Goal: Task Accomplishment & Management: Manage account settings

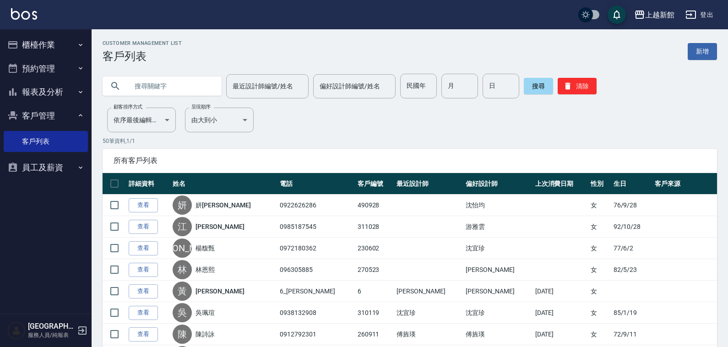
click at [704, 19] on button "登出" at bounding box center [699, 14] width 35 height 17
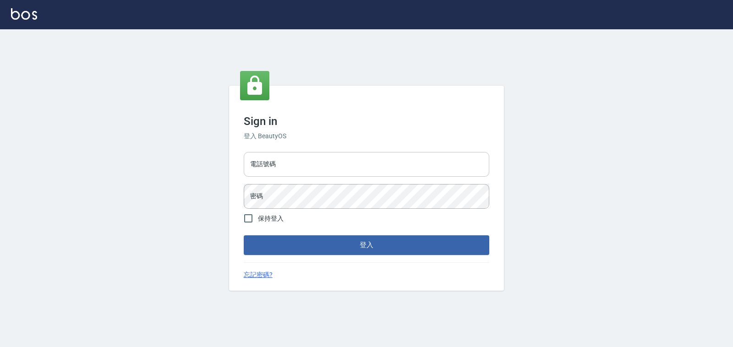
drag, startPoint x: 0, startPoint y: 0, endPoint x: 411, endPoint y: 164, distance: 442.4
click at [411, 164] on input "電話號碼" at bounding box center [367, 164] width 246 height 25
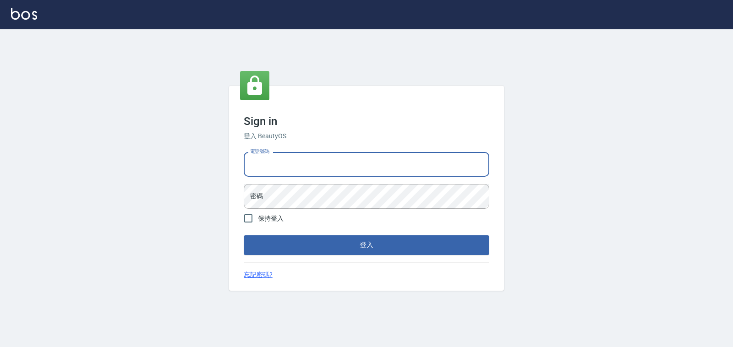
type input "0933303551"
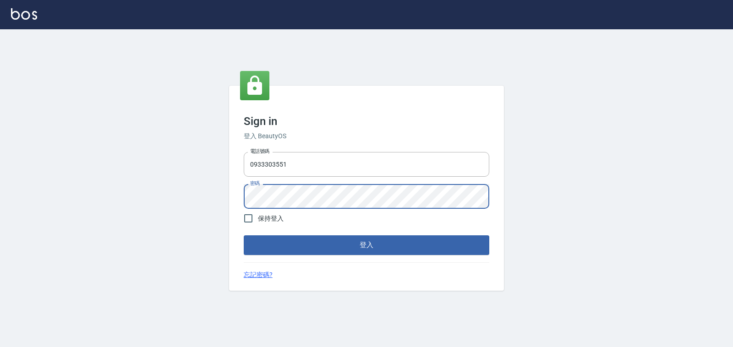
click at [244, 235] on button "登入" at bounding box center [367, 244] width 246 height 19
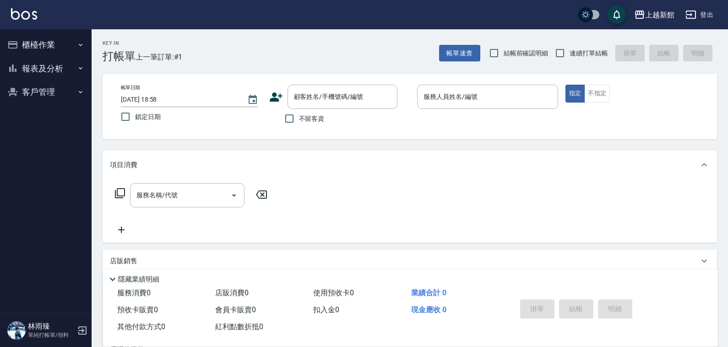
click at [273, 94] on icon at bounding box center [276, 97] width 13 height 9
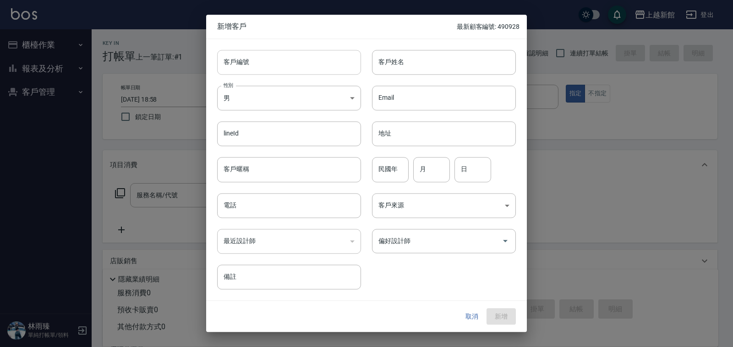
click at [291, 67] on input "客戶編號" at bounding box center [289, 62] width 144 height 25
click at [426, 67] on input "客戶姓名" at bounding box center [444, 62] width 144 height 25
type input "x"
type input "林雋哲林雋哲"
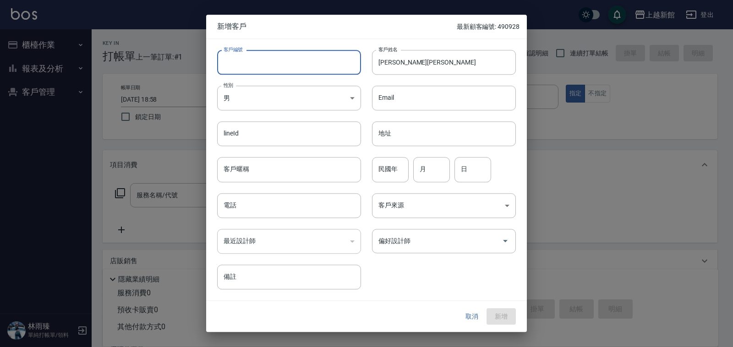
click at [315, 51] on input "客戶編號" at bounding box center [289, 62] width 144 height 25
type input "191105"
click at [393, 175] on input "民國年" at bounding box center [390, 170] width 37 height 25
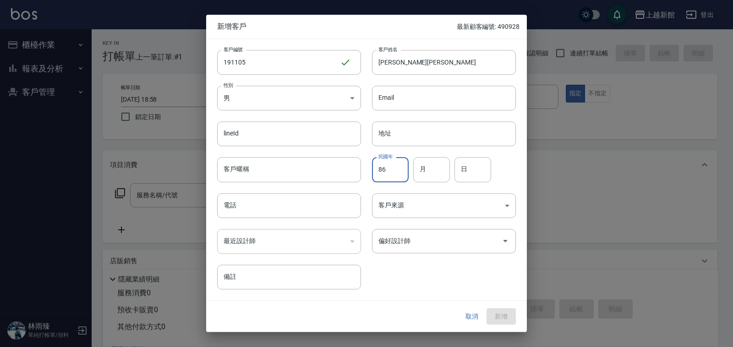
type input "86"
type input "11"
type input "05"
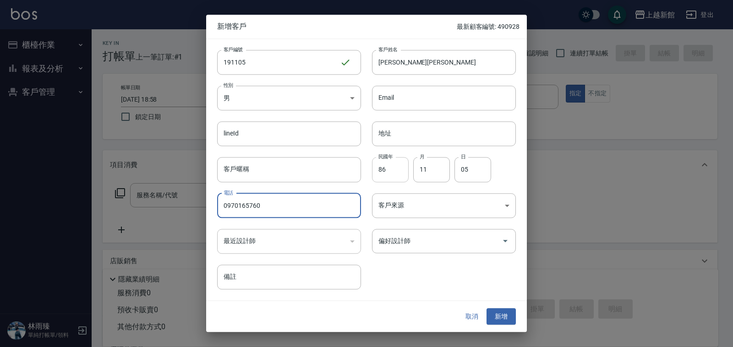
type input "0970165760"
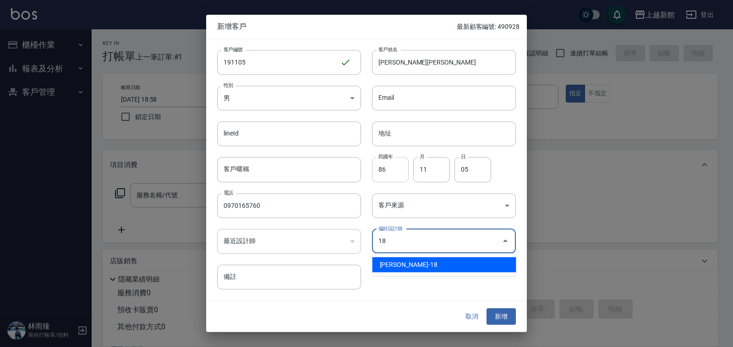
type input "[PERSON_NAME]"
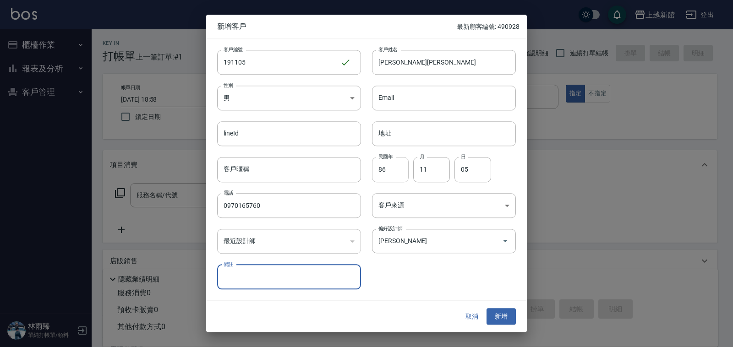
click at [487, 308] on button "新增" at bounding box center [501, 316] width 29 height 17
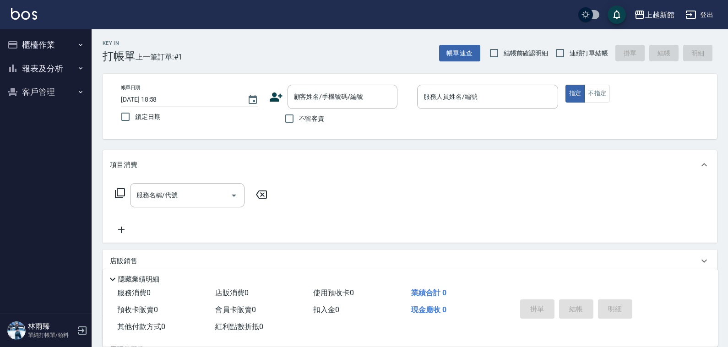
click at [44, 42] on button "櫃檯作業" at bounding box center [46, 45] width 84 height 24
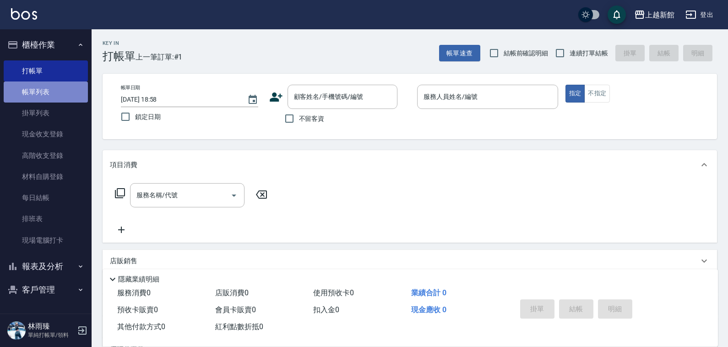
click at [52, 95] on link "帳單列表" at bounding box center [46, 92] width 84 height 21
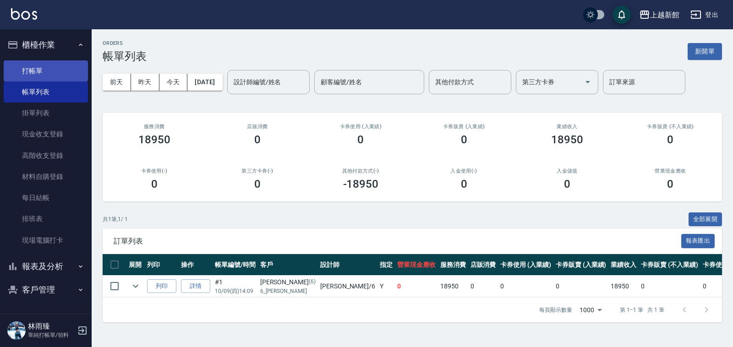
click at [55, 62] on link "打帳單" at bounding box center [46, 70] width 84 height 21
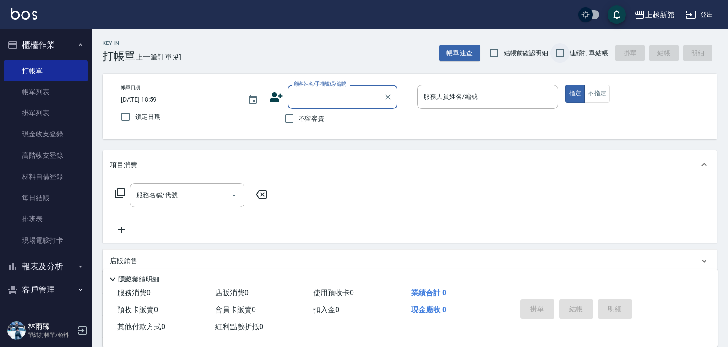
click at [555, 52] on input "連續打單結帳" at bounding box center [560, 53] width 19 height 19
checkbox input "true"
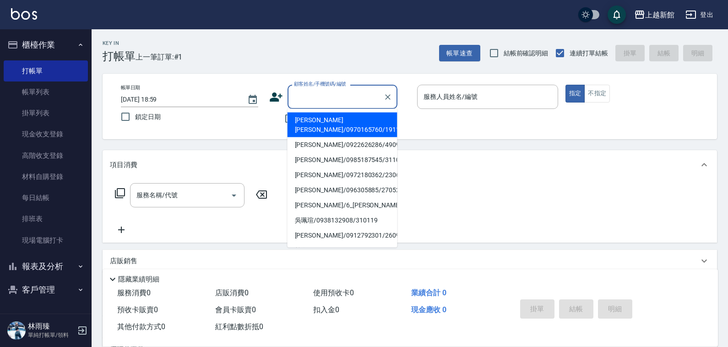
click at [323, 98] on input "顧客姓名/手機號碼/編號" at bounding box center [336, 97] width 88 height 16
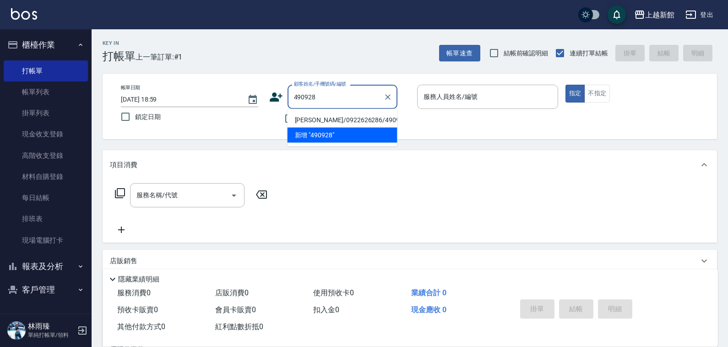
type input "妍賴宥/0922626286/490928"
click at [566, 85] on button "指定" at bounding box center [576, 94] width 20 height 18
type button "true"
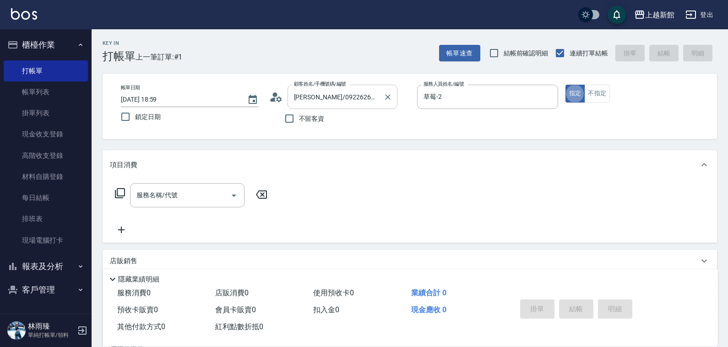
type input "草莓-2"
click at [388, 94] on icon "Clear" at bounding box center [387, 97] width 9 height 9
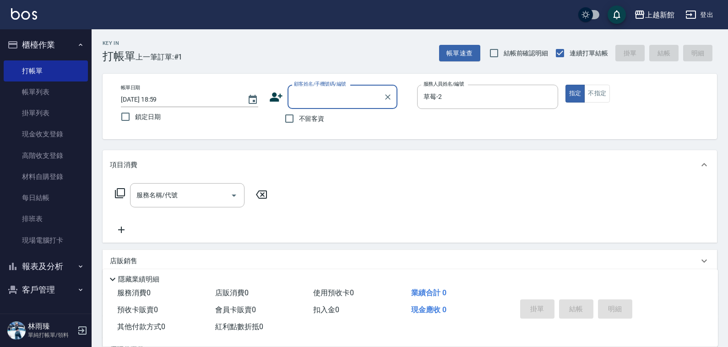
click at [361, 108] on div "顧客姓名/手機號碼/編號" at bounding box center [343, 97] width 110 height 24
type input "妍賴宥/0922626286/490928"
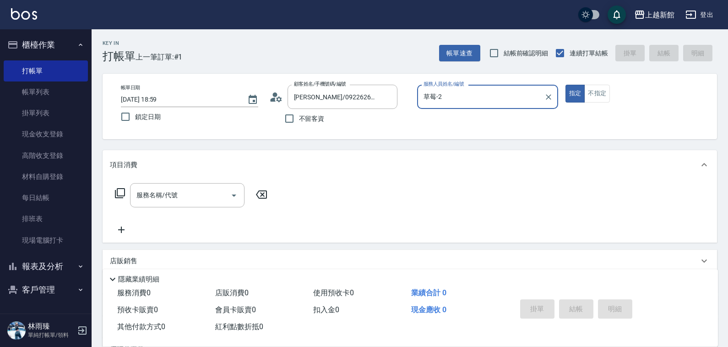
click at [566, 85] on button "指定" at bounding box center [576, 94] width 20 height 18
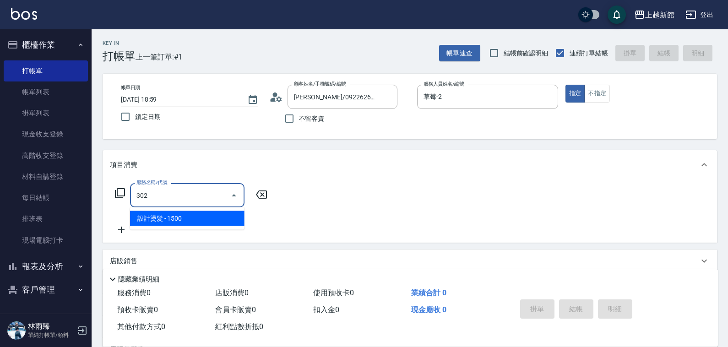
type input "設計燙髮(302)"
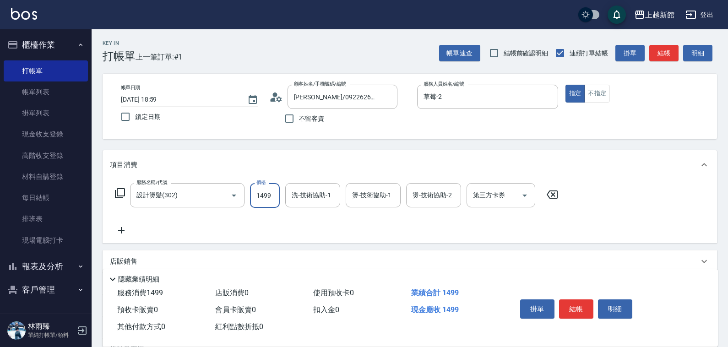
type input "1499"
type input "草莓-2"
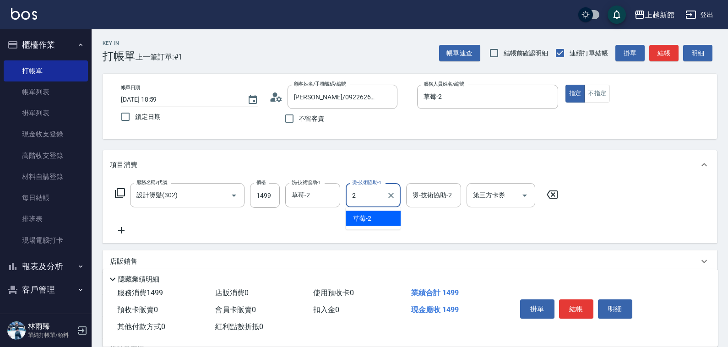
type input "草莓-2"
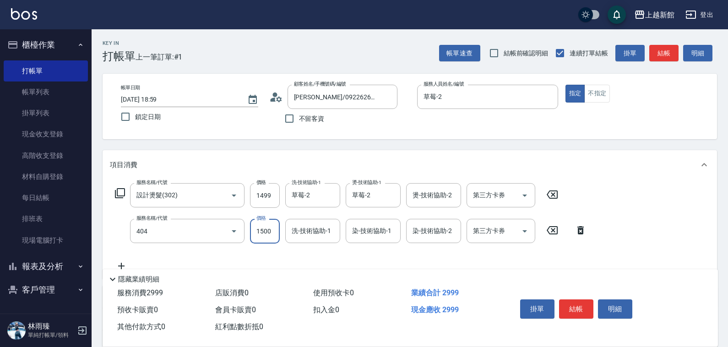
type input "設計染髮(404)"
type input "2099"
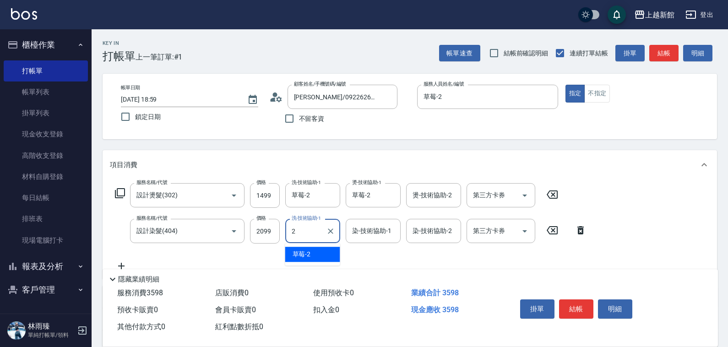
type input "草莓-2"
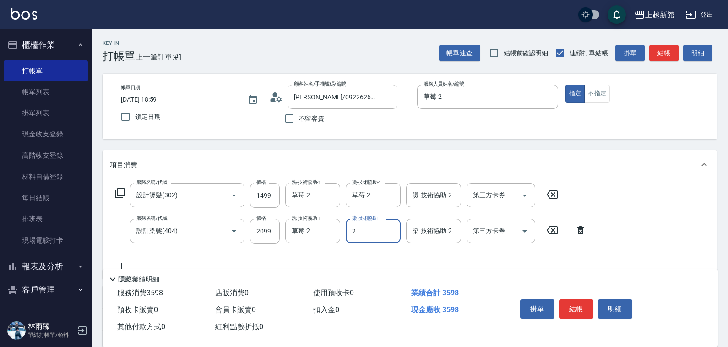
type input "草莓-2"
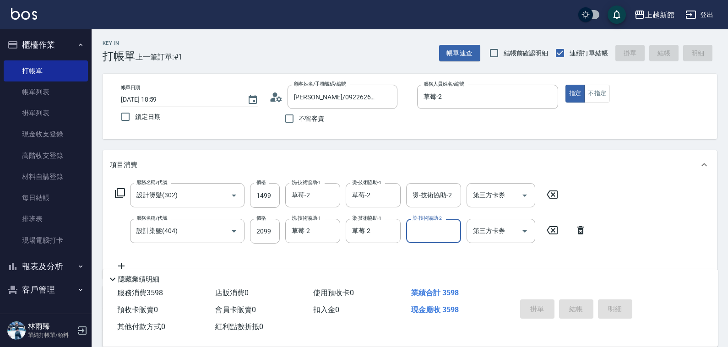
type input "2025/10/09 19:00"
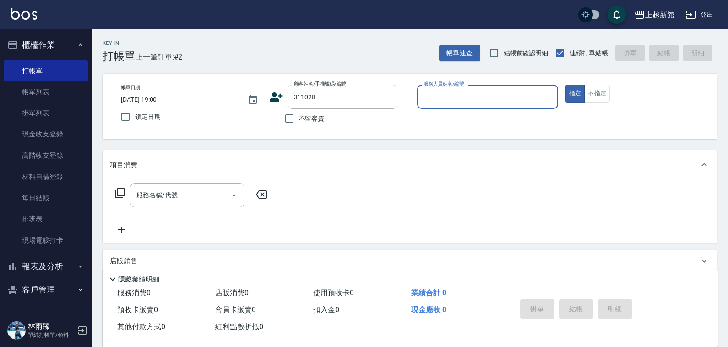
click at [566, 85] on button "指定" at bounding box center [576, 94] width 20 height 18
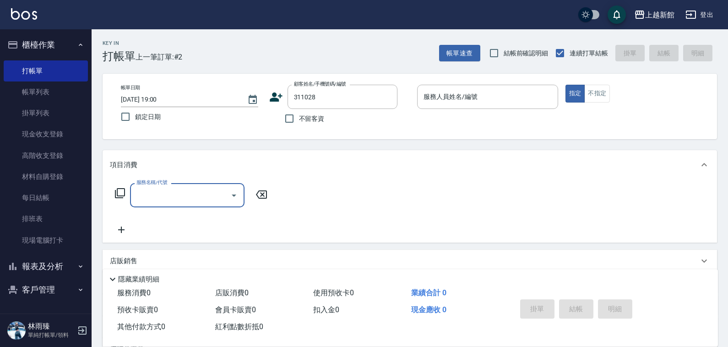
type input "江羽涵/0985187545/311028"
type input "蘿拉-1"
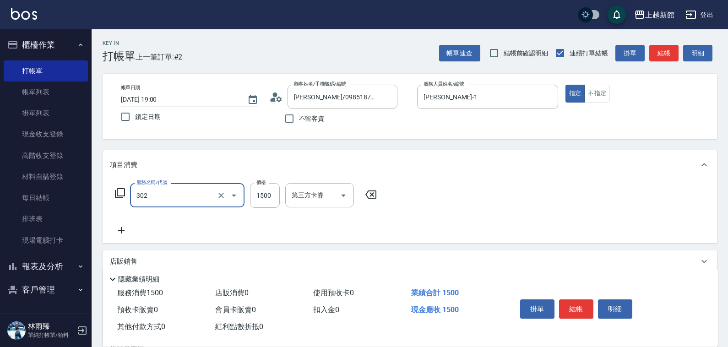
type input "設計燙髮(302)"
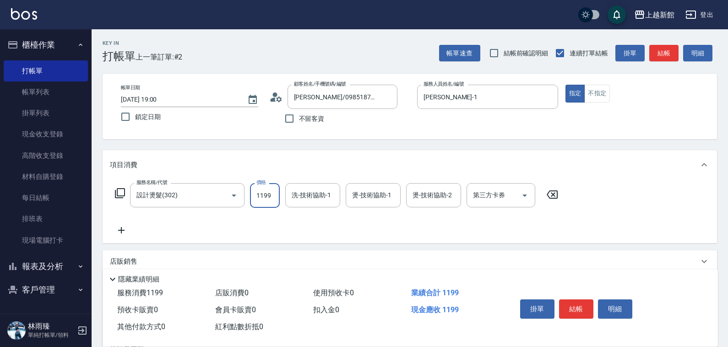
type input "1199"
type input "馨妮-29"
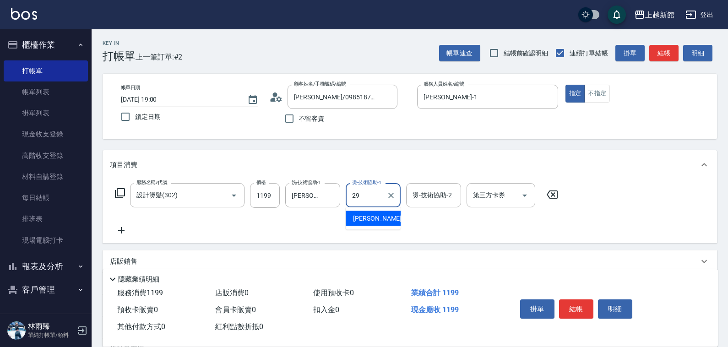
type input "馨妮-29"
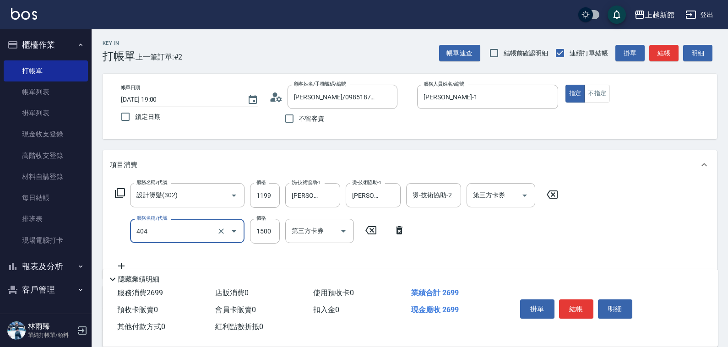
type input "設計染髮(404)"
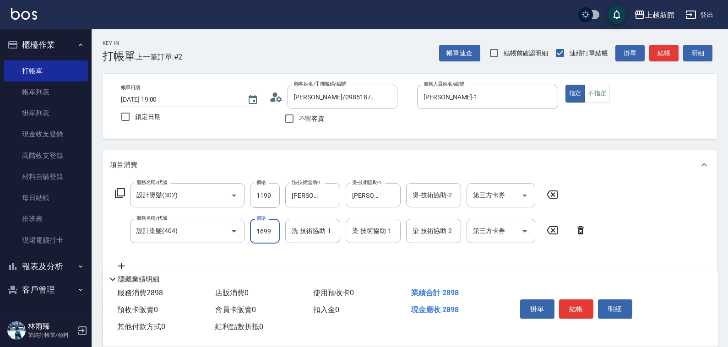
type input "1699"
type input "馨妮-29"
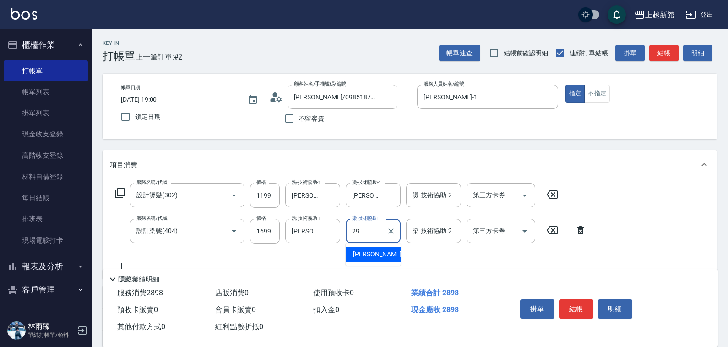
type input "馨妮-29"
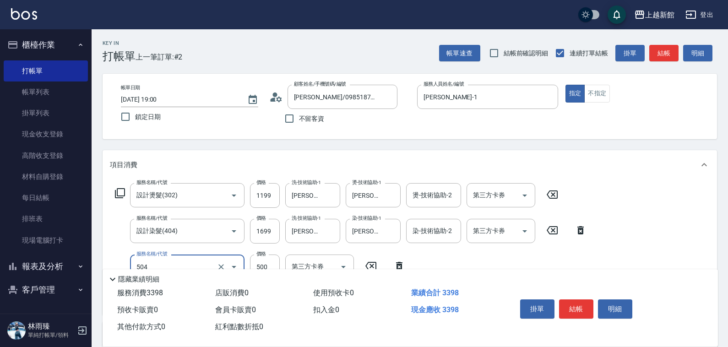
type input "順子護髮(504)"
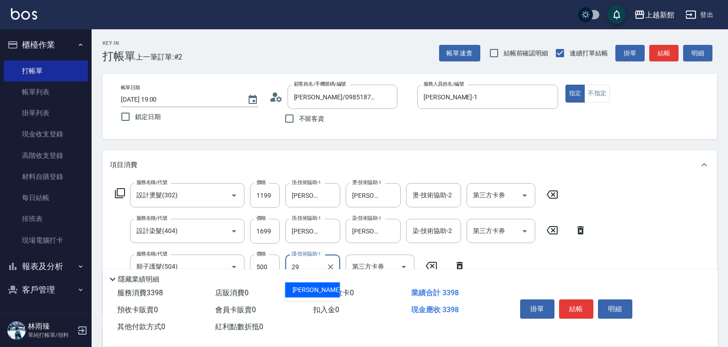
type input "馨妮-29"
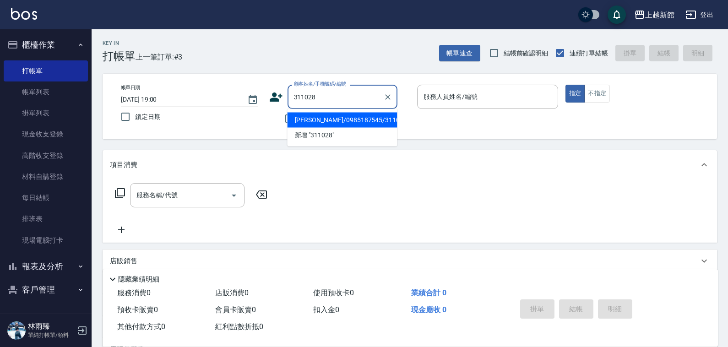
type input "江羽涵/0985187545/311028"
click at [566, 85] on button "指定" at bounding box center [576, 94] width 20 height 18
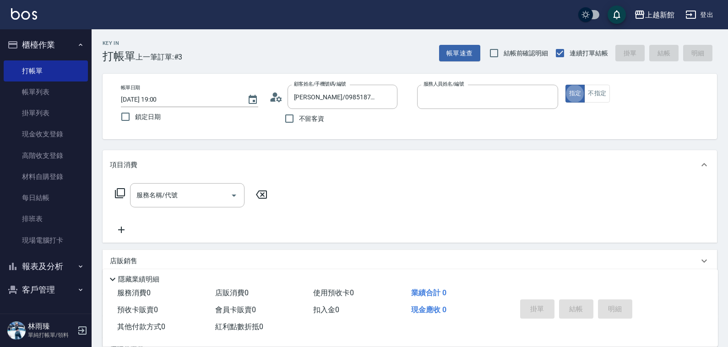
type input "蘿拉-1"
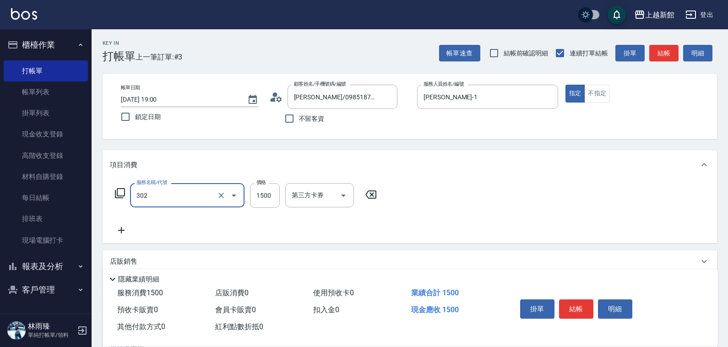
type input "設計燙髮(302)"
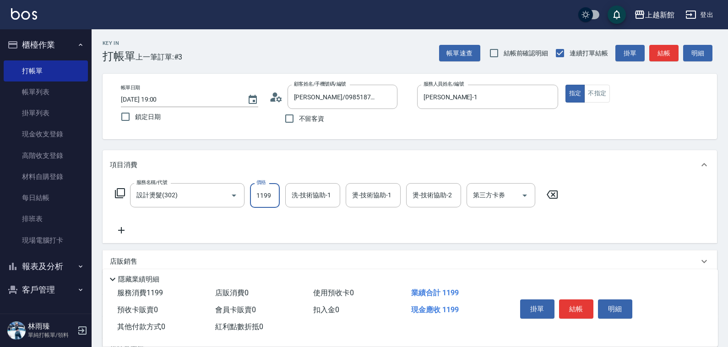
type input "1199"
type input "馨妮-29"
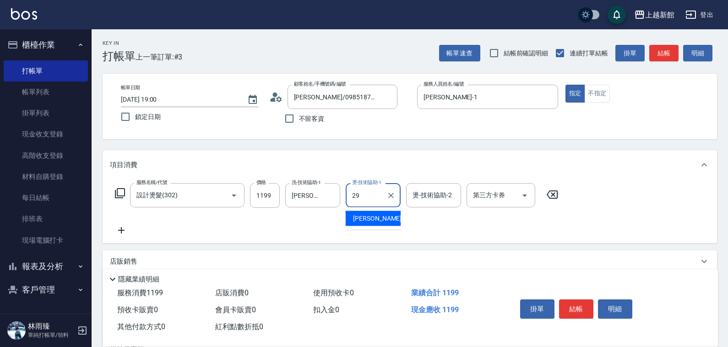
type input "馨妮-29"
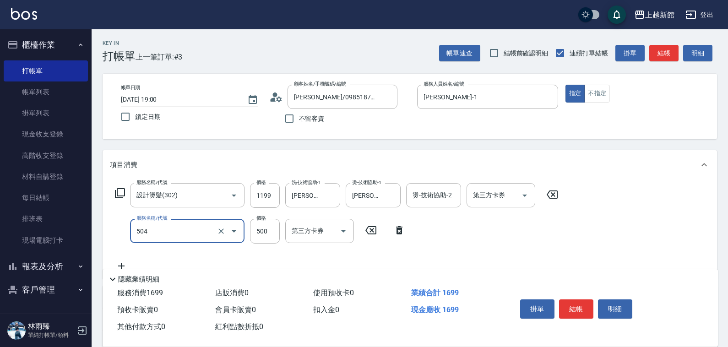
type input "順子護髮(504)"
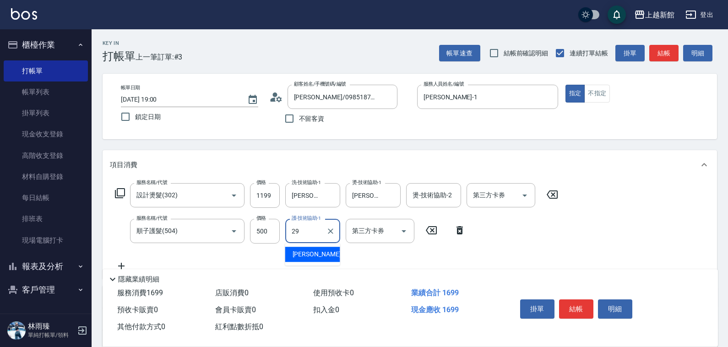
type input "馨妮-29"
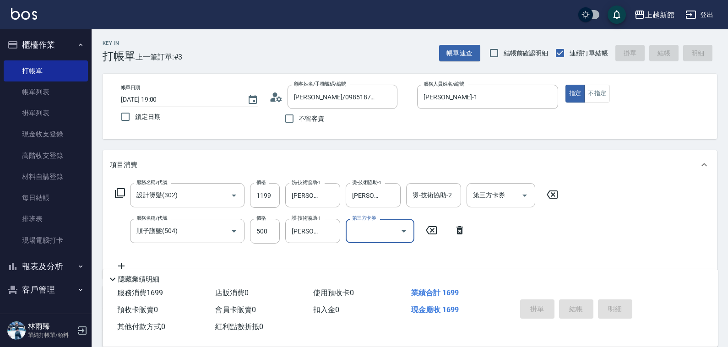
type input "2025/10/09 19:01"
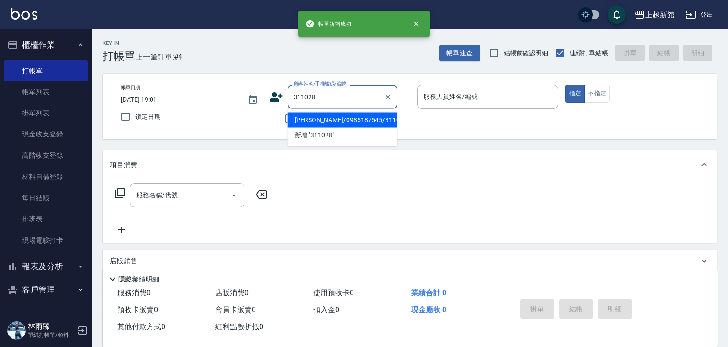
type input "江羽涵/0985187545/311028"
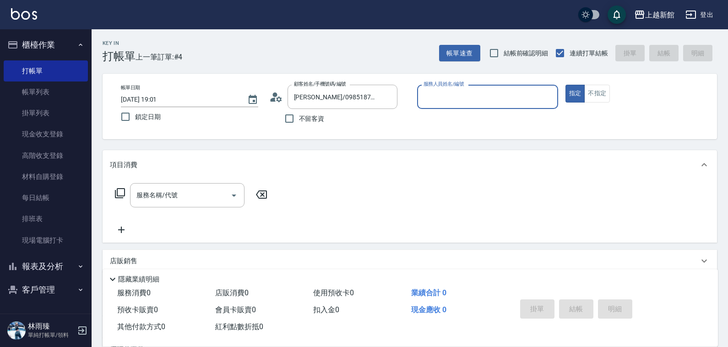
click at [566, 85] on button "指定" at bounding box center [576, 94] width 20 height 18
type input "[PERSON_NAME]-1"
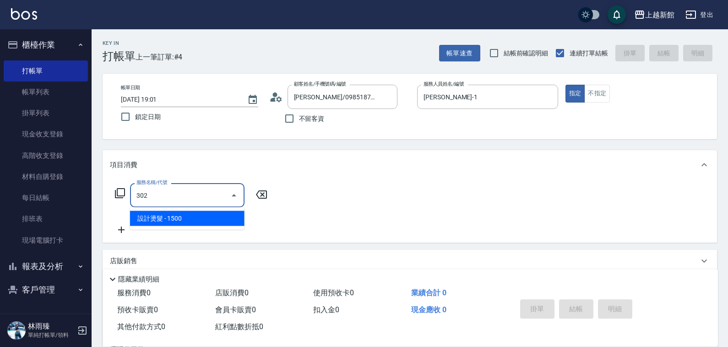
type input "設計燙髮(302)"
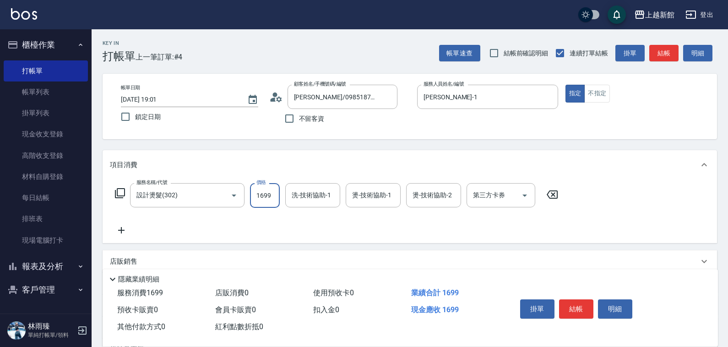
type input "1699"
type input "馨妮-29"
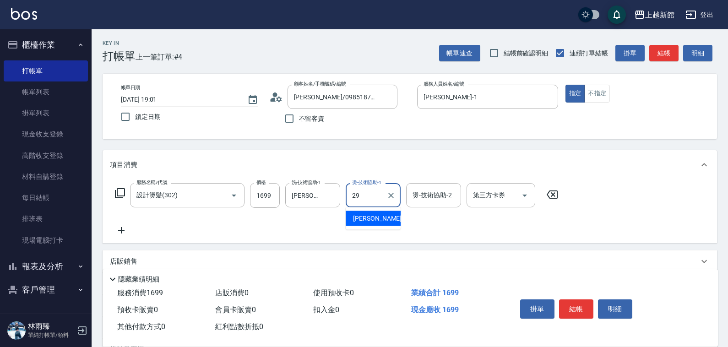
type input "馨妮-29"
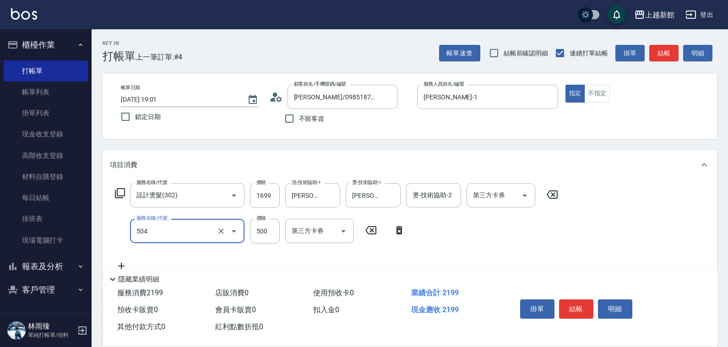
type input "順子護髮(504)"
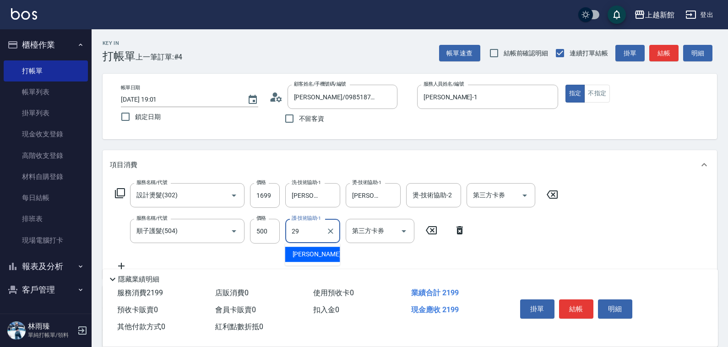
type input "馨妮-29"
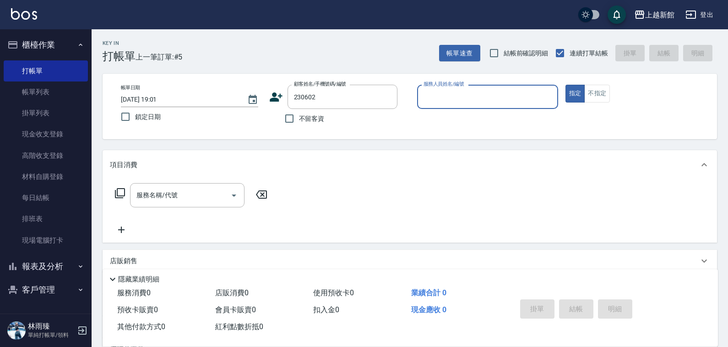
click at [566, 85] on button "指定" at bounding box center [576, 94] width 20 height 18
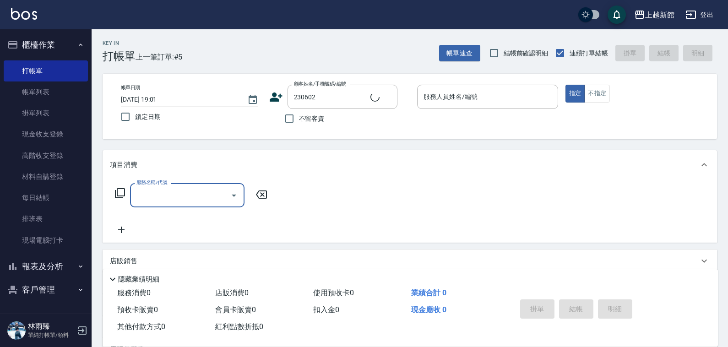
type input "楊馥甄/0972180362/230602"
type input "宜珍-4"
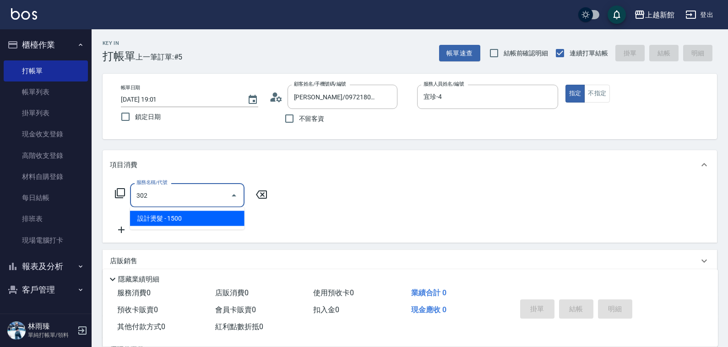
type input "設計燙髮(302)"
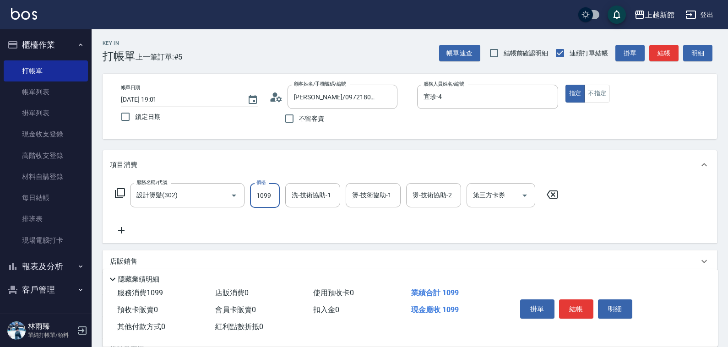
type input "1099"
type input "馨妮-29"
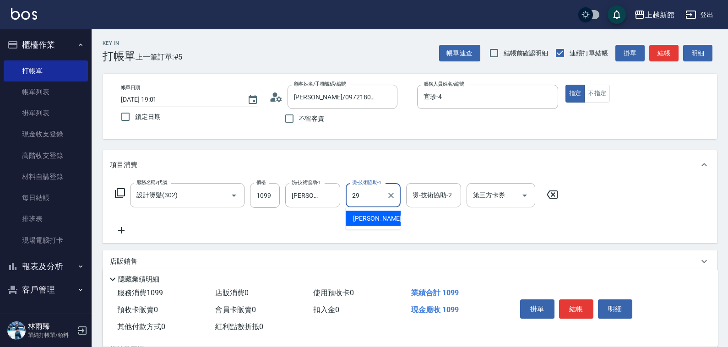
type input "馨妮-29"
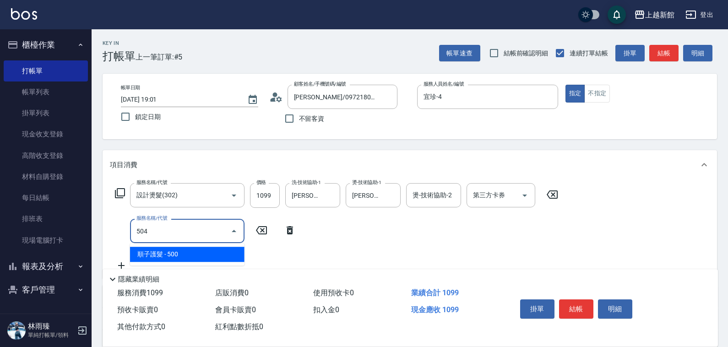
type input "順子護髮(504)"
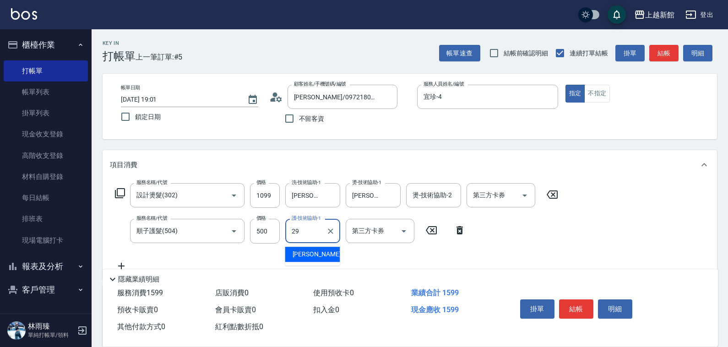
type input "馨妮-29"
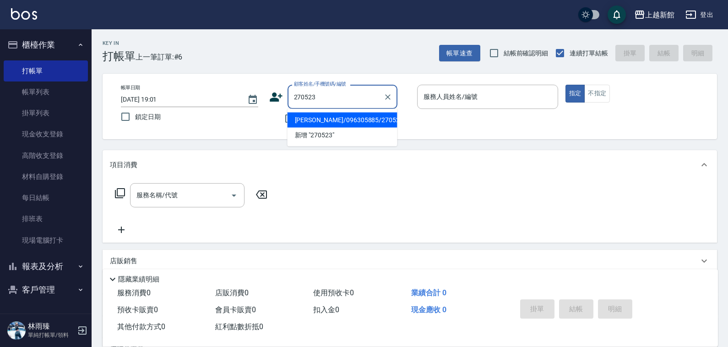
type input "林恩熙/096305885/270523"
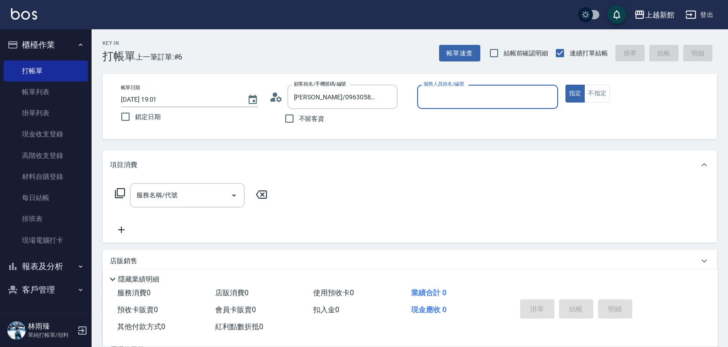
click at [566, 85] on button "指定" at bounding box center [576, 94] width 20 height 18
type input "黃柏森-18"
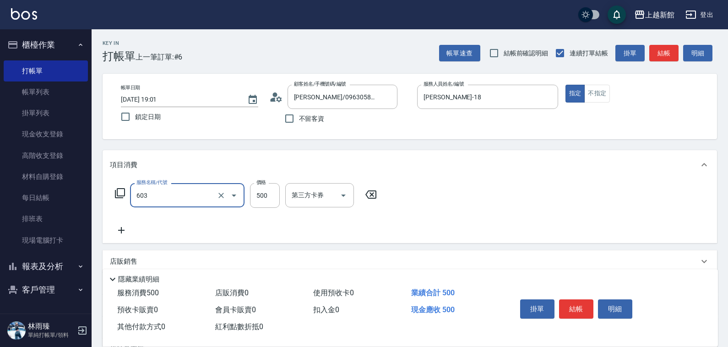
type input "髮原素清潔舒醒頭皮洗髮(603)"
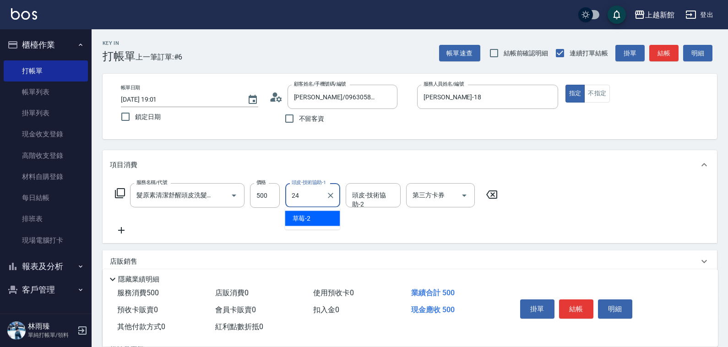
type input "小敏-24"
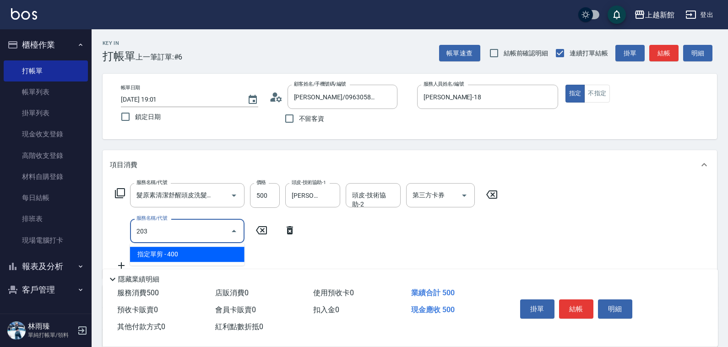
type input "指定單剪(203)"
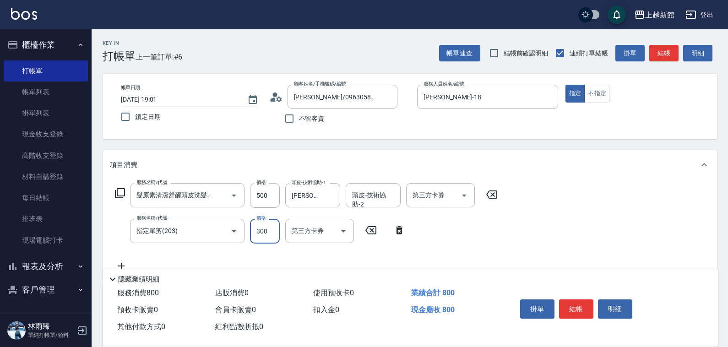
type input "300"
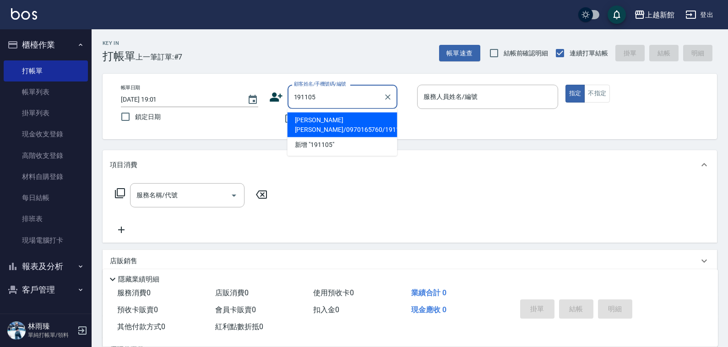
type input "林雋哲林雋哲/0970165760/191105"
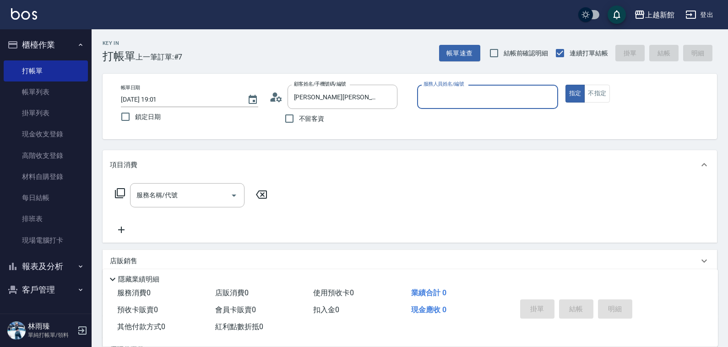
type input "黃柏森-18"
click at [566, 85] on button "指定" at bounding box center [576, 94] width 20 height 18
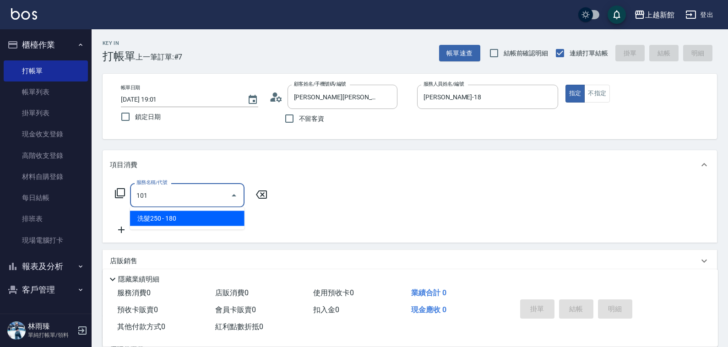
type input "洗髮250(101)"
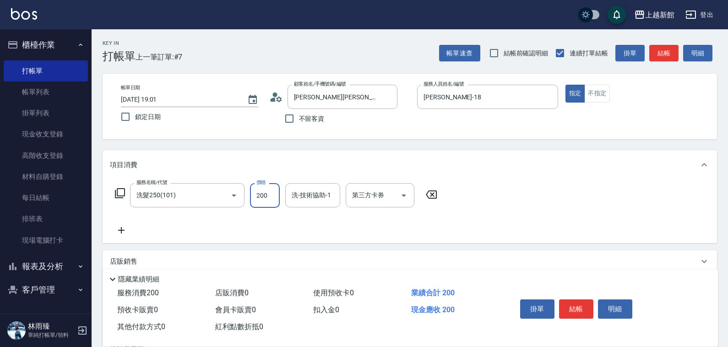
type input "200"
type input "小敏-24"
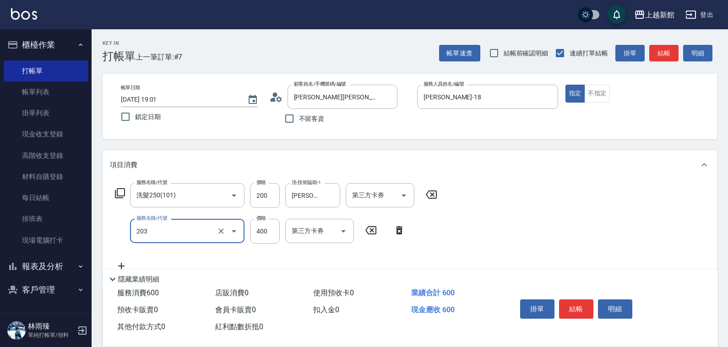
type input "指定單剪(203)"
type input "199"
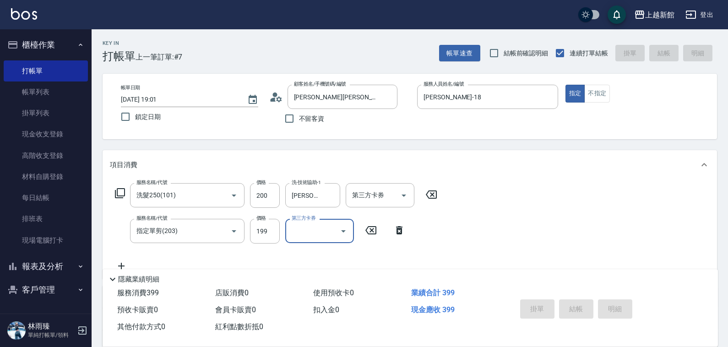
type input "2025/10/09 19:02"
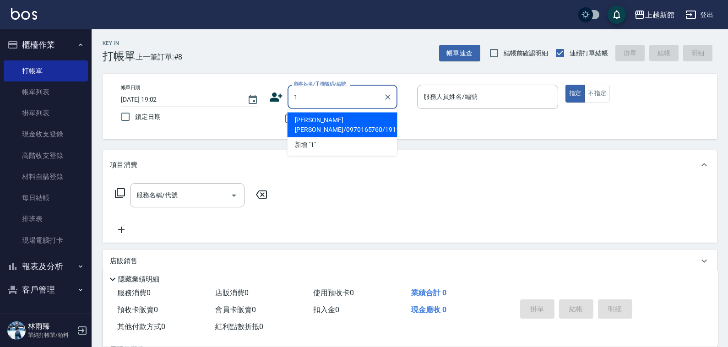
type input "林雋哲林雋哲/0970165760/191105"
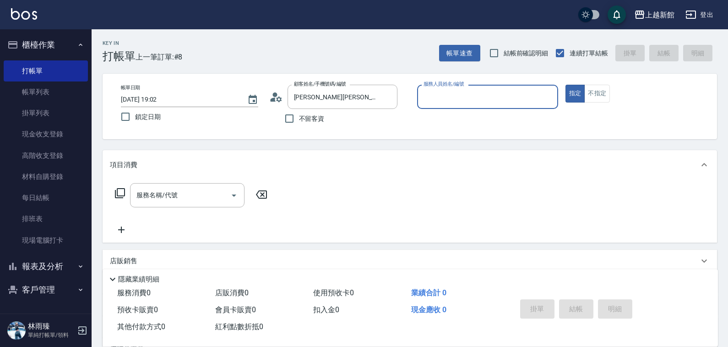
click at [566, 85] on button "指定" at bounding box center [576, 94] width 20 height 18
type input "黃柏森-18"
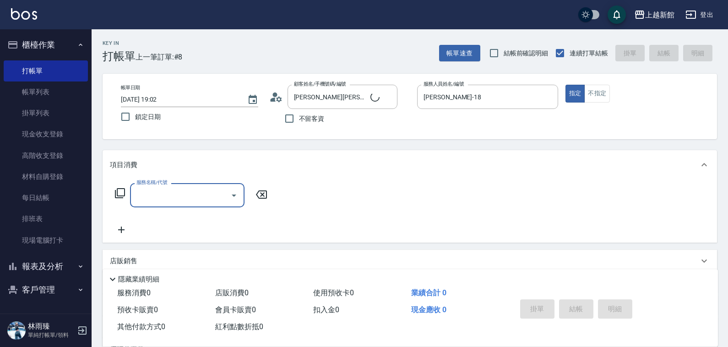
type input "Lora/0979395100/1"
type input "[PERSON_NAME]-1"
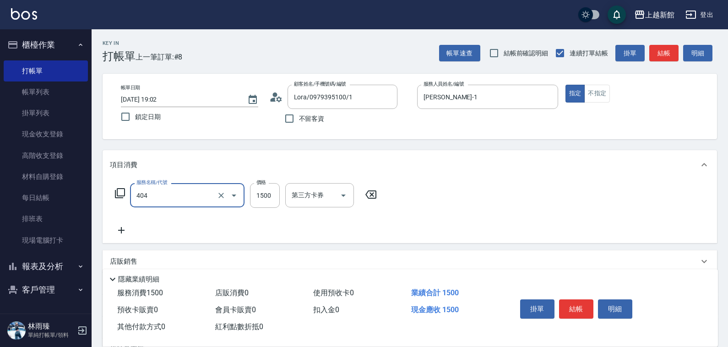
type input "設計染髮(404)"
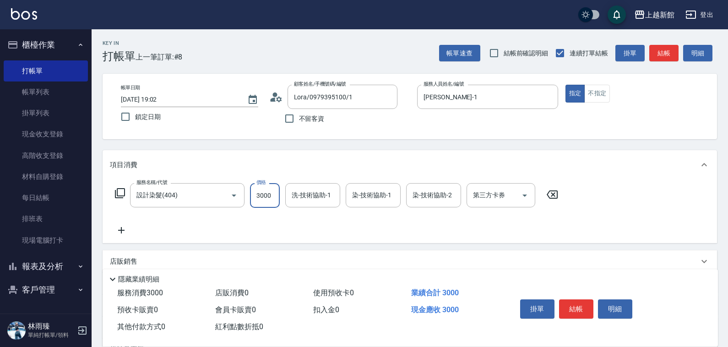
type input "3000"
type input "馨妮-29"
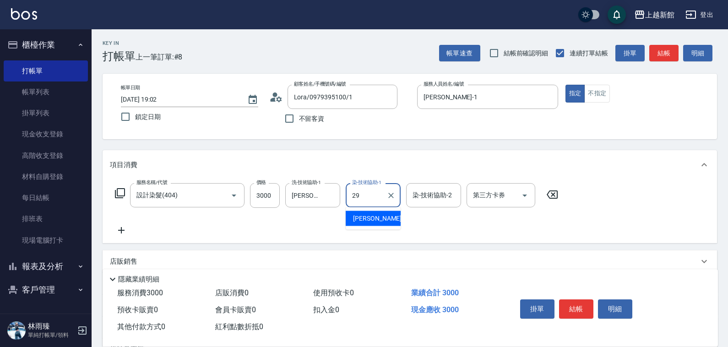
type input "馨妮-29"
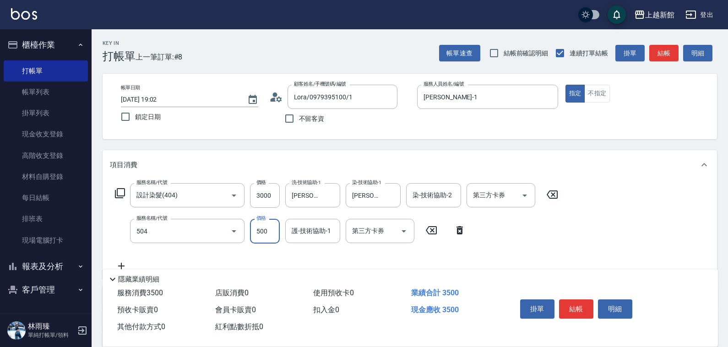
type input "順子護髮(504)"
type input "500"
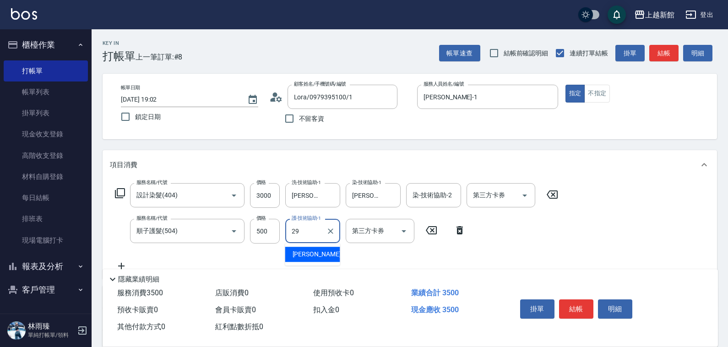
type input "馨妮-29"
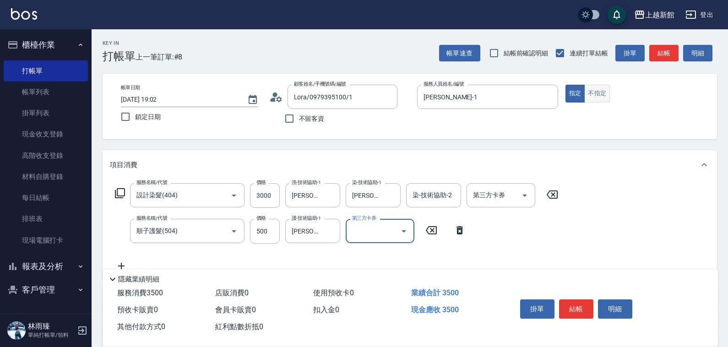
click at [601, 90] on button "不指定" at bounding box center [598, 94] width 26 height 18
type button "false"
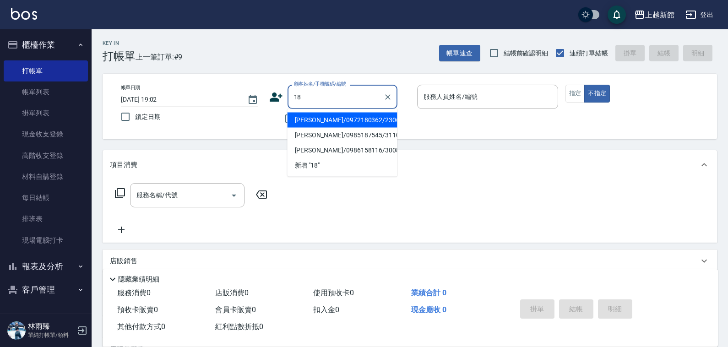
type input "楊馥甄/0972180362/230602"
click at [585, 85] on button "不指定" at bounding box center [598, 94] width 26 height 18
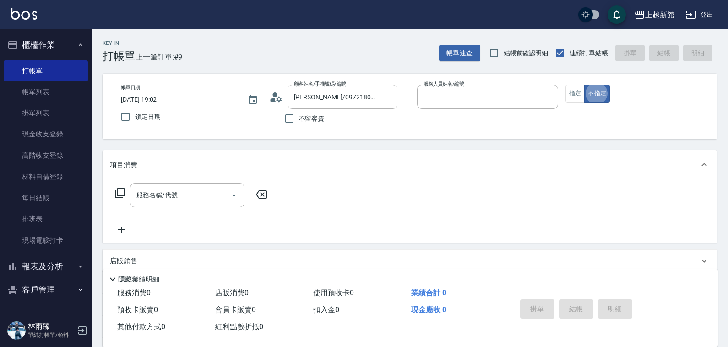
type input "宜珍-4"
type input "ksen/095165468/18"
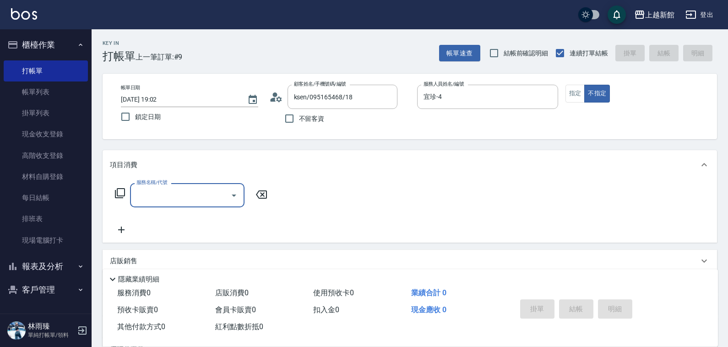
type input "黃柏森-18"
drag, startPoint x: 579, startPoint y: 95, endPoint x: 566, endPoint y: 98, distance: 12.6
click at [578, 96] on button "指定" at bounding box center [576, 94] width 20 height 18
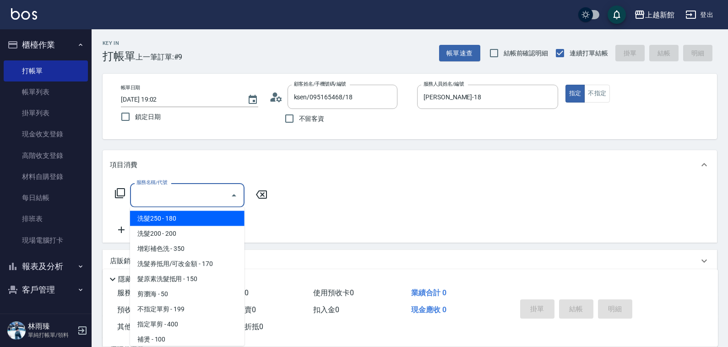
click at [163, 191] on input "服務名稱/代號" at bounding box center [180, 195] width 93 height 16
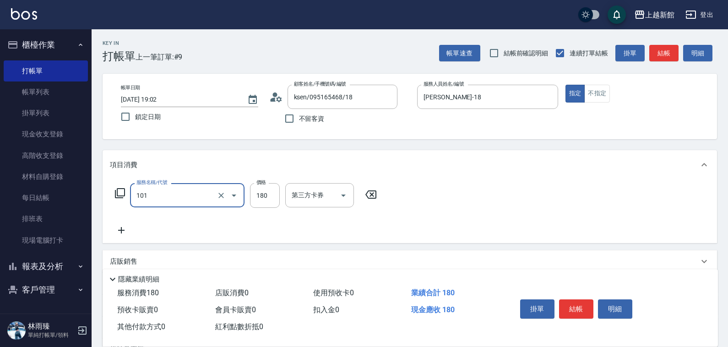
type input "洗髮250(101)"
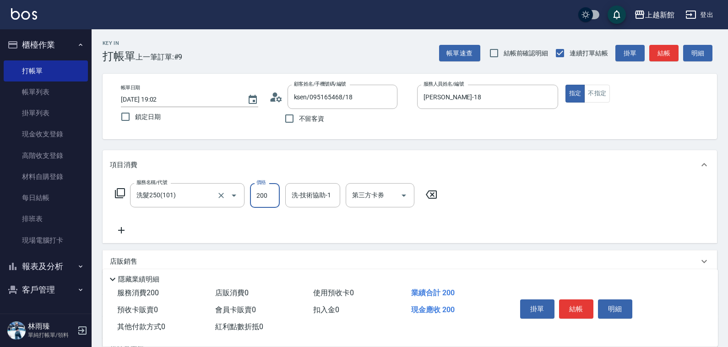
type input "200"
type input "小敏-24"
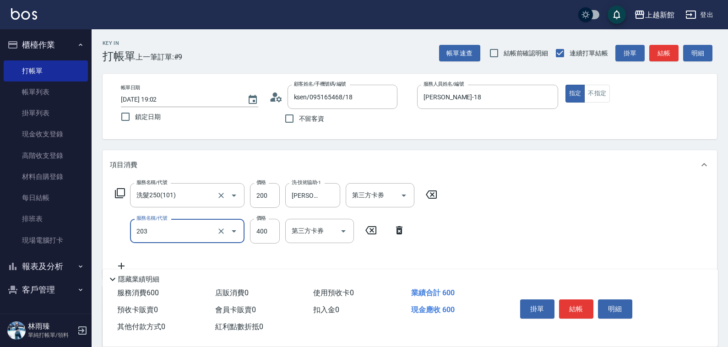
type input "指定單剪(203)"
type input "300"
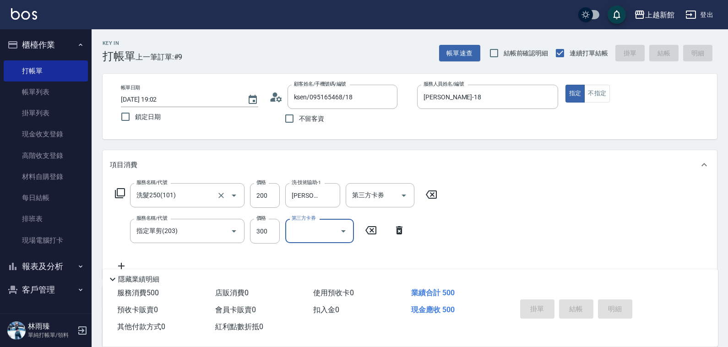
type input "2025/10/09 19:03"
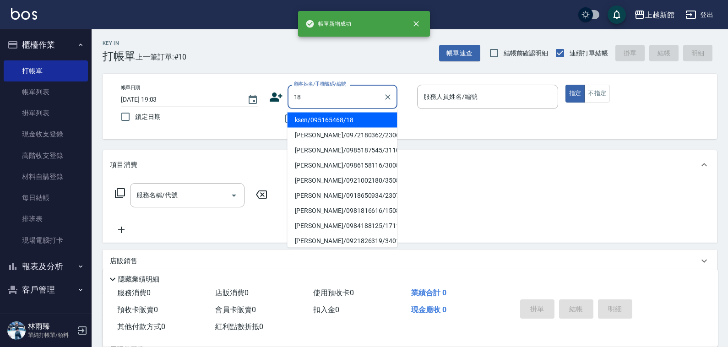
type input "ksen/095165468/18"
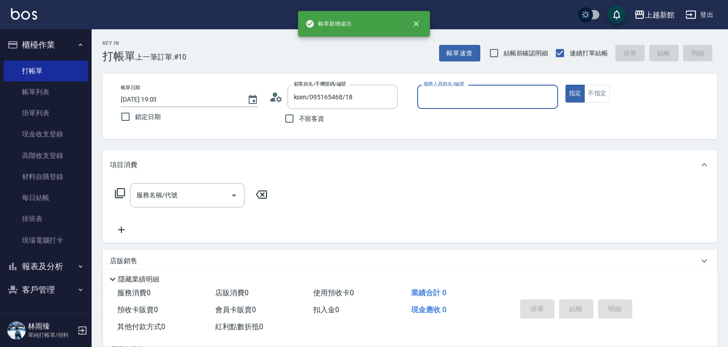
click at [566, 85] on button "指定" at bounding box center [576, 94] width 20 height 18
type input "黃柏森-18"
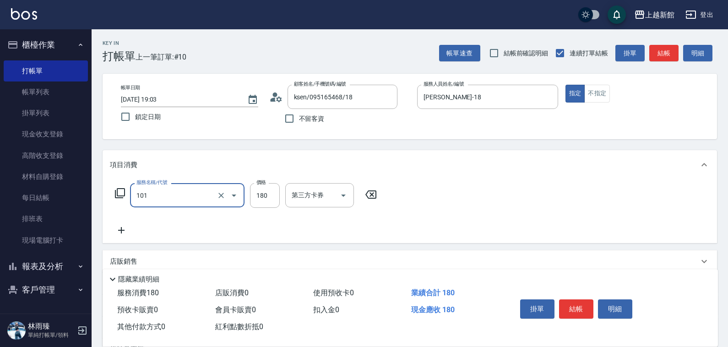
type input "洗髮250(101)"
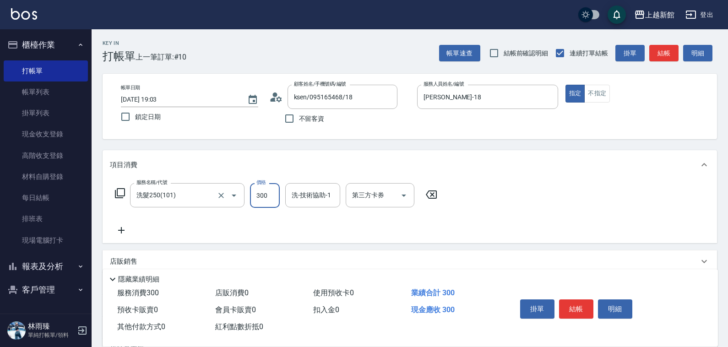
type input "300"
type input "小敏-24"
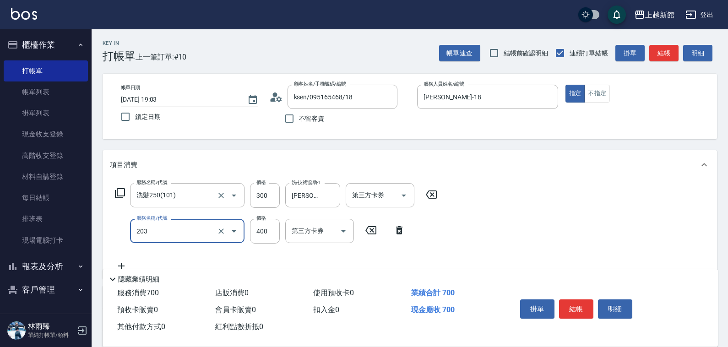
type input "指定單剪(203)"
type input "300"
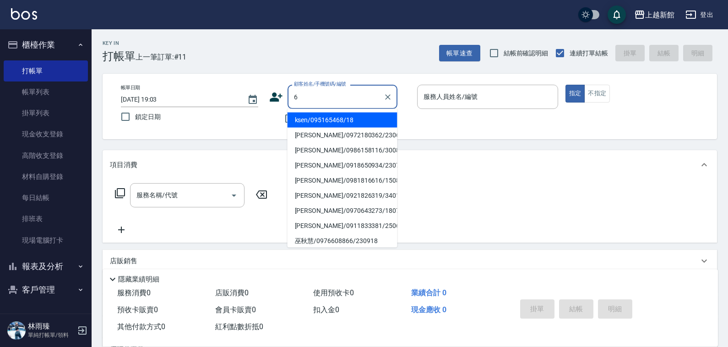
type input "ksen/095165468/18"
click at [566, 85] on button "指定" at bounding box center [576, 94] width 20 height 18
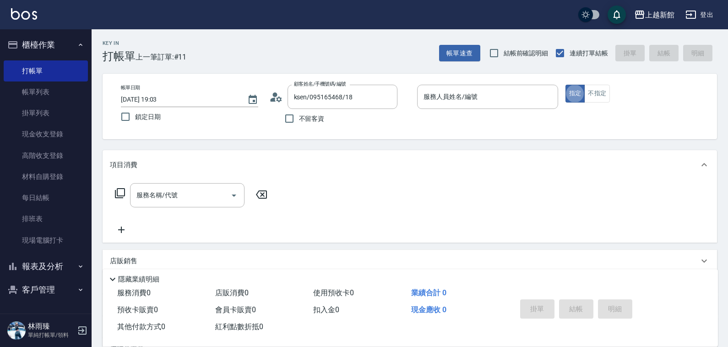
type input "黃柏森-18"
type input "黃婕寧/6_黃婕寧/6"
type input "黃婕寧-6"
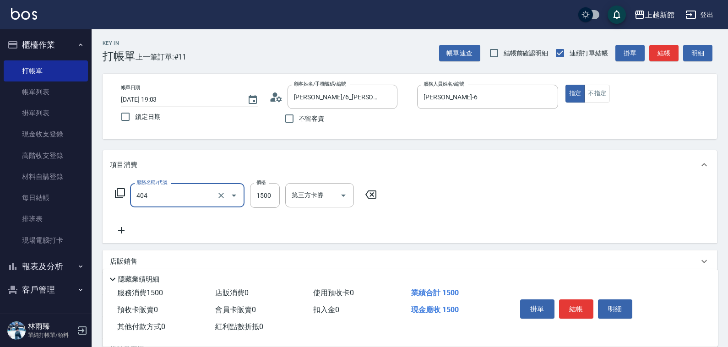
type input "設計染髮(404)"
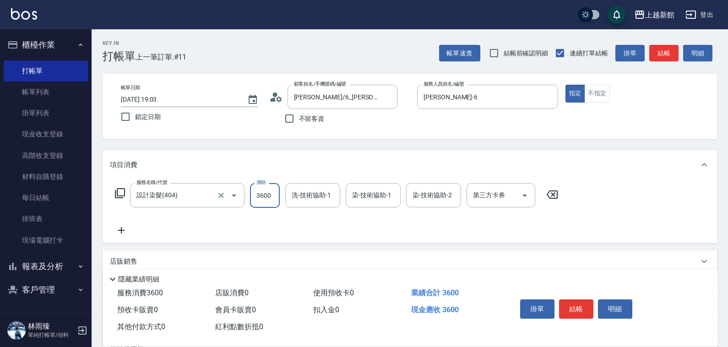
type input "3600"
type input "馨妮-29"
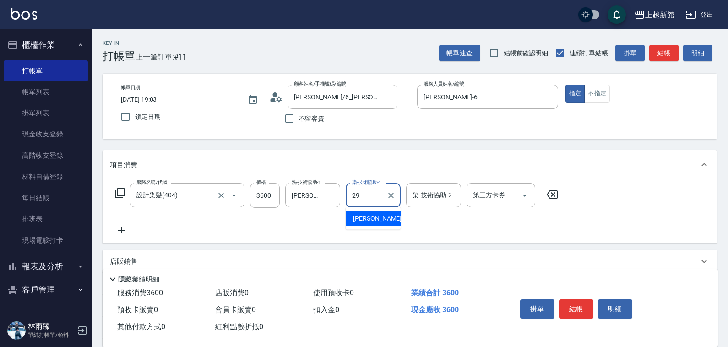
type input "馨妮-29"
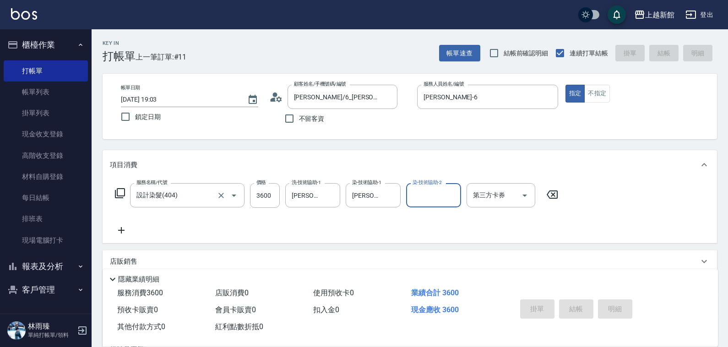
type input "2025/10/09 19:04"
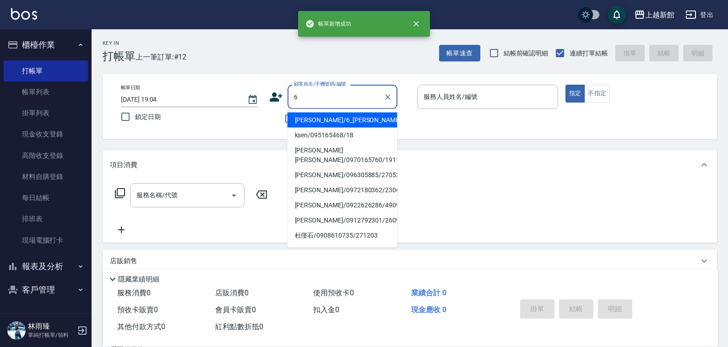
type input "黃婕寧/6_黃婕寧/6"
click at [566, 85] on button "指定" at bounding box center [576, 94] width 20 height 18
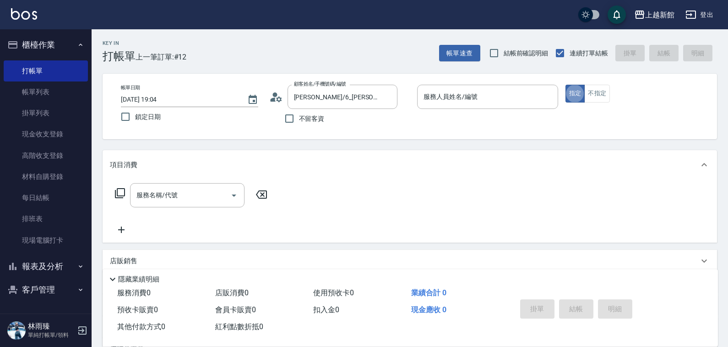
type input "黃婕寧-6"
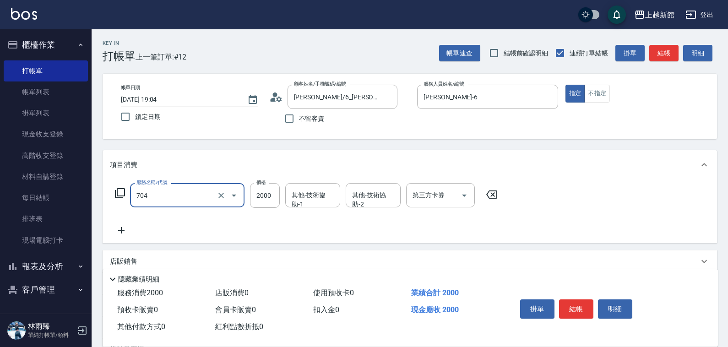
type input "髮片重整(704)"
type input "4000"
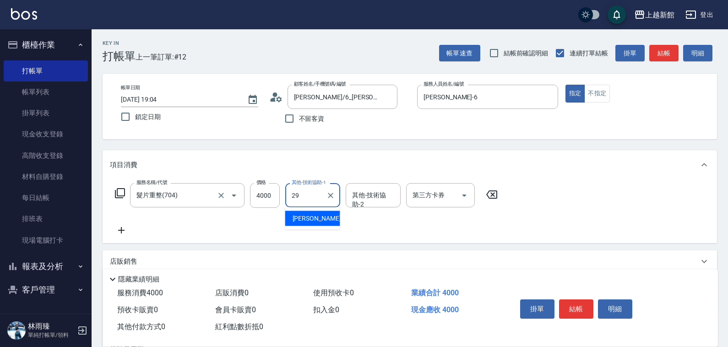
type input "馨妮-29"
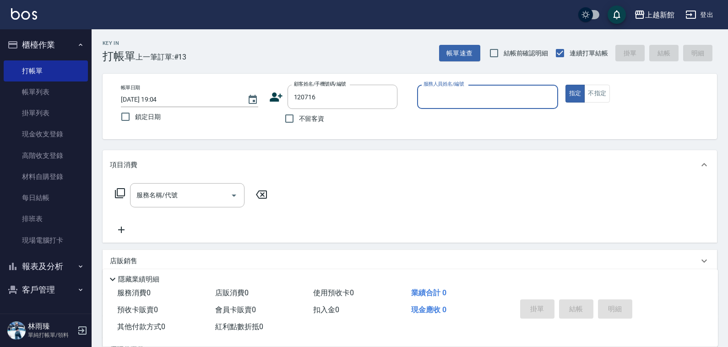
click at [566, 85] on button "指定" at bounding box center [576, 94] width 20 height 18
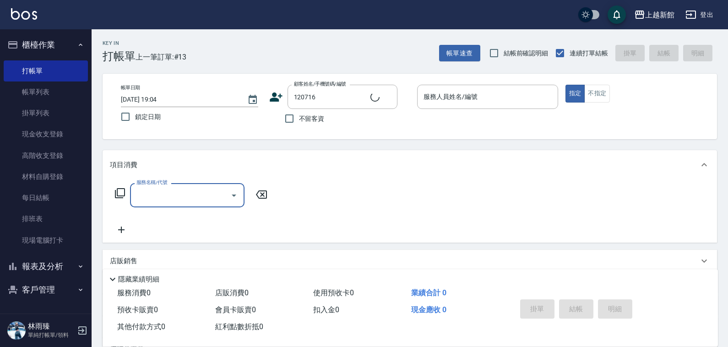
type input "顧佳茹/0938961691/120716"
type input "[PERSON_NAME]-1"
type input "0"
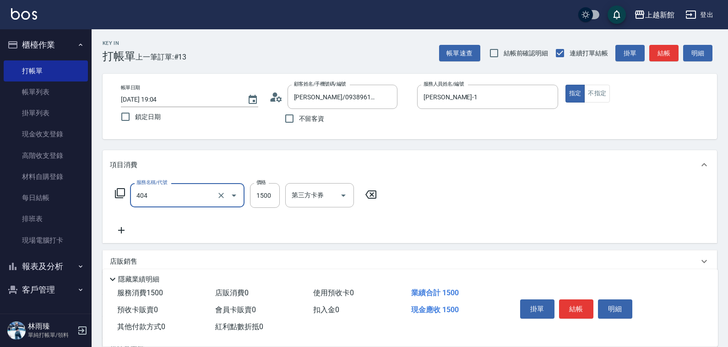
type input "設計染髮(404)"
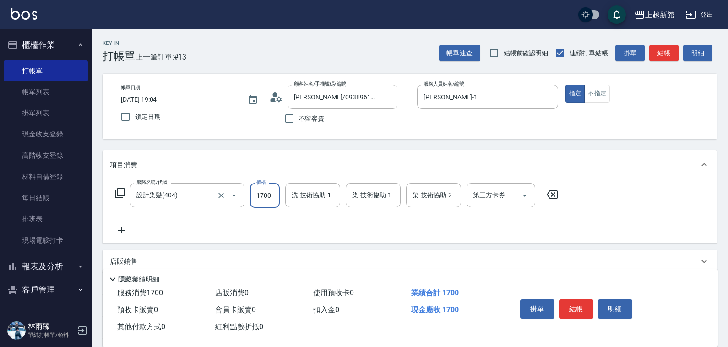
type input "1700"
type input "馨妮-29"
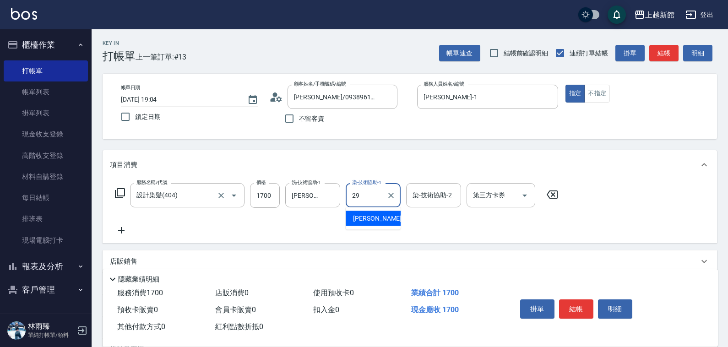
type input "馨妮-29"
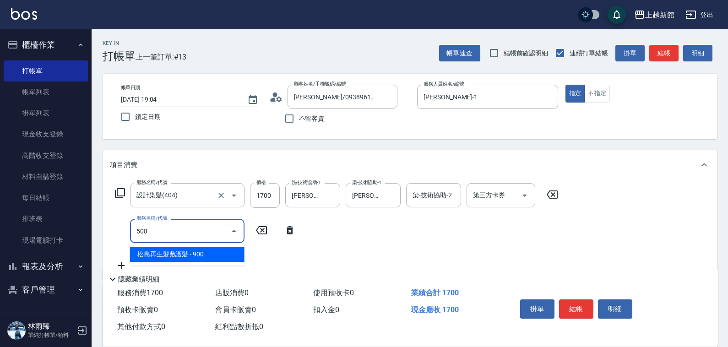
type input "松島再生髮敷護髮(508)"
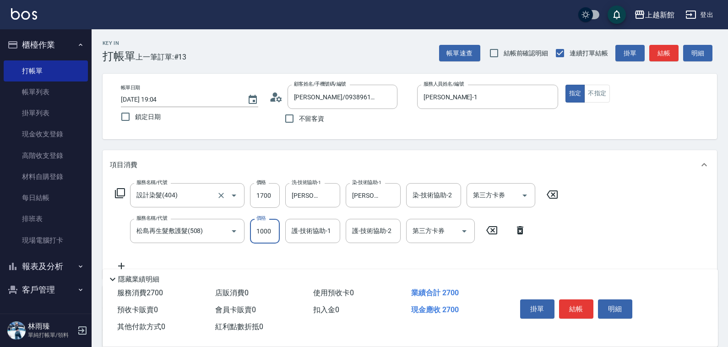
type input "1000"
type input "馨妮-29"
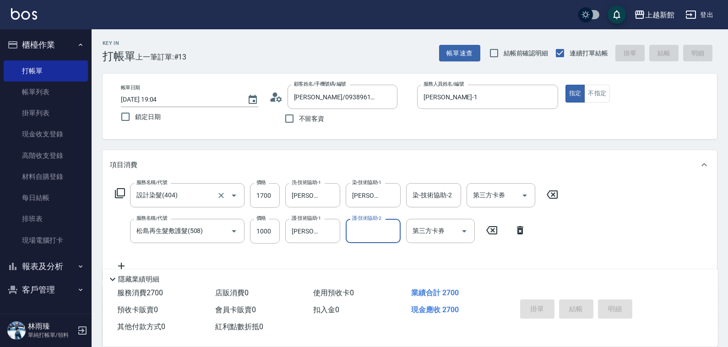
type input "2025/10/09 19:05"
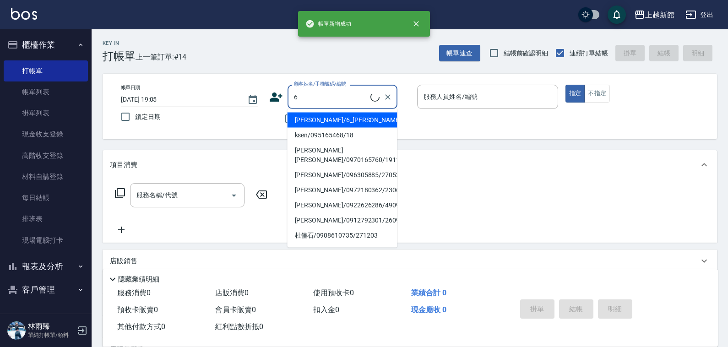
type input "黃婕寧/6_黃婕寧/6"
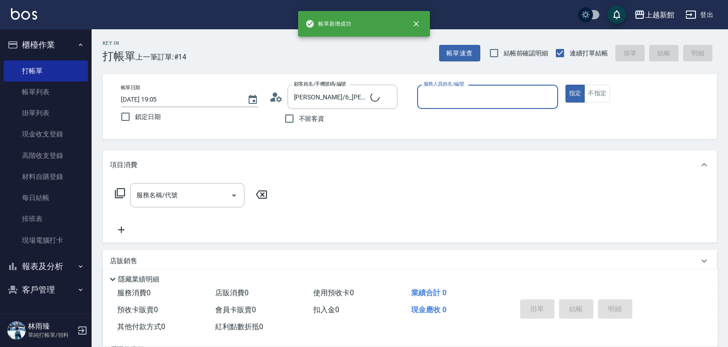
type input "黃婕寧-6"
click at [566, 85] on button "指定" at bounding box center [576, 94] width 20 height 18
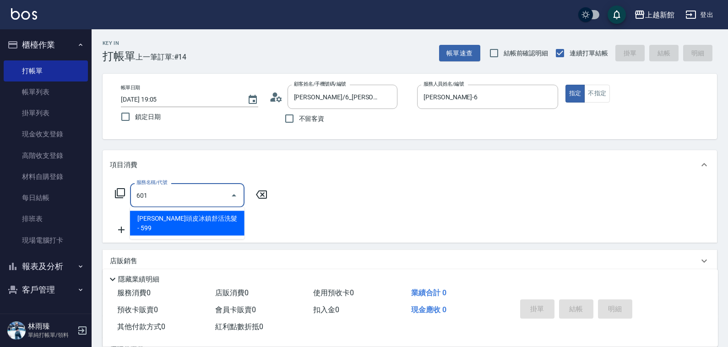
type input "仲夏頭皮冰鎮舒活洗髮(601)"
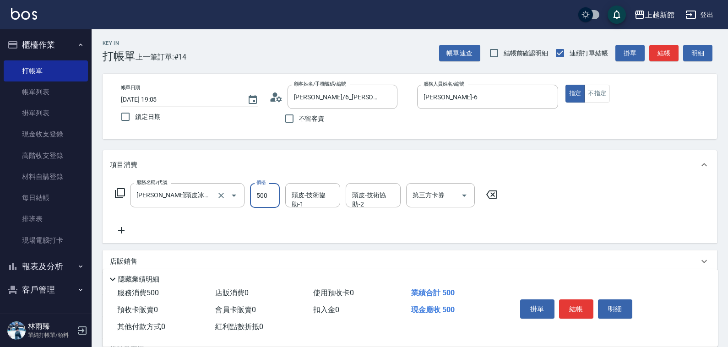
type input "500"
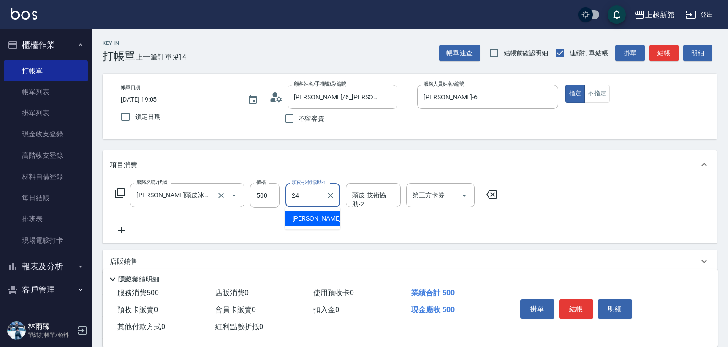
type input "小敏-24"
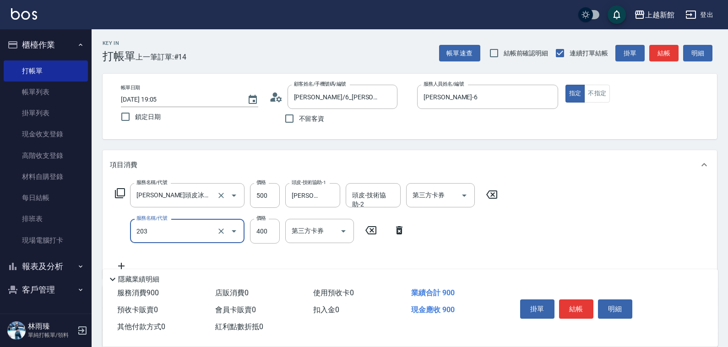
type input "指定單剪(203)"
type input "200"
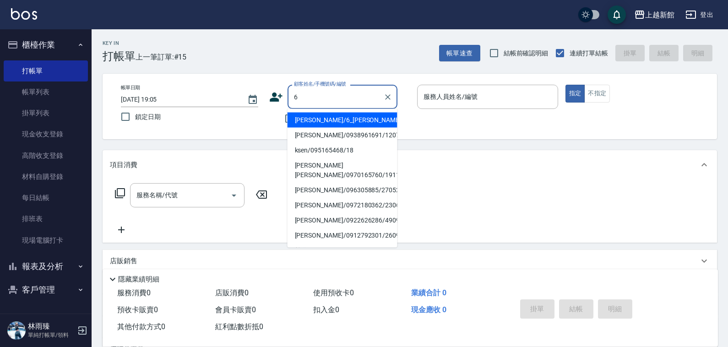
type input "黃婕寧/6_黃婕寧/6"
click at [566, 85] on button "指定" at bounding box center [576, 94] width 20 height 18
type input "黃婕寧-6"
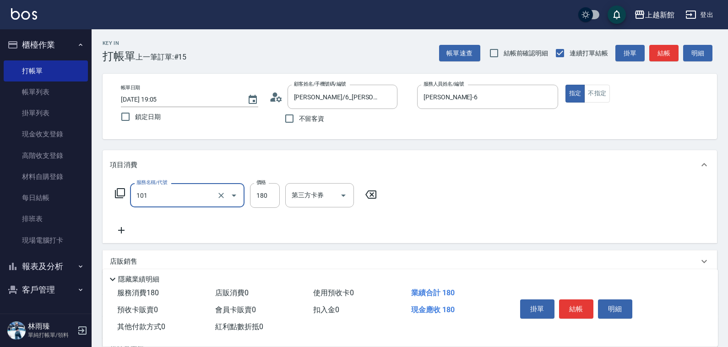
type input "洗髮250(101)"
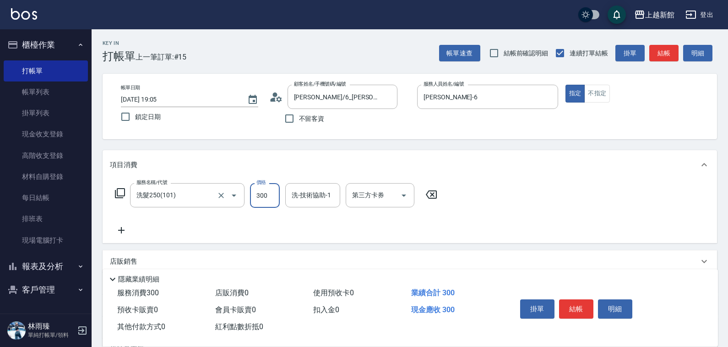
type input "300"
type input "馨妮-29"
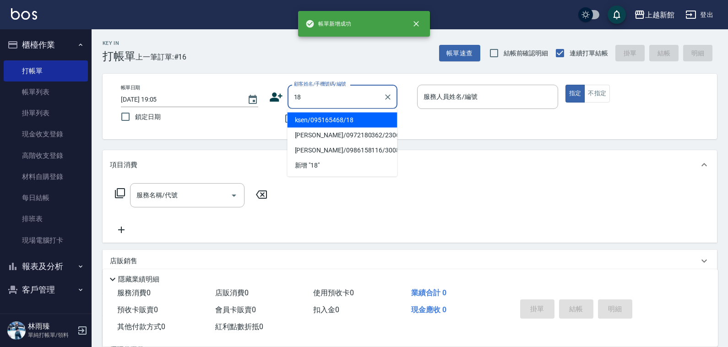
type input "ksen/095165468/18"
click at [566, 85] on button "指定" at bounding box center [576, 94] width 20 height 18
type input "黃柏森-18"
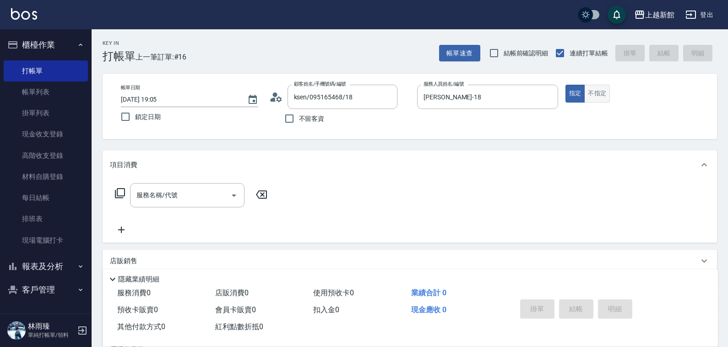
click at [605, 97] on button "不指定" at bounding box center [598, 94] width 26 height 18
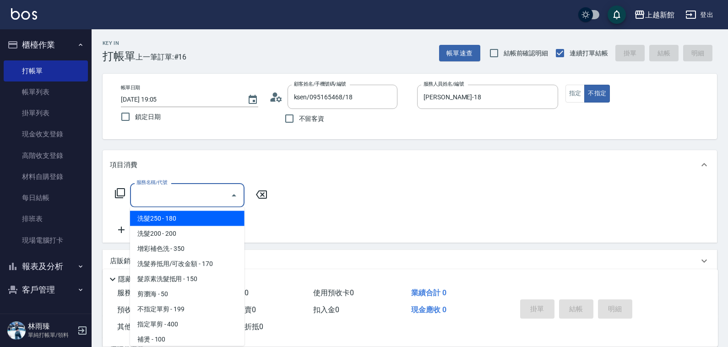
click at [200, 191] on input "服務名稱/代號" at bounding box center [180, 195] width 93 height 16
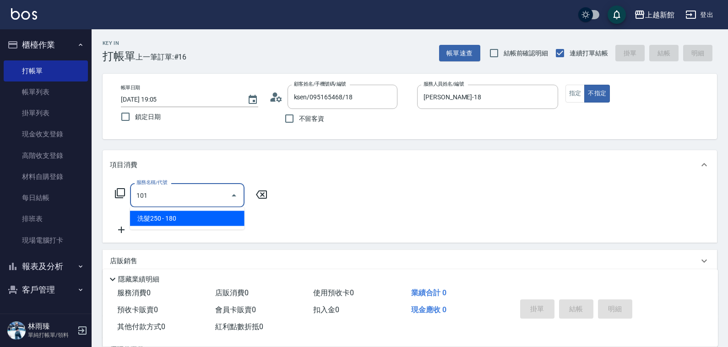
type input "洗髮250(101)"
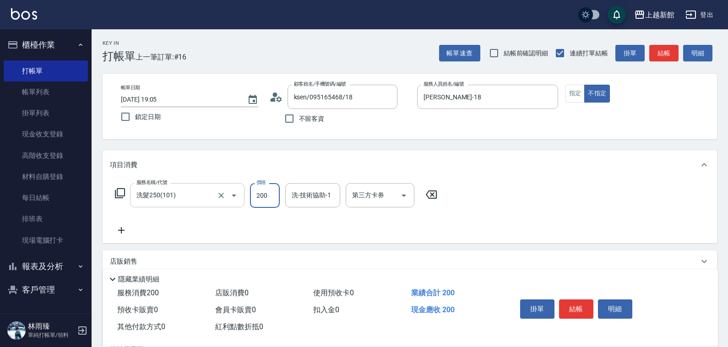
type input "200"
type input "小敏-24"
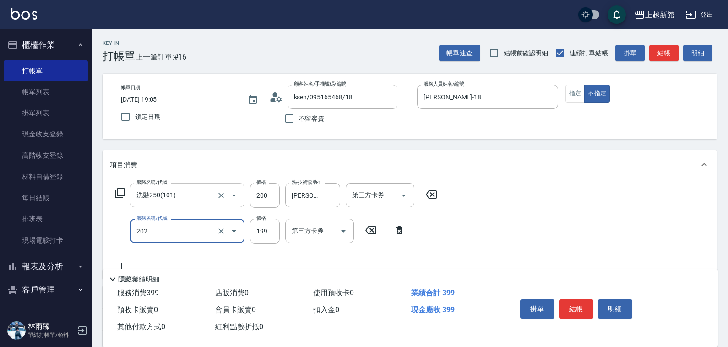
type input "不指定單剪(202)"
type input "200"
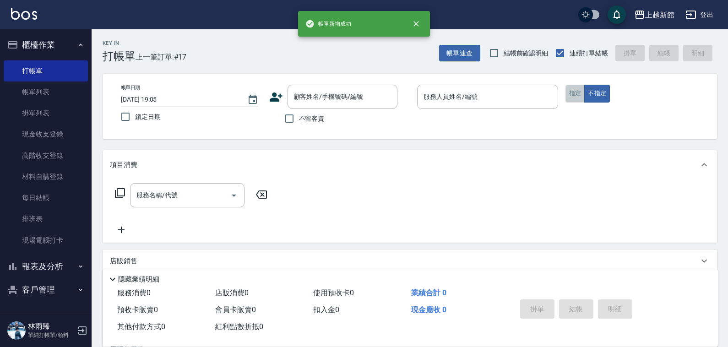
click at [573, 87] on button "指定" at bounding box center [576, 94] width 20 height 18
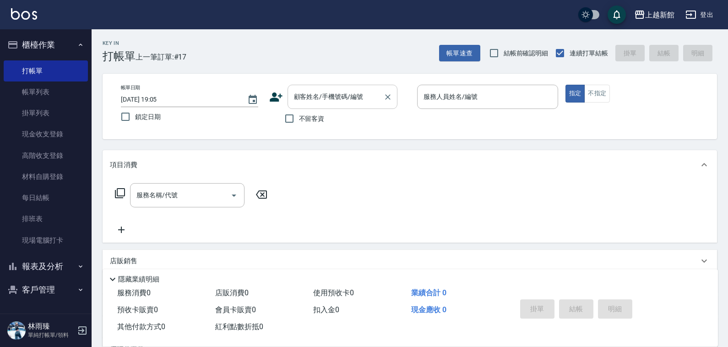
click at [340, 89] on div "顧客姓名/手機號碼/編號 顧客姓名/手機號碼/編號" at bounding box center [343, 97] width 110 height 24
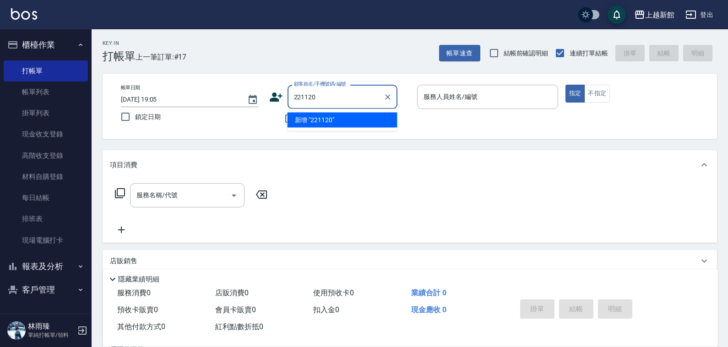
click at [566, 85] on button "指定" at bounding box center [576, 94] width 20 height 18
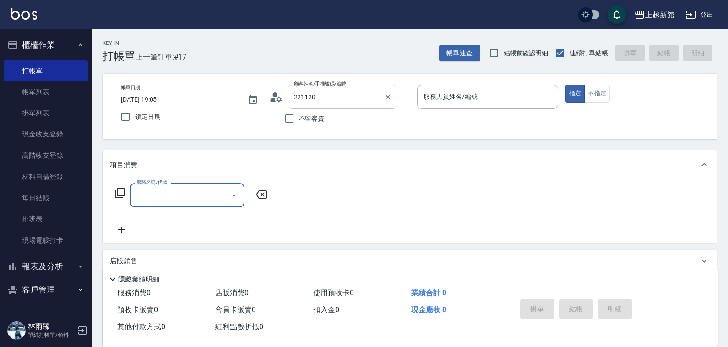
type input "張思蘋/0926525484/221120"
type input "黃柏森-18"
click at [385, 97] on icon "Clear" at bounding box center [387, 97] width 9 height 9
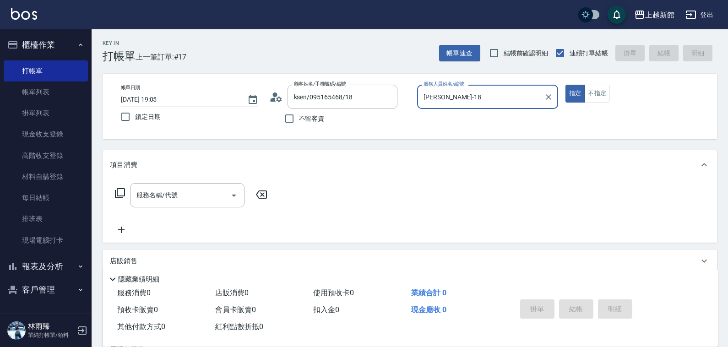
click at [566, 85] on button "指定" at bounding box center [576, 94] width 20 height 18
type input "宜珍/0968463806/4"
type input "宜珍-4"
click at [607, 83] on div "帳單日期 2025/10/09 19:05 鎖定日期 顧客姓名/手機號碼/編號 宜珍/0968463806/4 顧客姓名/手機號碼/編號 不留客資 服務人員姓…" at bounding box center [410, 107] width 615 height 66
click at [601, 93] on button "不指定" at bounding box center [598, 94] width 26 height 18
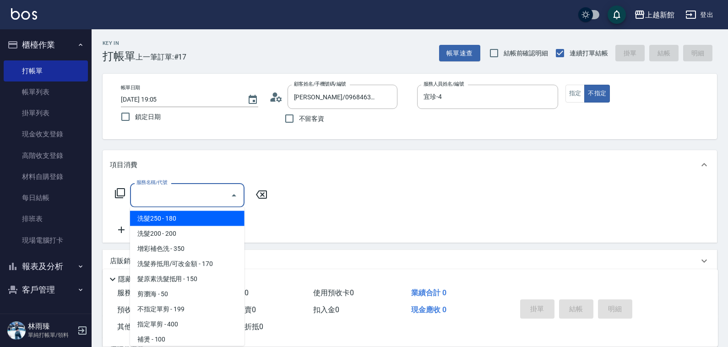
click at [189, 202] on input "服務名稱/代號" at bounding box center [180, 195] width 93 height 16
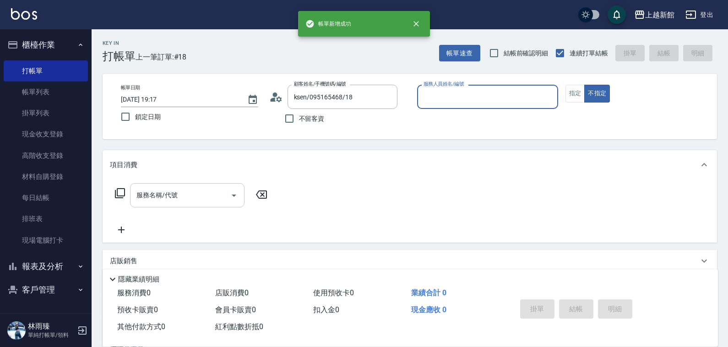
click at [585, 85] on button "不指定" at bounding box center [598, 94] width 26 height 18
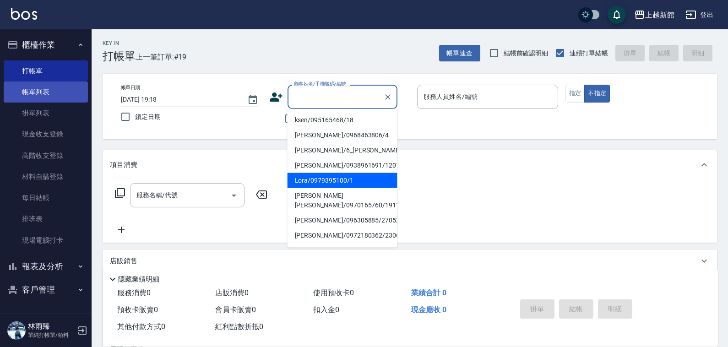
click at [67, 88] on link "帳單列表" at bounding box center [46, 92] width 84 height 21
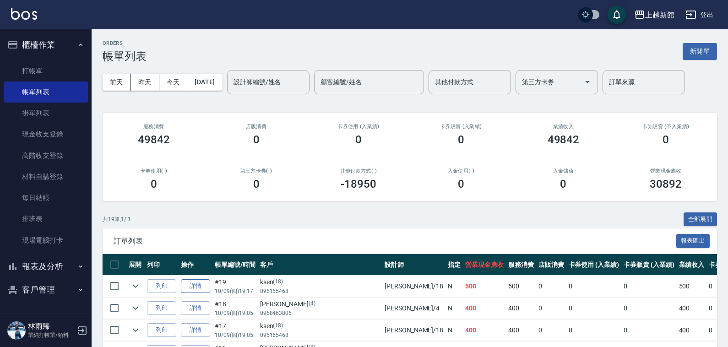
click at [205, 289] on link "詳情" at bounding box center [195, 286] width 29 height 14
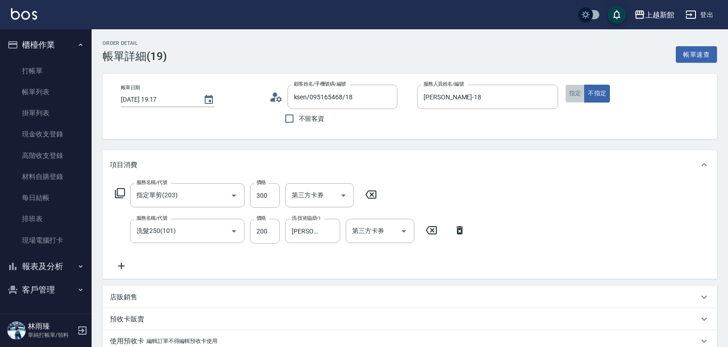
click at [580, 94] on button "指定" at bounding box center [576, 94] width 20 height 18
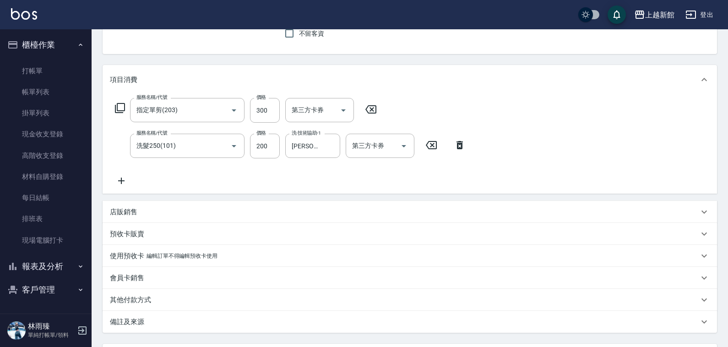
scroll to position [169, 0]
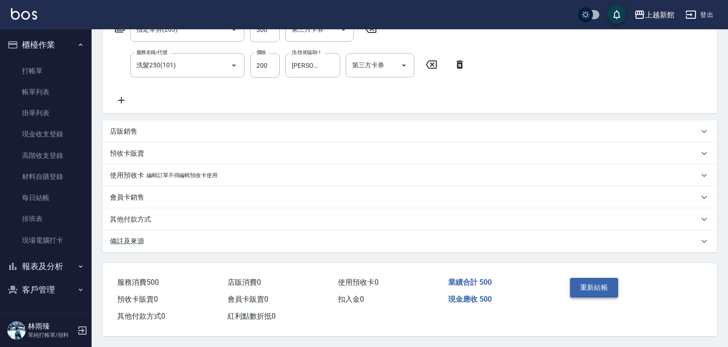
click at [603, 285] on button "重新結帳" at bounding box center [594, 287] width 49 height 19
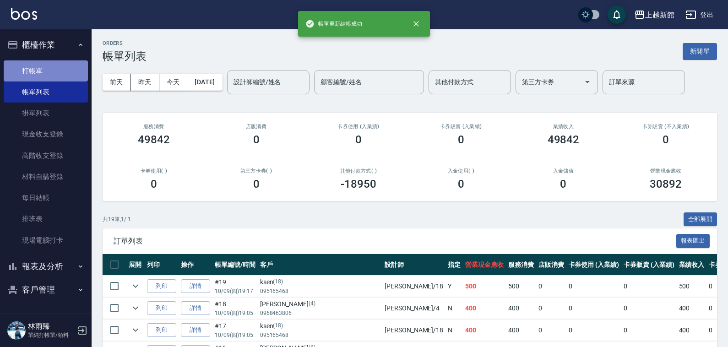
click at [27, 60] on link "打帳單" at bounding box center [46, 70] width 84 height 21
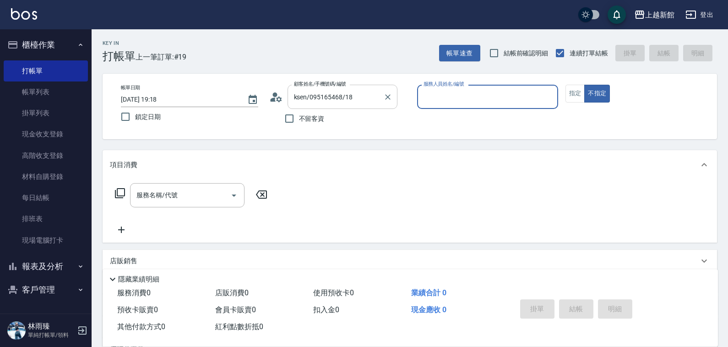
click at [585, 85] on button "不指定" at bounding box center [598, 94] width 26 height 18
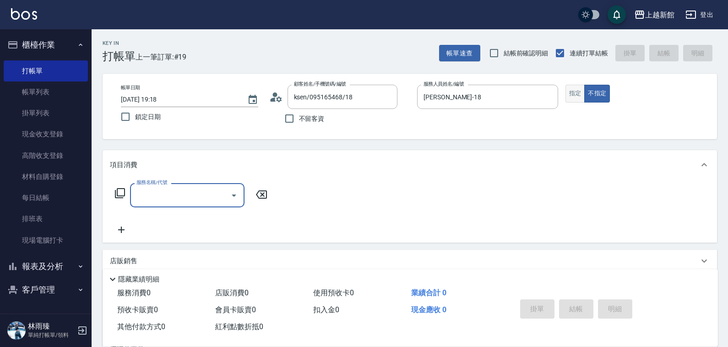
click at [574, 93] on button "指定" at bounding box center [576, 94] width 20 height 18
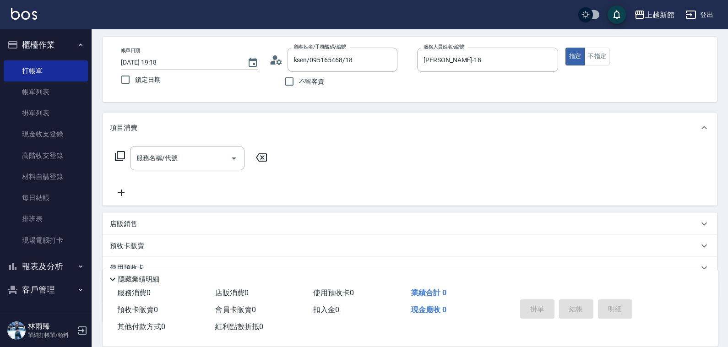
scroll to position [57, 0]
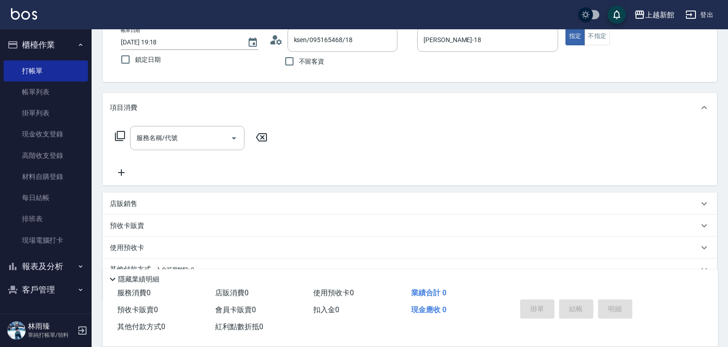
drag, startPoint x: 250, startPoint y: 191, endPoint x: 247, endPoint y: 196, distance: 5.7
click at [250, 191] on div "項目消費 服務名稱/代號 服務名稱/代號 店販銷售 服務人員姓名/編號 服務人員姓名/編號 商品代號/名稱 商品代號/名稱 預收卡販賣 卡券名稱/代號 卡券名…" at bounding box center [410, 198] width 615 height 210
click at [247, 196] on div "店販銷售" at bounding box center [410, 204] width 615 height 22
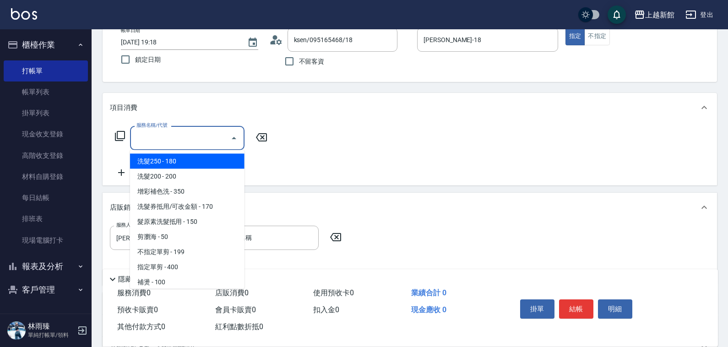
click at [213, 142] on input "服務名稱/代號" at bounding box center [180, 138] width 93 height 16
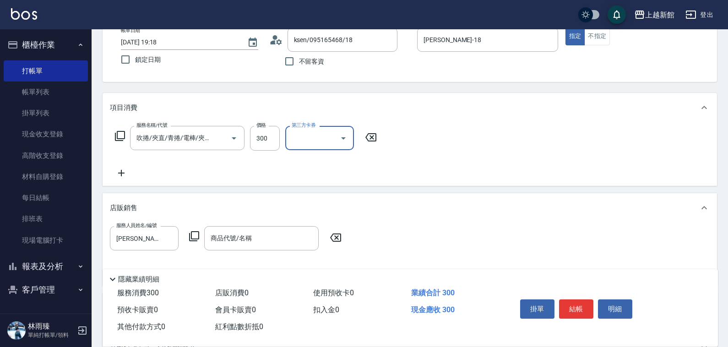
click at [229, 234] on div "商品代號/名稱 商品代號/名稱" at bounding box center [261, 238] width 115 height 24
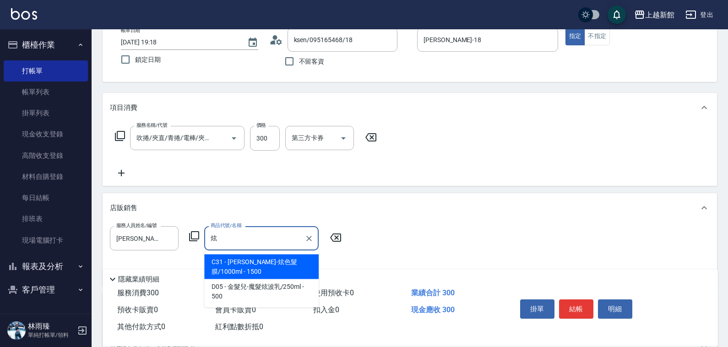
click at [259, 279] on span "D05 - 金髮兒-魔髮炫波乳/250ml - 500" at bounding box center [261, 291] width 115 height 25
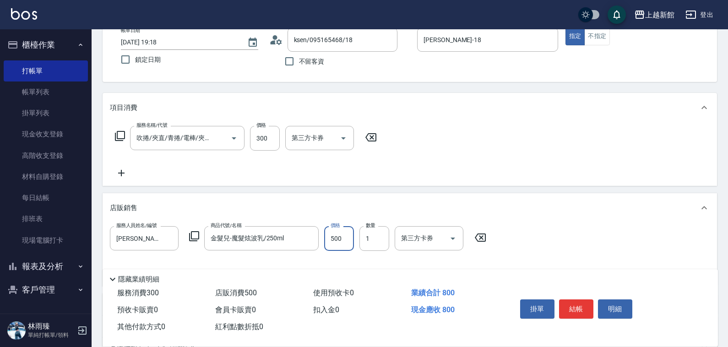
click at [348, 243] on input "500" at bounding box center [339, 238] width 30 height 25
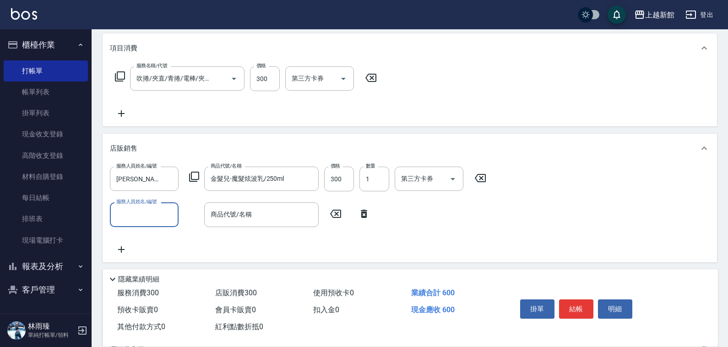
scroll to position [172, 0]
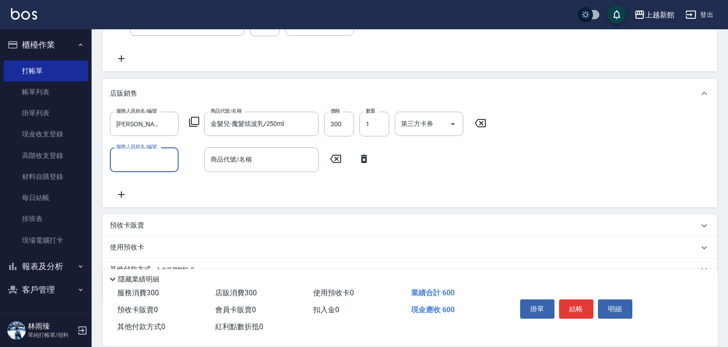
click at [196, 125] on icon at bounding box center [194, 122] width 10 height 10
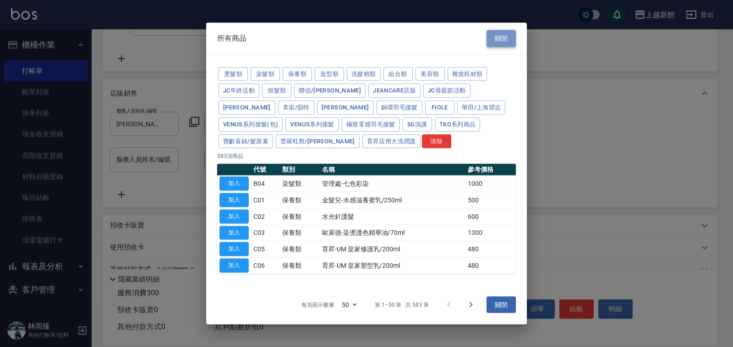
click at [507, 35] on button "關閉" at bounding box center [501, 38] width 29 height 17
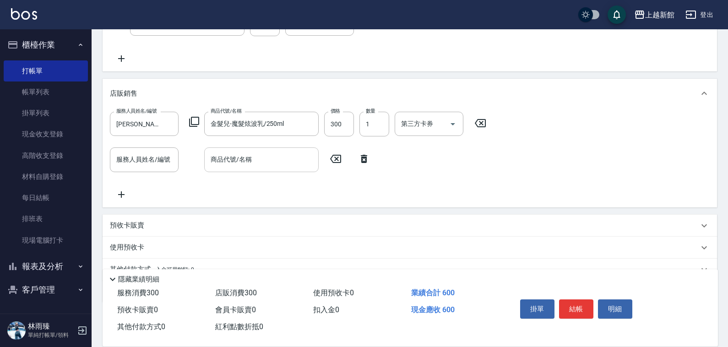
click at [252, 165] on input "商品代號/名稱" at bounding box center [261, 160] width 106 height 16
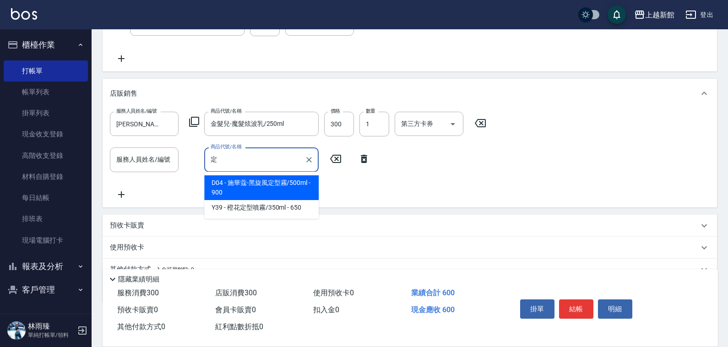
click at [262, 188] on span "D04 - 施華蔻-黑旋風定型霧/500ml - 900" at bounding box center [261, 187] width 115 height 25
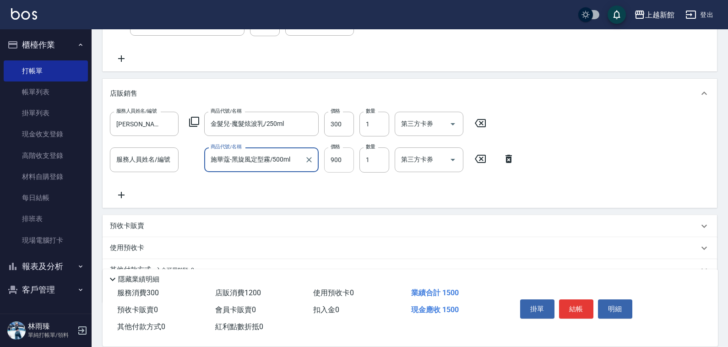
click at [343, 164] on input "900" at bounding box center [339, 160] width 30 height 25
click at [579, 305] on button "結帳" at bounding box center [576, 309] width 34 height 19
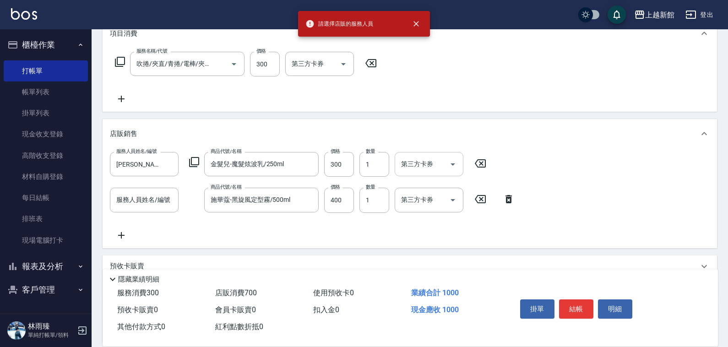
scroll to position [214, 0]
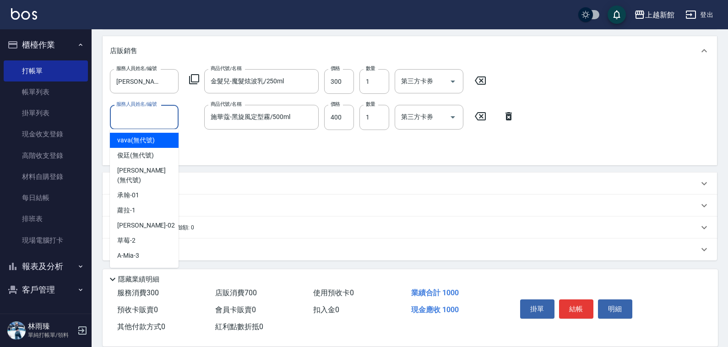
click at [151, 113] on input "服務人員姓名/編號" at bounding box center [144, 117] width 60 height 16
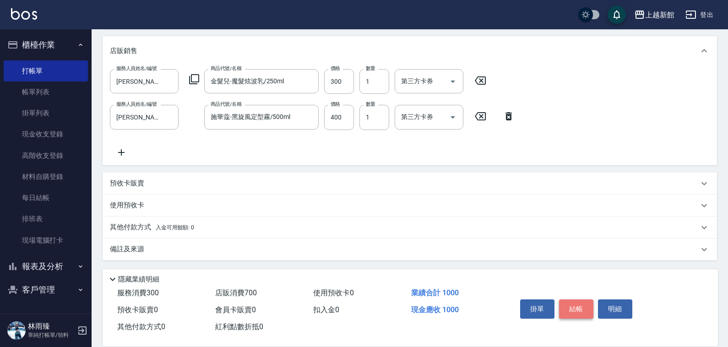
click at [576, 302] on button "結帳" at bounding box center [576, 309] width 34 height 19
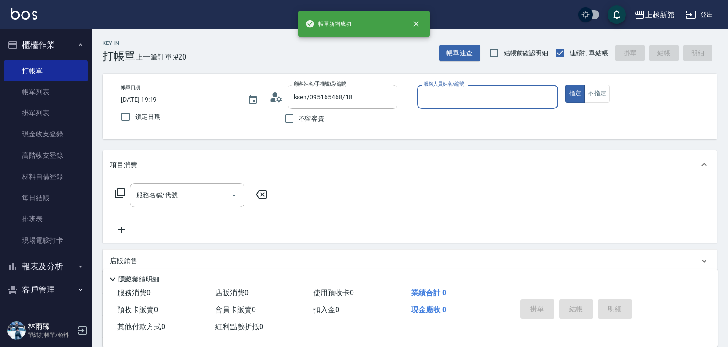
click at [566, 85] on button "指定" at bounding box center [576, 94] width 20 height 18
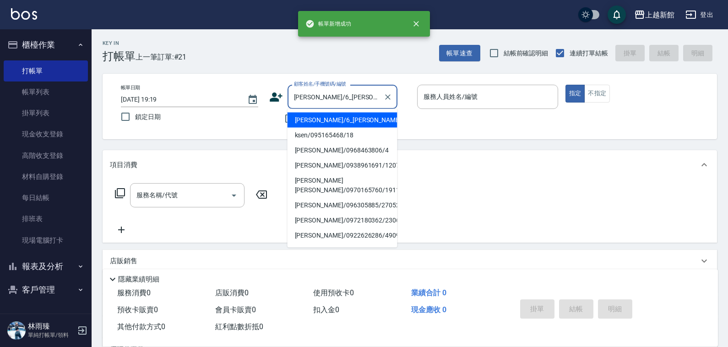
click at [566, 85] on button "指定" at bounding box center [576, 94] width 20 height 18
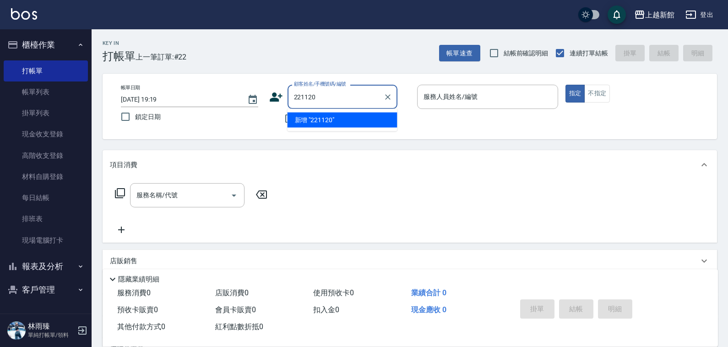
click at [566, 85] on button "指定" at bounding box center [576, 94] width 20 height 18
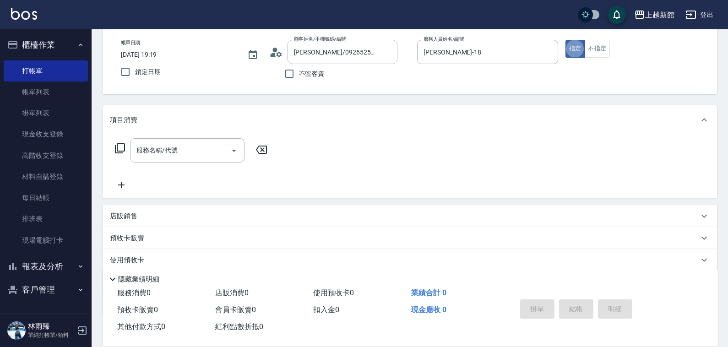
scroll to position [100, 0]
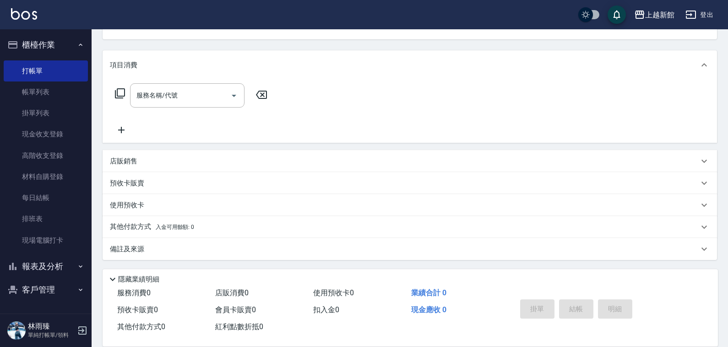
click at [276, 158] on div "店販銷售" at bounding box center [404, 162] width 589 height 10
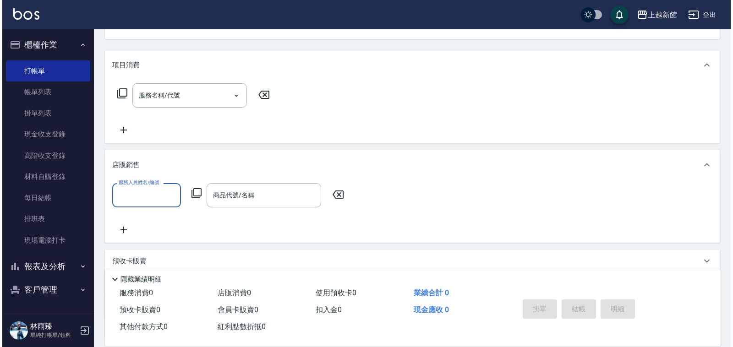
scroll to position [0, 0]
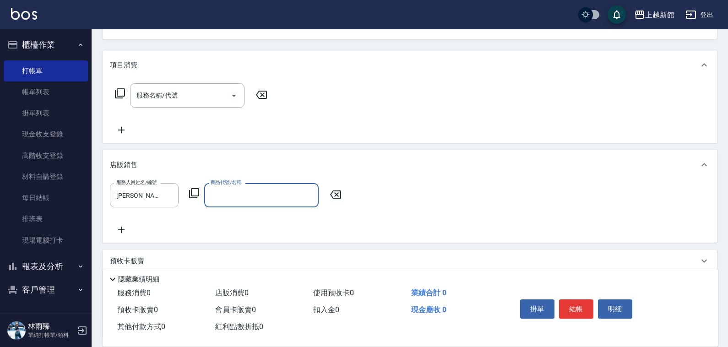
click at [189, 186] on div "服務人員姓名/編號 黃柏森-18 服務人員姓名/編號 商品代號/名稱 商品代號/名稱" at bounding box center [228, 195] width 237 height 24
click at [189, 191] on icon at bounding box center [194, 193] width 11 height 11
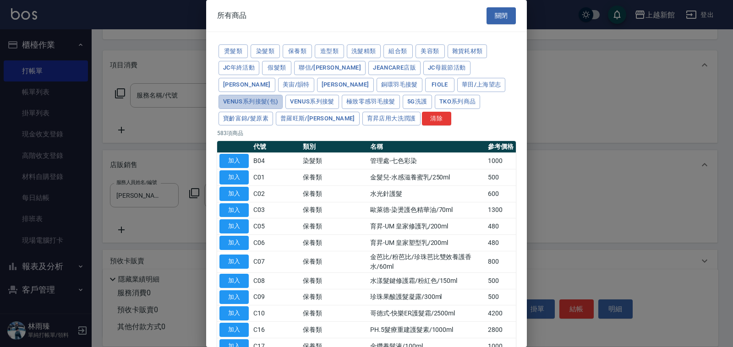
drag, startPoint x: 432, startPoint y: 87, endPoint x: 417, endPoint y: 93, distance: 15.2
click at [283, 95] on button "Venus系列接髮(包)" at bounding box center [251, 102] width 64 height 14
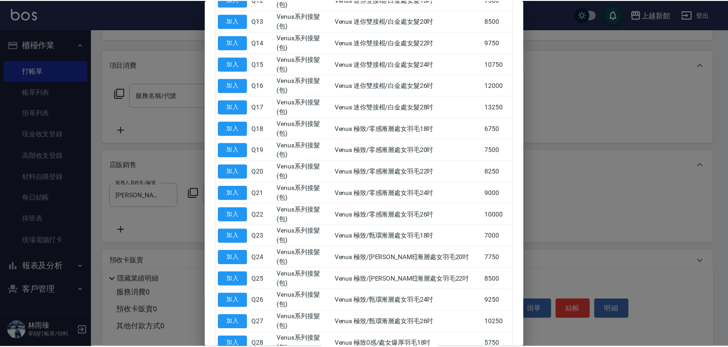
scroll to position [458, 0]
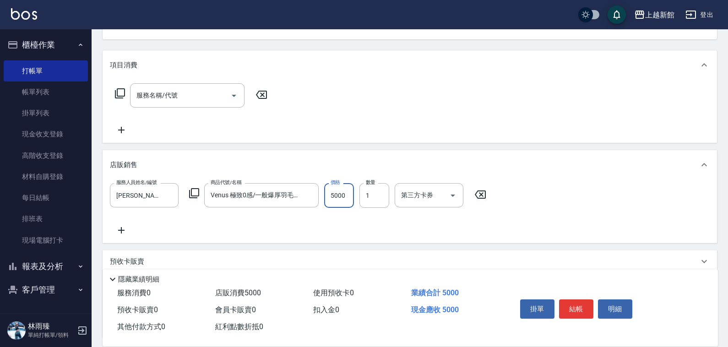
click at [335, 197] on input "5000" at bounding box center [339, 195] width 30 height 25
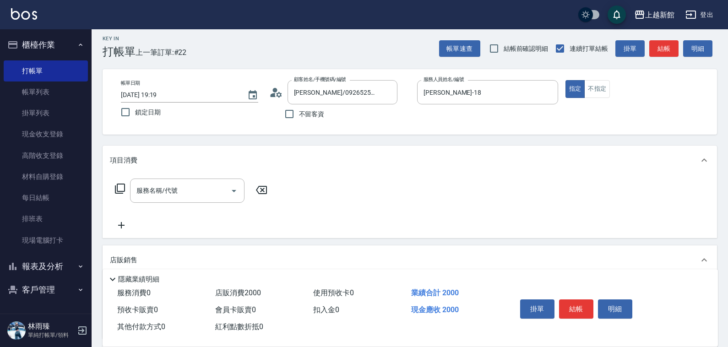
scroll to position [0, 0]
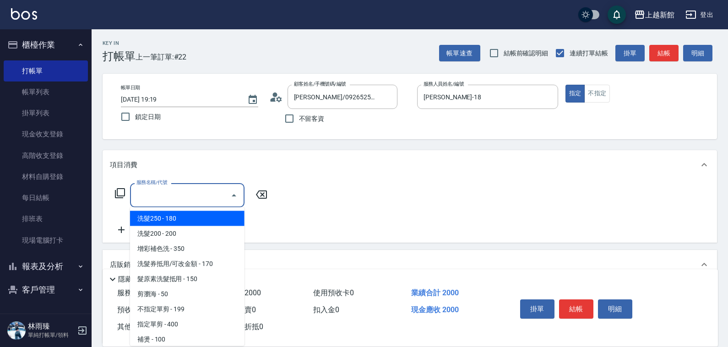
click at [196, 197] on input "服務名稱/代號" at bounding box center [180, 195] width 93 height 16
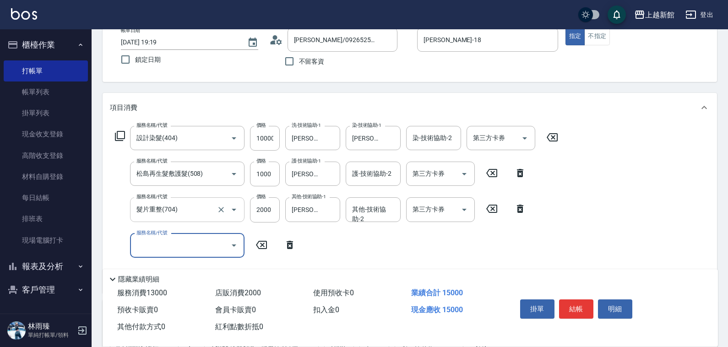
scroll to position [115, 0]
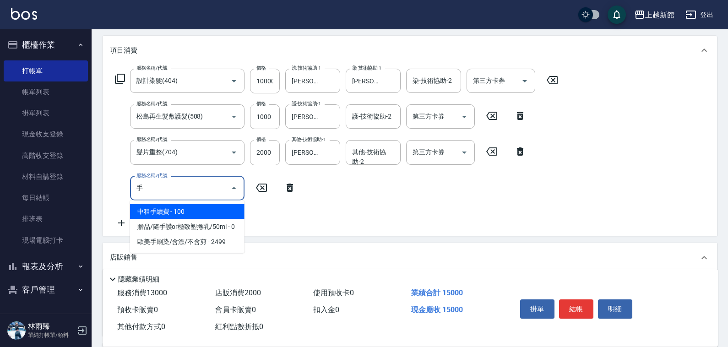
click at [191, 208] on span "中租手續費 - 100" at bounding box center [187, 211] width 115 height 15
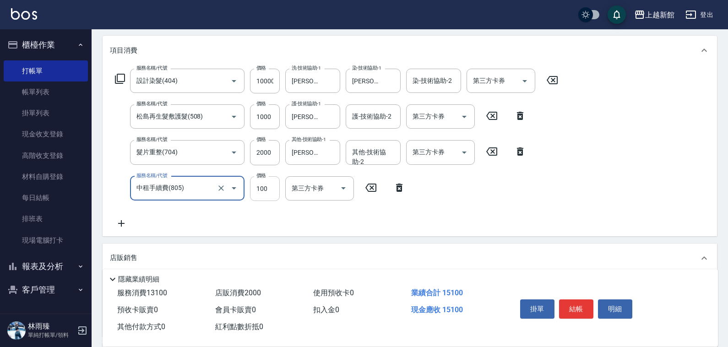
click at [262, 179] on input "100" at bounding box center [265, 188] width 30 height 25
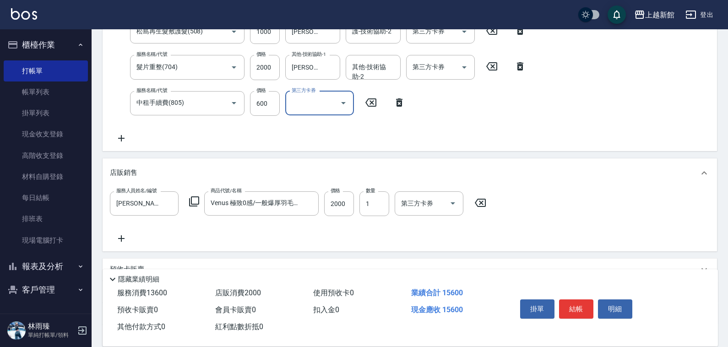
scroll to position [286, 0]
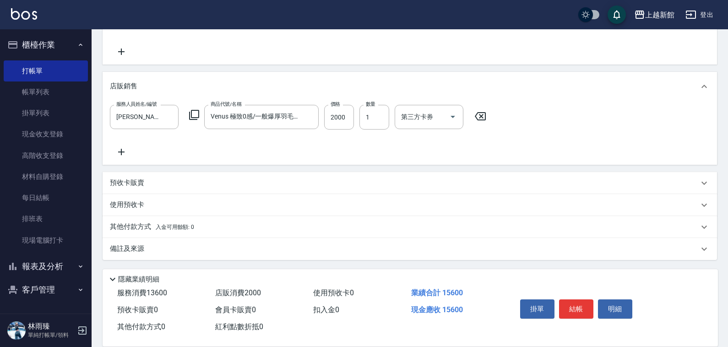
click at [149, 219] on div "其他付款方式 入金可用餘額: 0" at bounding box center [410, 227] width 615 height 22
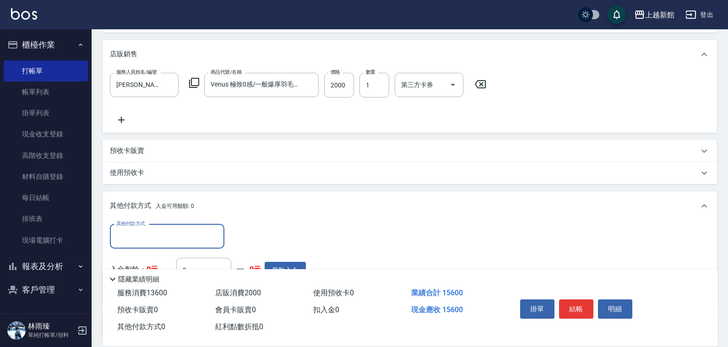
scroll to position [344, 0]
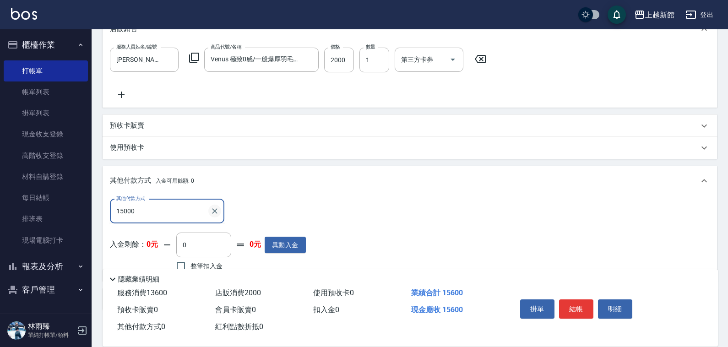
click at [215, 213] on icon "Clear" at bounding box center [214, 211] width 9 height 9
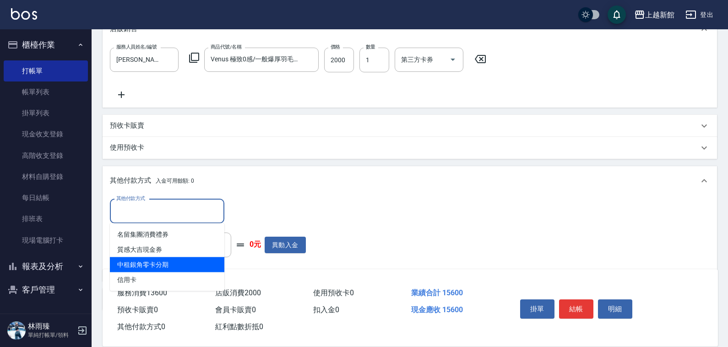
click at [149, 263] on span "中租銀角零卡分期" at bounding box center [167, 264] width 115 height 15
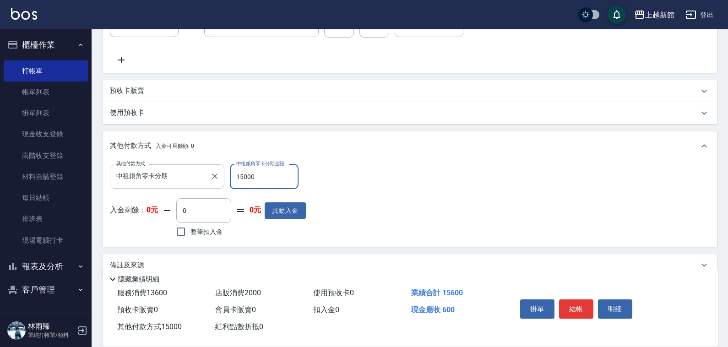
scroll to position [394, 0]
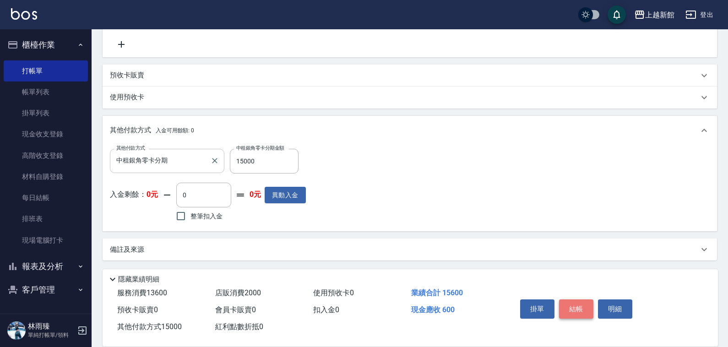
click at [573, 305] on button "結帳" at bounding box center [576, 309] width 34 height 19
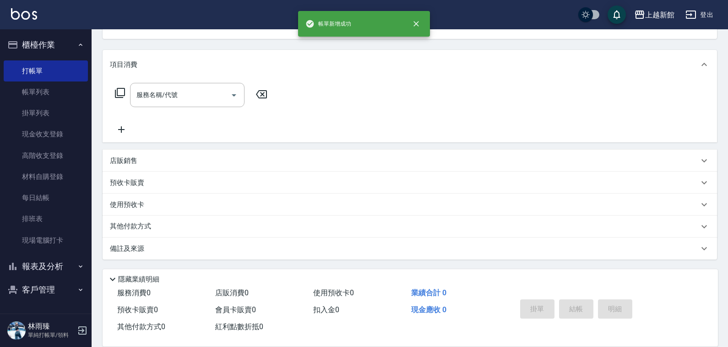
scroll to position [0, 0]
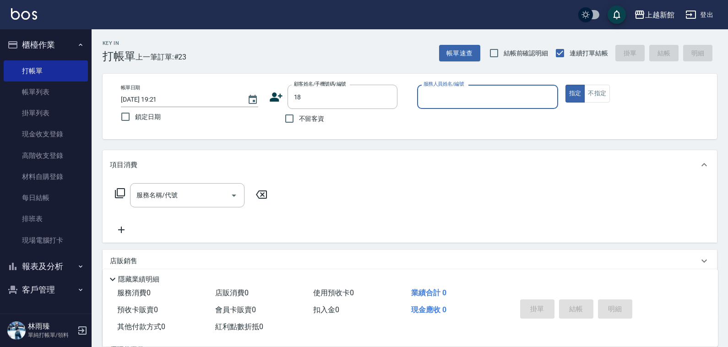
click at [566, 85] on button "指定" at bounding box center [576, 94] width 20 height 18
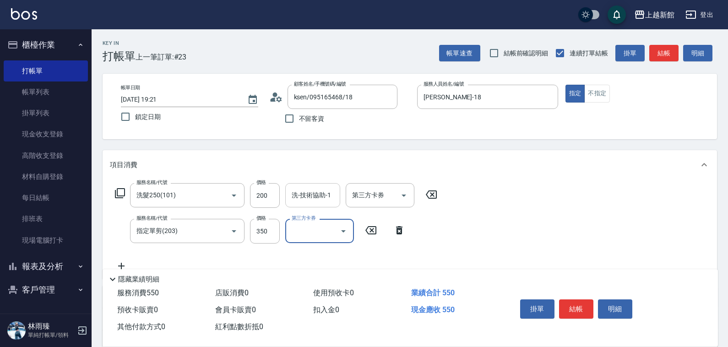
click at [294, 191] on input "洗-技術協助-1" at bounding box center [313, 195] width 47 height 16
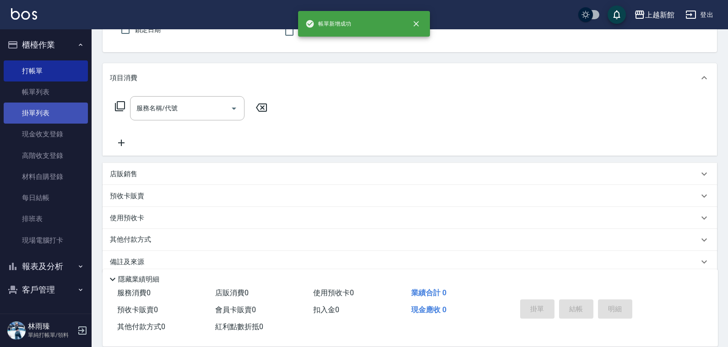
scroll to position [100, 0]
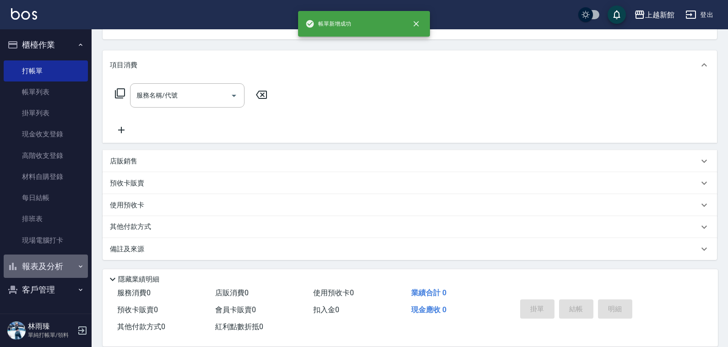
click at [53, 260] on button "報表及分析" at bounding box center [46, 267] width 84 height 24
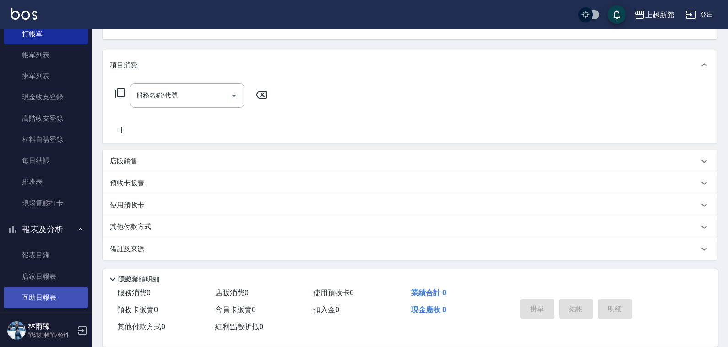
scroll to position [57, 0]
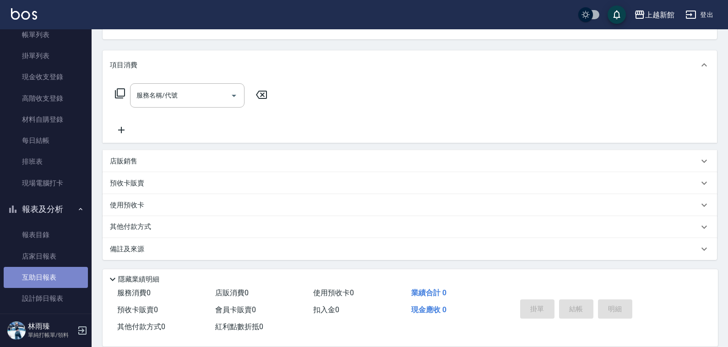
click at [46, 274] on link "互助日報表" at bounding box center [46, 277] width 84 height 21
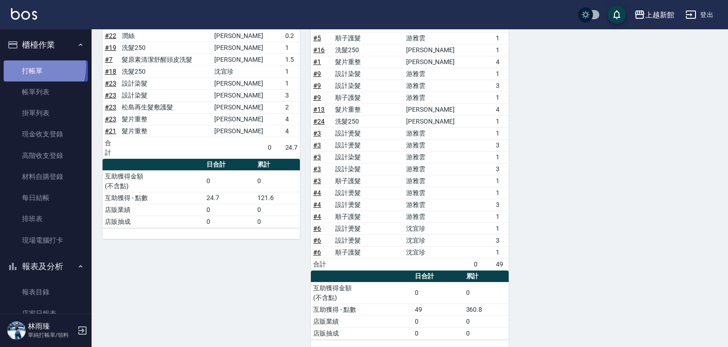
click at [33, 66] on link "打帳單" at bounding box center [46, 70] width 84 height 21
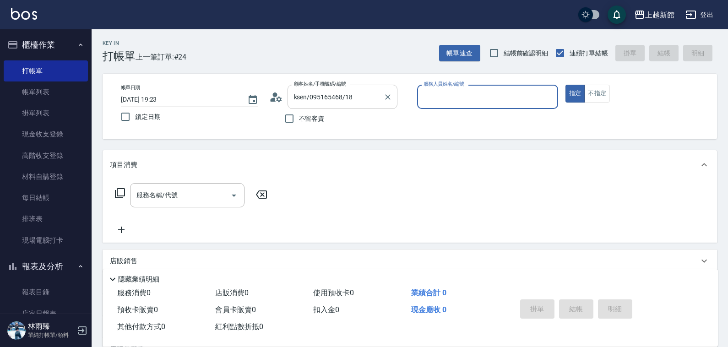
click at [566, 85] on button "指定" at bounding box center [576, 94] width 20 height 18
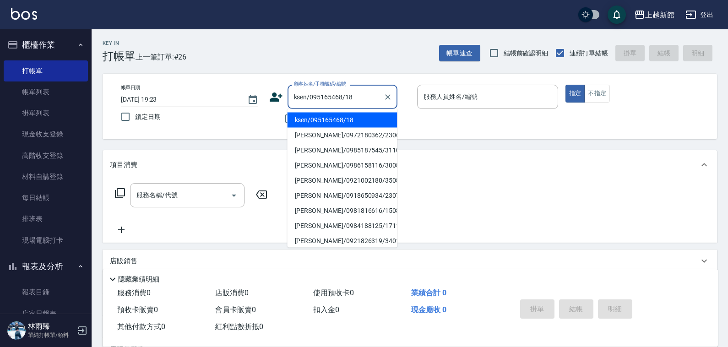
click at [566, 85] on button "指定" at bounding box center [576, 94] width 20 height 18
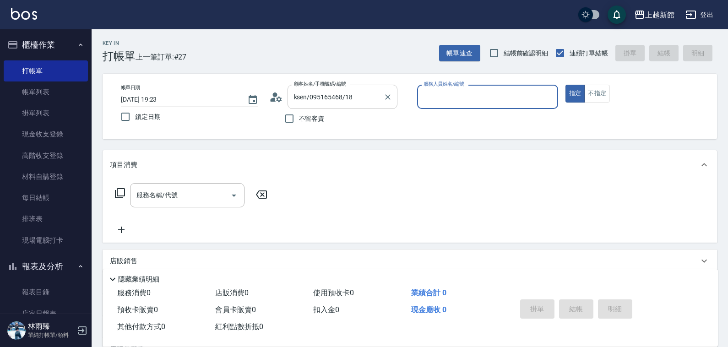
click at [566, 85] on button "指定" at bounding box center [576, 94] width 20 height 18
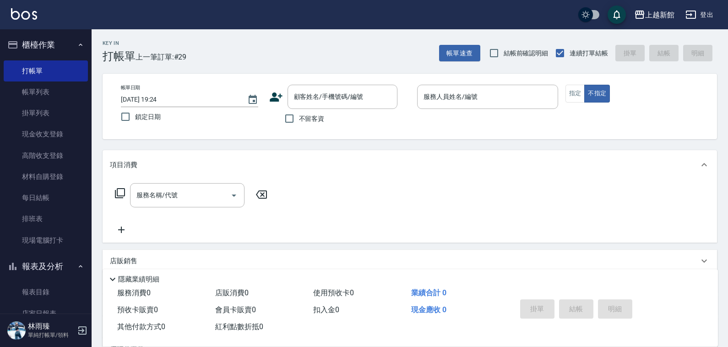
click at [275, 96] on icon at bounding box center [276, 97] width 13 height 9
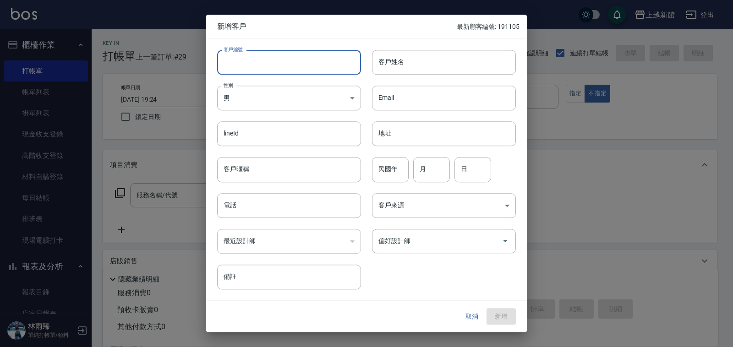
click at [275, 66] on input "客戶編號" at bounding box center [289, 62] width 144 height 25
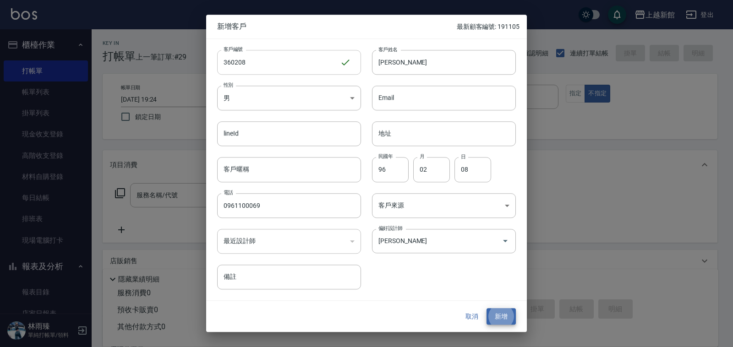
click at [487, 308] on button "新增" at bounding box center [501, 316] width 29 height 17
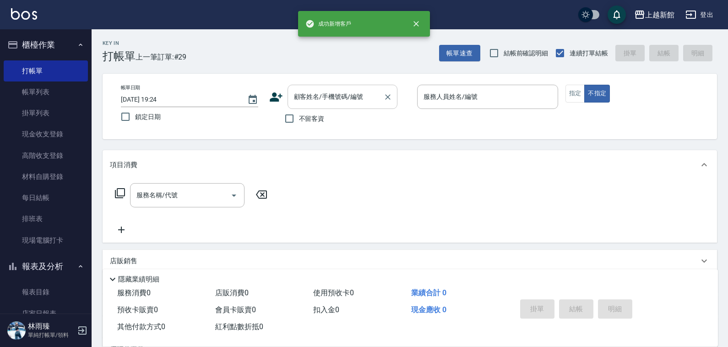
click at [312, 90] on input "顧客姓名/手機號碼/編號" at bounding box center [336, 97] width 88 height 16
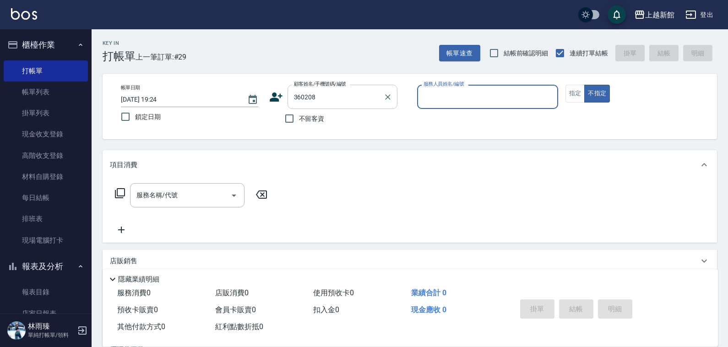
click at [585, 85] on button "不指定" at bounding box center [598, 94] width 26 height 18
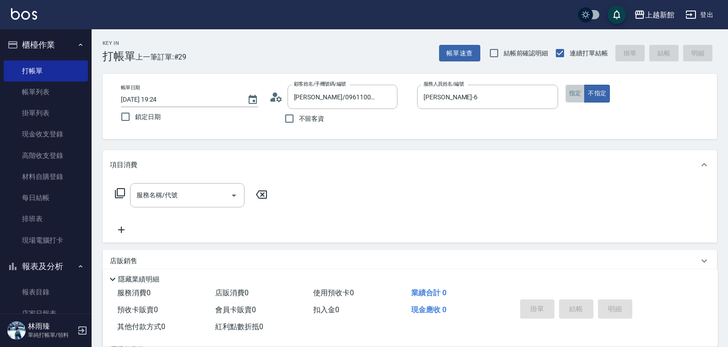
click at [576, 92] on button "指定" at bounding box center [576, 94] width 20 height 18
click at [142, 193] on input "服務名稱/代號" at bounding box center [180, 195] width 93 height 16
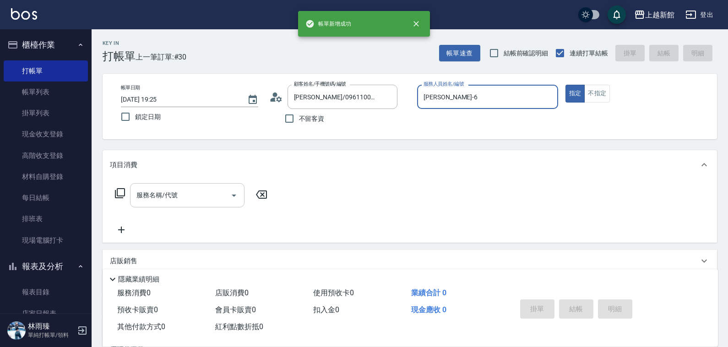
click at [566, 85] on button "指定" at bounding box center [576, 94] width 20 height 18
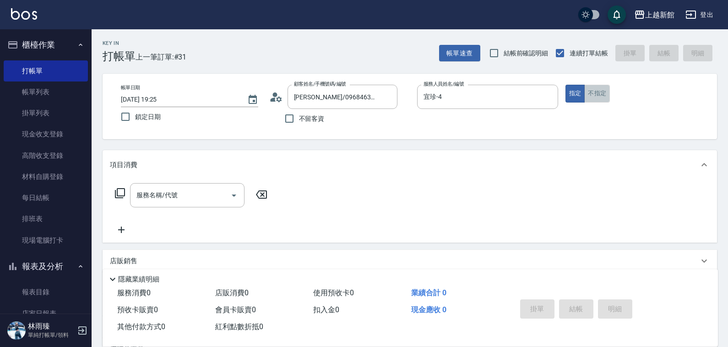
click at [590, 93] on button "不指定" at bounding box center [598, 94] width 26 height 18
click at [174, 197] on input "服務名稱/代號" at bounding box center [180, 195] width 93 height 16
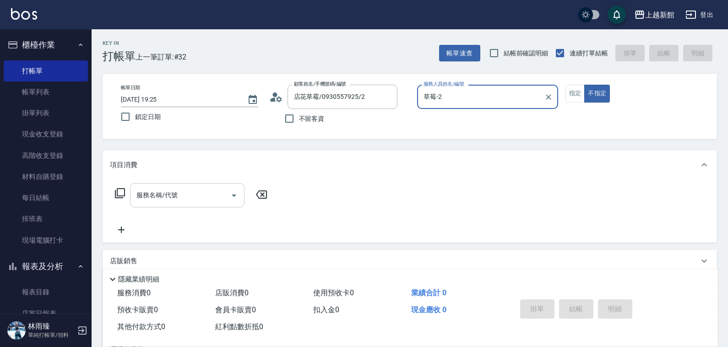
click at [585, 85] on button "不指定" at bounding box center [598, 94] width 26 height 18
click at [566, 85] on button "指定" at bounding box center [576, 94] width 20 height 18
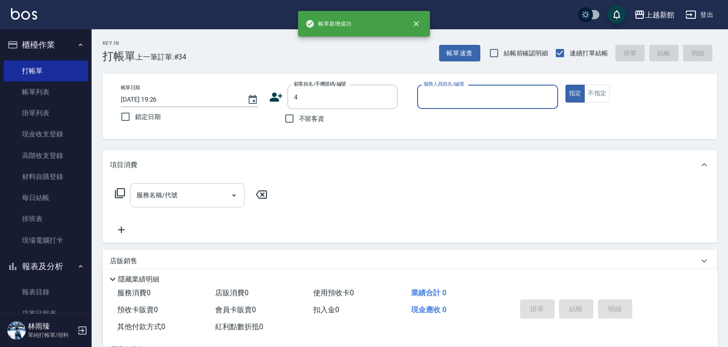
click at [566, 85] on button "指定" at bounding box center [576, 94] width 20 height 18
click at [585, 85] on button "不指定" at bounding box center [598, 94] width 26 height 18
click at [566, 85] on button "指定" at bounding box center [576, 94] width 20 height 18
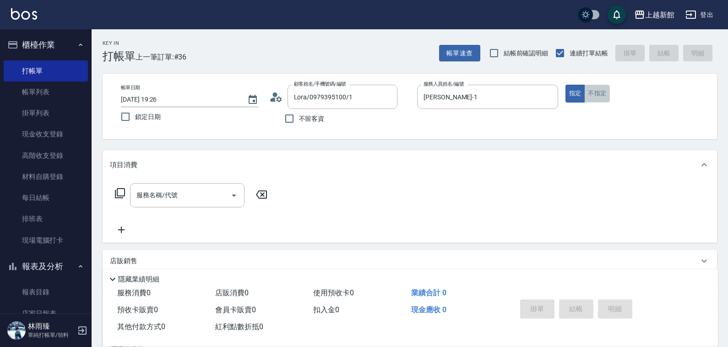
click at [593, 98] on button "不指定" at bounding box center [598, 94] width 26 height 18
drag, startPoint x: 161, startPoint y: 211, endPoint x: 169, endPoint y: 193, distance: 19.5
click at [161, 210] on div "服務名稱/代號 服務名稱/代號" at bounding box center [191, 209] width 163 height 52
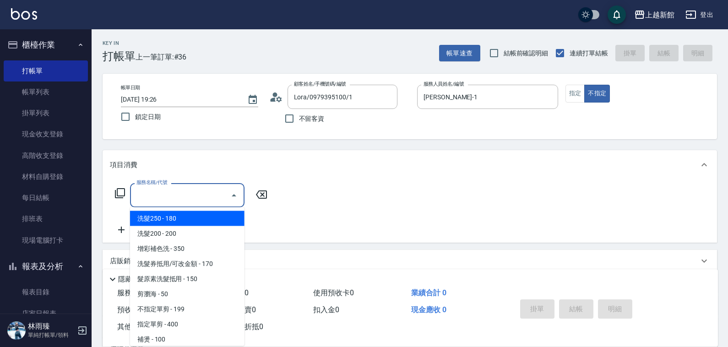
click at [169, 193] on input "服務名稱/代號" at bounding box center [180, 195] width 93 height 16
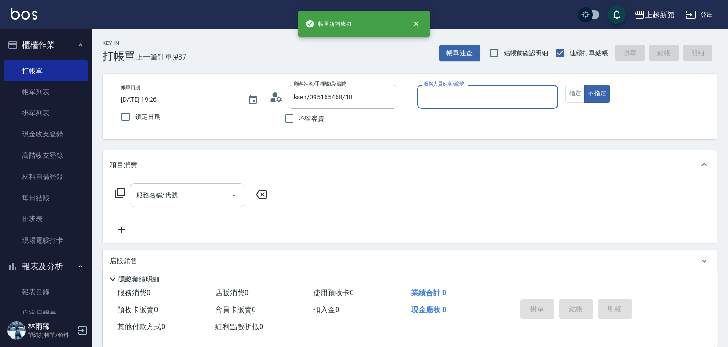
click at [585, 85] on button "不指定" at bounding box center [598, 94] width 26 height 18
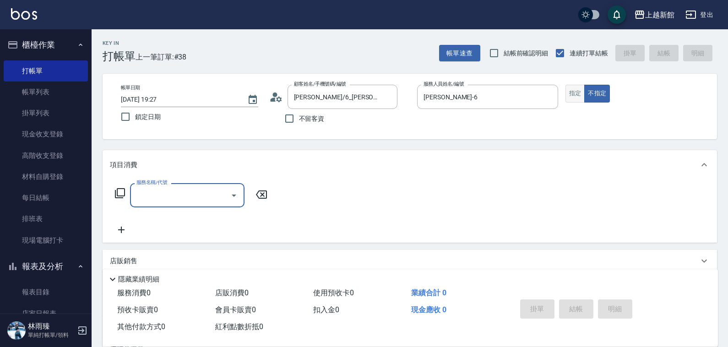
click at [573, 92] on button "指定" at bounding box center [576, 94] width 20 height 18
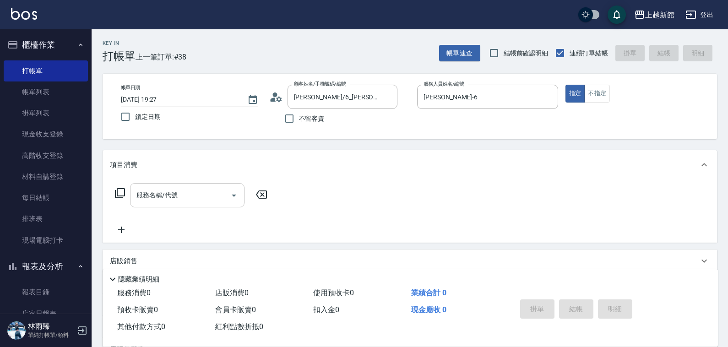
click at [182, 200] on input "服務名稱/代號" at bounding box center [180, 195] width 93 height 16
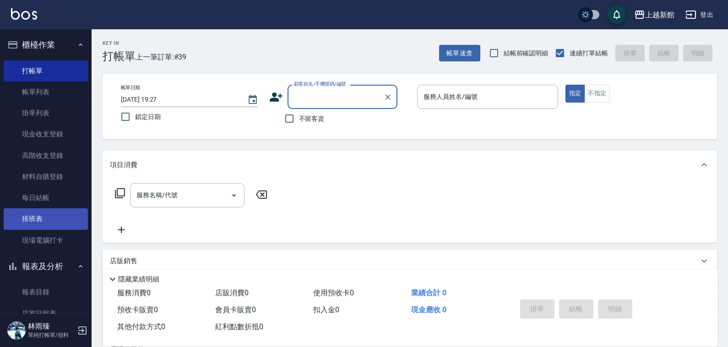
scroll to position [91, 0]
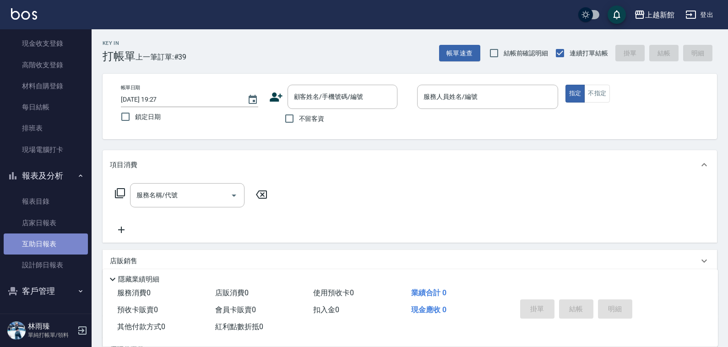
click at [74, 239] on link "互助日報表" at bounding box center [46, 244] width 84 height 21
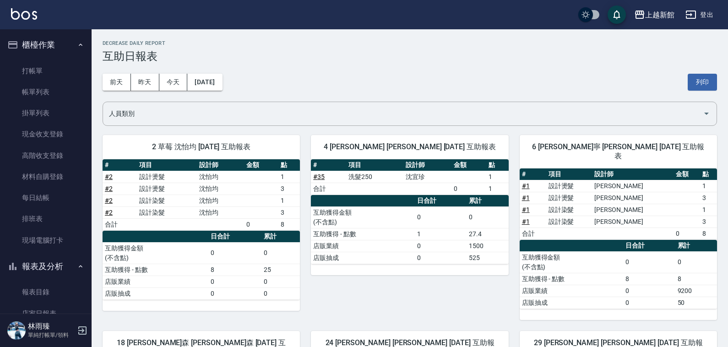
click at [705, 17] on button "登出" at bounding box center [699, 14] width 35 height 17
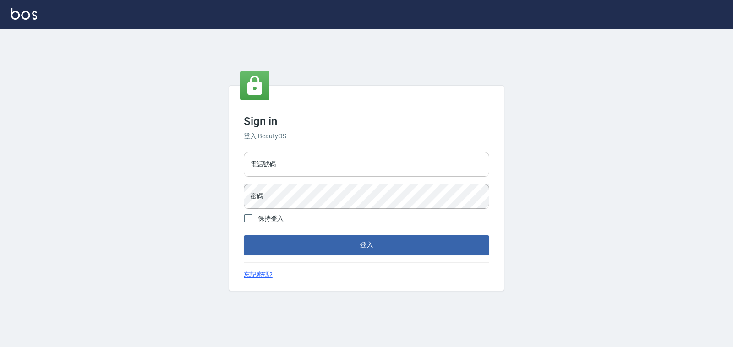
drag, startPoint x: 0, startPoint y: 0, endPoint x: 460, endPoint y: 165, distance: 489.1
click at [460, 165] on input "電話號碼" at bounding box center [367, 164] width 246 height 25
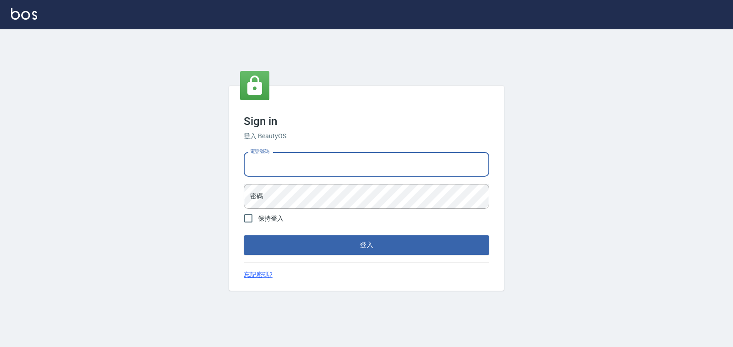
type input "4265909"
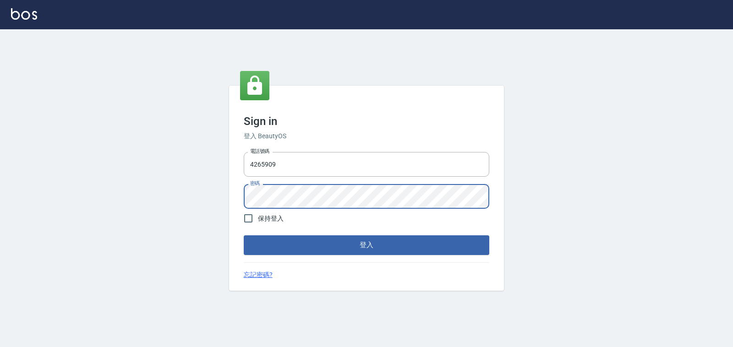
click at [244, 235] on button "登入" at bounding box center [367, 244] width 246 height 19
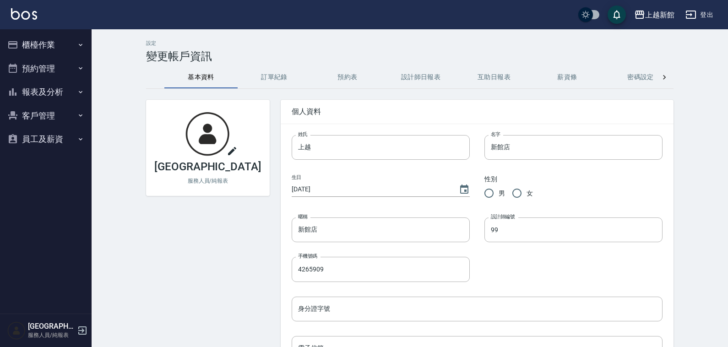
click at [177, 257] on div "上越新館店 服務人員/純報表" at bounding box center [202, 325] width 135 height 473
click at [40, 86] on button "報表及分析" at bounding box center [46, 92] width 84 height 24
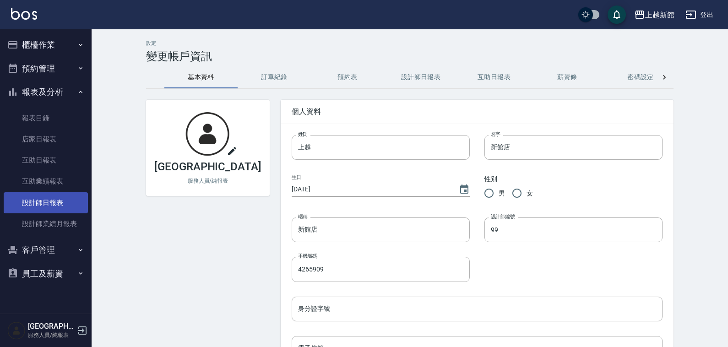
click at [36, 204] on link "設計師日報表" at bounding box center [46, 202] width 84 height 21
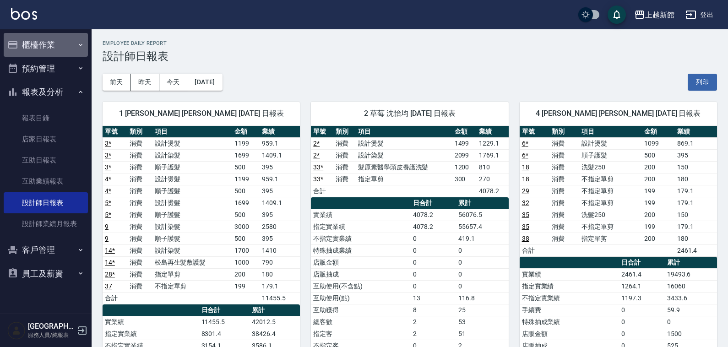
click at [38, 40] on button "櫃檯作業" at bounding box center [46, 45] width 84 height 24
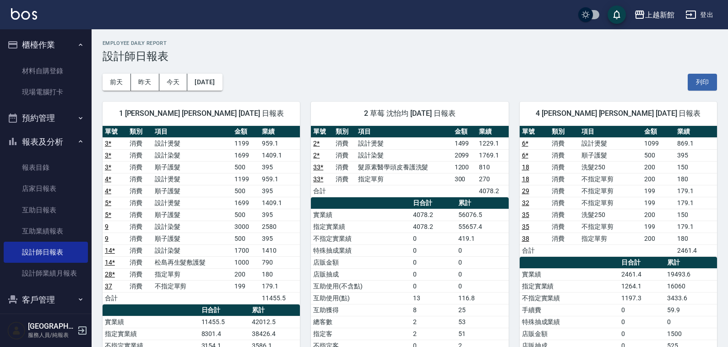
click at [53, 44] on button "櫃檯作業" at bounding box center [46, 45] width 84 height 24
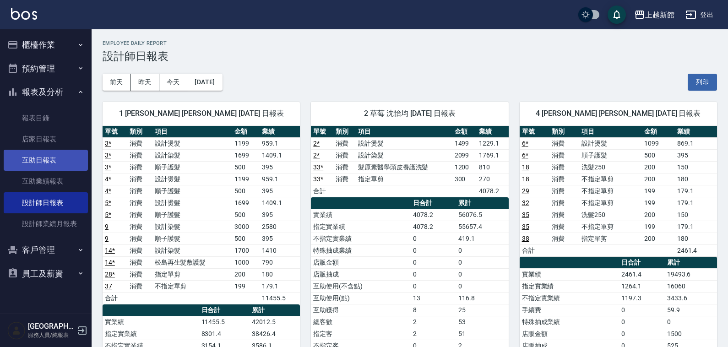
click at [53, 159] on link "互助日報表" at bounding box center [46, 160] width 84 height 21
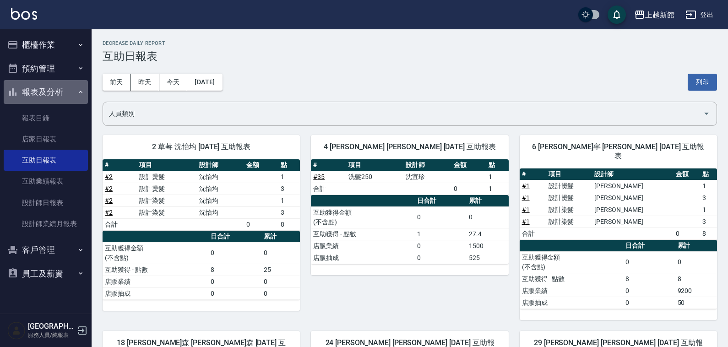
click at [47, 101] on button "報表及分析" at bounding box center [46, 92] width 84 height 24
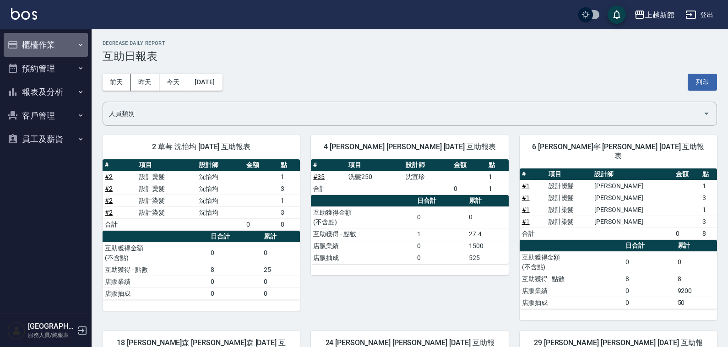
click at [63, 48] on button "櫃檯作業" at bounding box center [46, 45] width 84 height 24
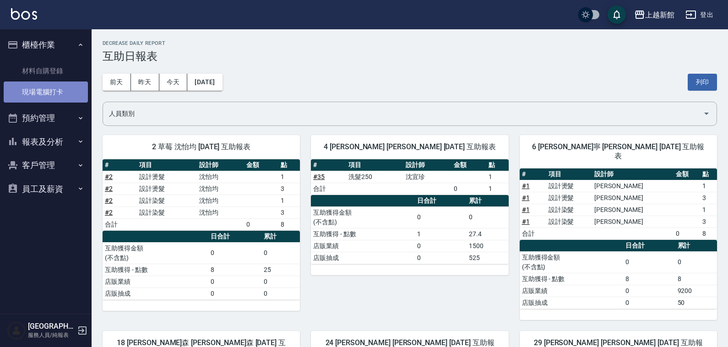
click at [58, 85] on link "現場電腦打卡" at bounding box center [46, 92] width 84 height 21
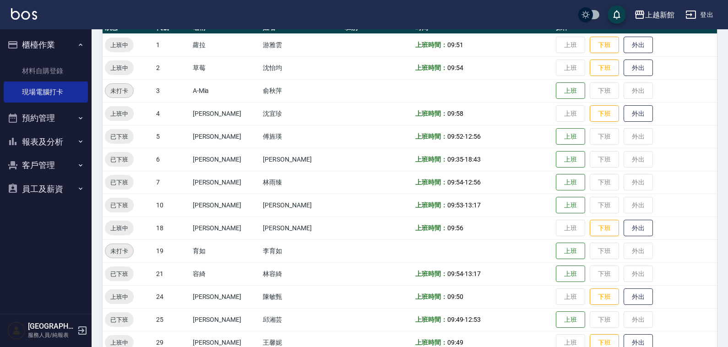
scroll to position [57, 0]
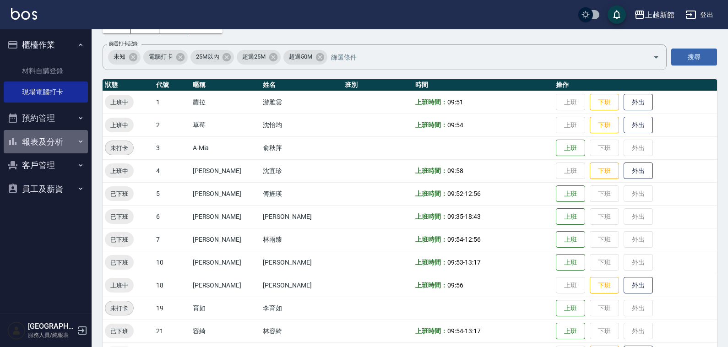
click at [31, 134] on button "報表及分析" at bounding box center [46, 142] width 84 height 24
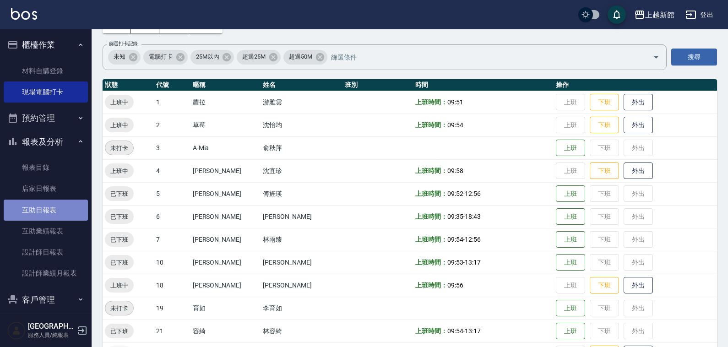
click at [46, 209] on link "互助日報表" at bounding box center [46, 210] width 84 height 21
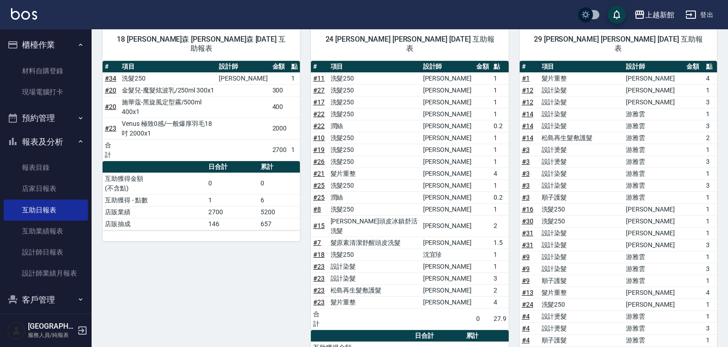
scroll to position [75, 0]
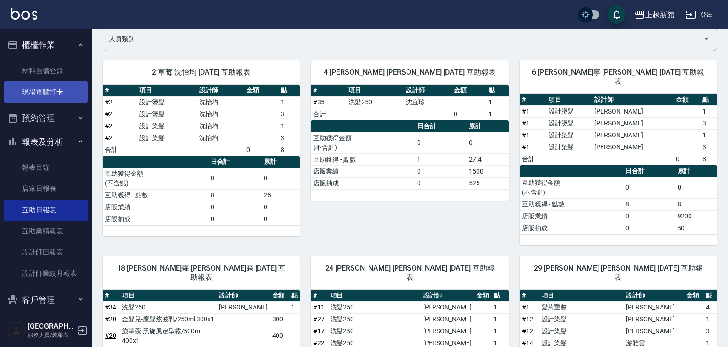
click at [45, 91] on link "現場電腦打卡" at bounding box center [46, 92] width 84 height 21
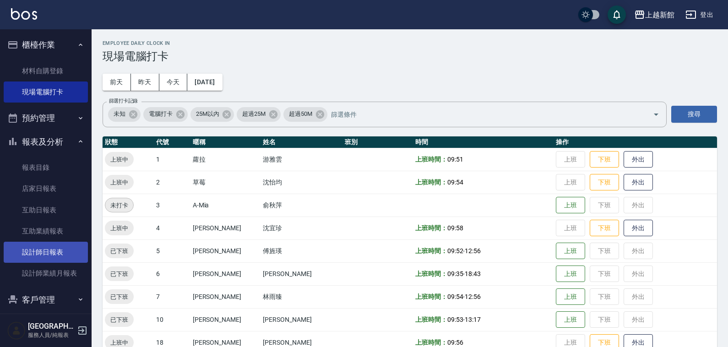
click at [76, 253] on link "設計師日報表" at bounding box center [46, 252] width 84 height 21
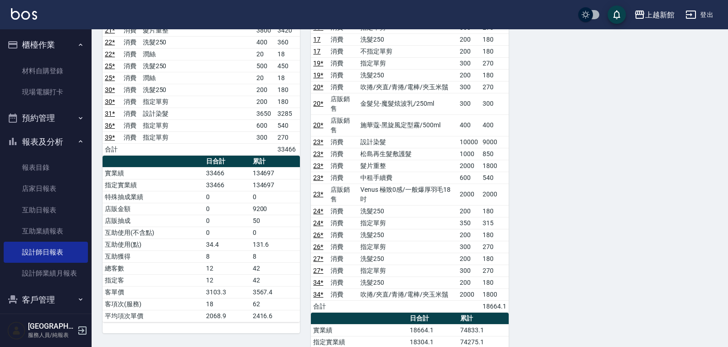
scroll to position [744, 0]
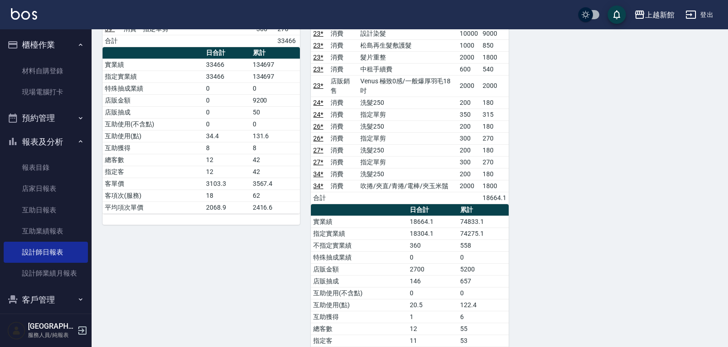
click at [44, 140] on button "報表及分析" at bounding box center [46, 142] width 84 height 24
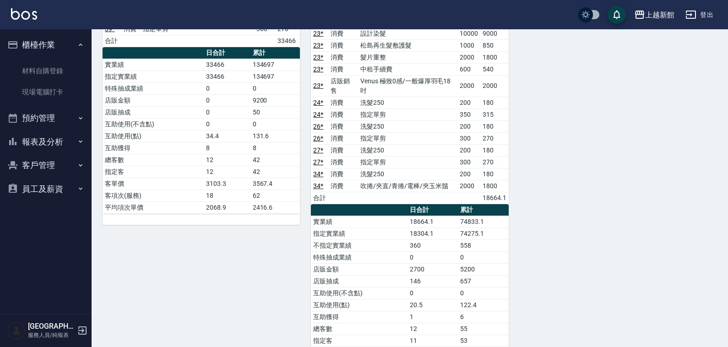
click at [16, 11] on img at bounding box center [24, 13] width 26 height 11
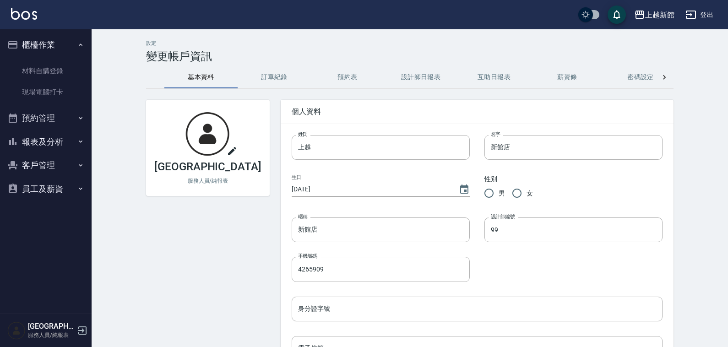
click at [54, 142] on button "報表及分析" at bounding box center [46, 142] width 84 height 24
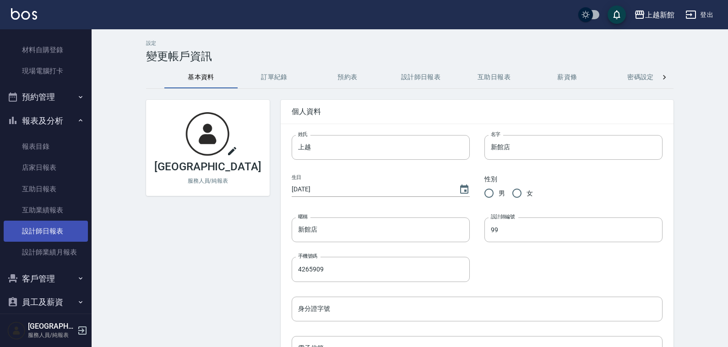
scroll to position [32, 0]
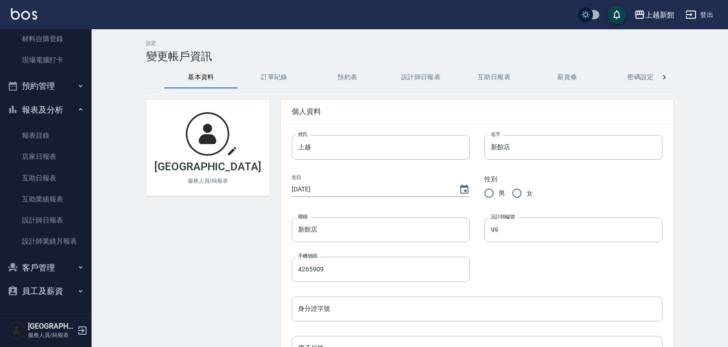
click at [64, 253] on ul "報表目錄 店家日報表 互助日報表 互助業績報表 設計師日報表 設計師業績月報表" at bounding box center [46, 188] width 84 height 135
click at [63, 243] on link "設計師業績月報表" at bounding box center [46, 241] width 84 height 21
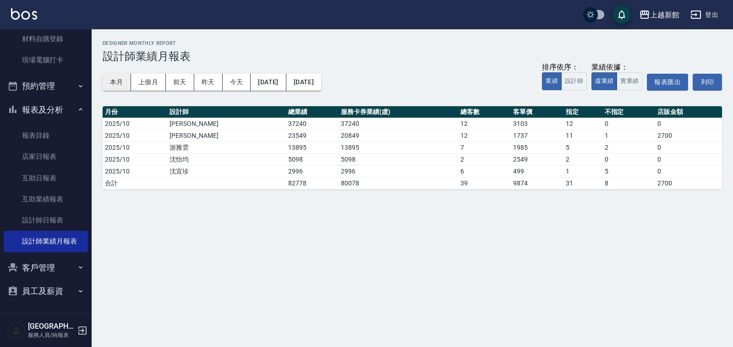
click at [115, 76] on button "本月" at bounding box center [117, 82] width 28 height 17
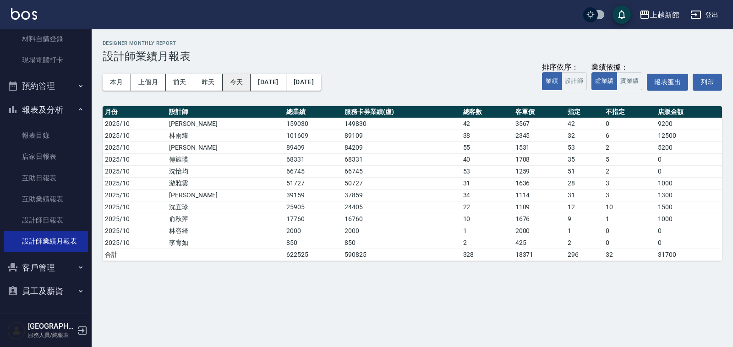
click at [232, 79] on button "今天" at bounding box center [237, 82] width 28 height 17
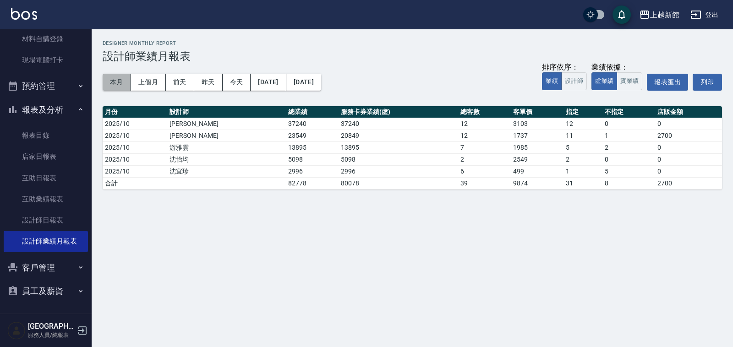
click at [114, 80] on button "本月" at bounding box center [117, 82] width 28 height 17
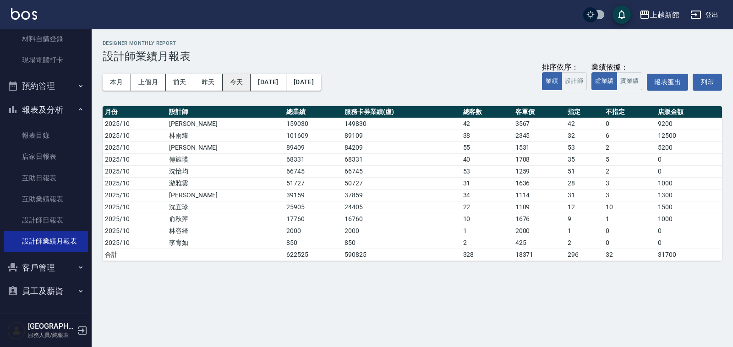
click at [236, 82] on button "今天" at bounding box center [237, 82] width 28 height 17
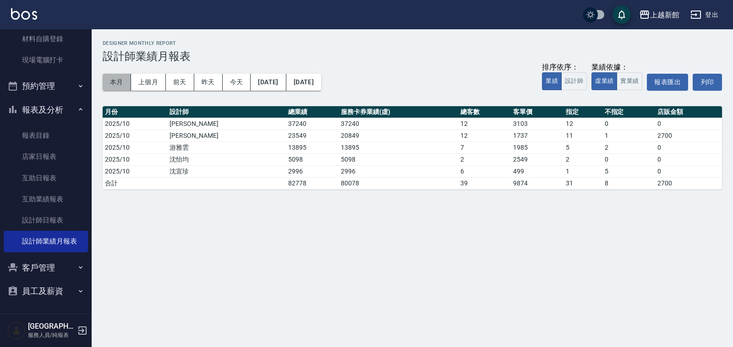
click at [120, 80] on button "本月" at bounding box center [117, 82] width 28 height 17
click at [120, 79] on button "本月" at bounding box center [117, 82] width 28 height 17
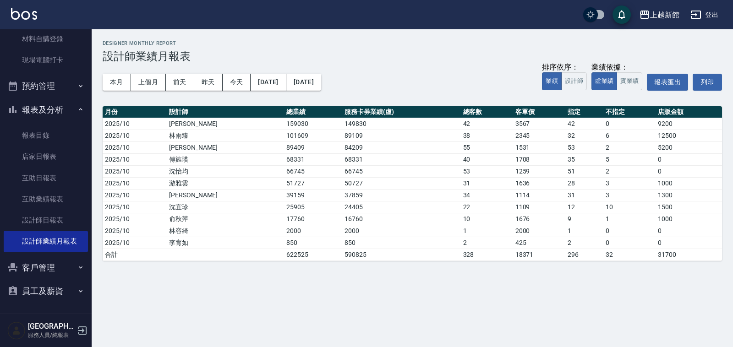
click at [22, 12] on img at bounding box center [24, 13] width 26 height 11
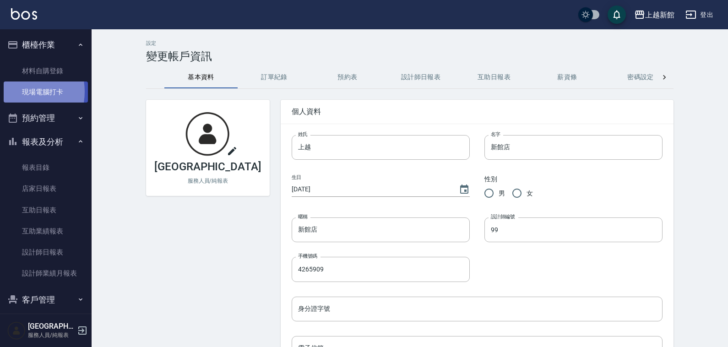
click at [13, 92] on link "現場電腦打卡" at bounding box center [46, 92] width 84 height 21
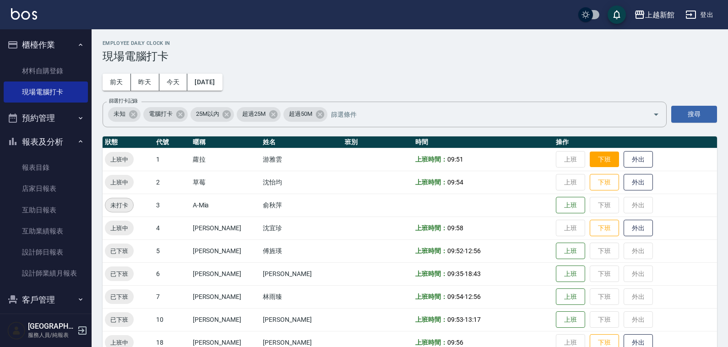
click at [590, 157] on button "下班" at bounding box center [604, 160] width 29 height 16
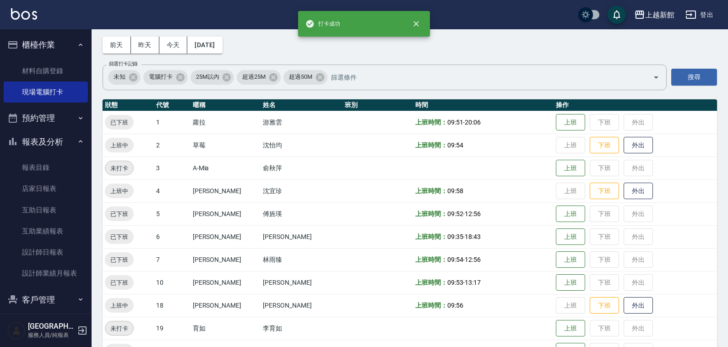
scroll to position [57, 0]
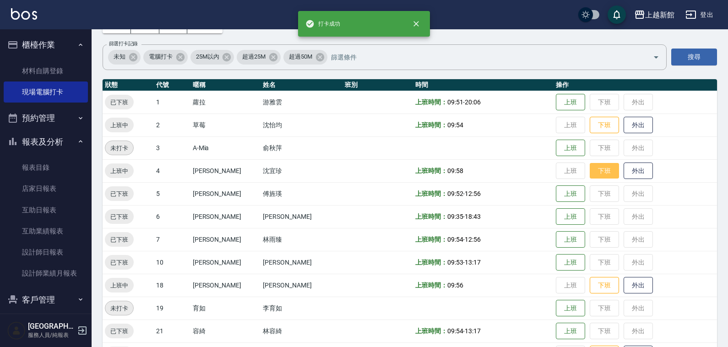
click at [592, 175] on button "下班" at bounding box center [604, 171] width 29 height 16
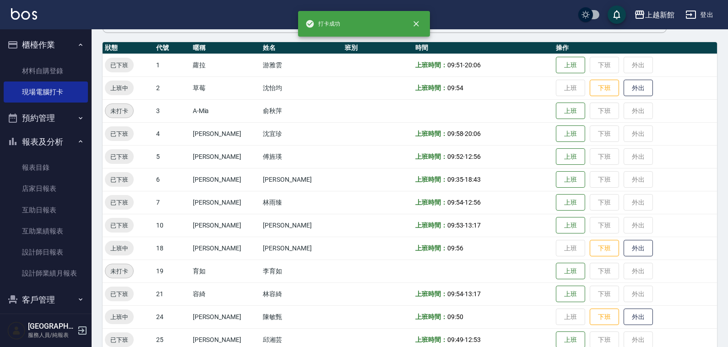
scroll to position [115, 0]
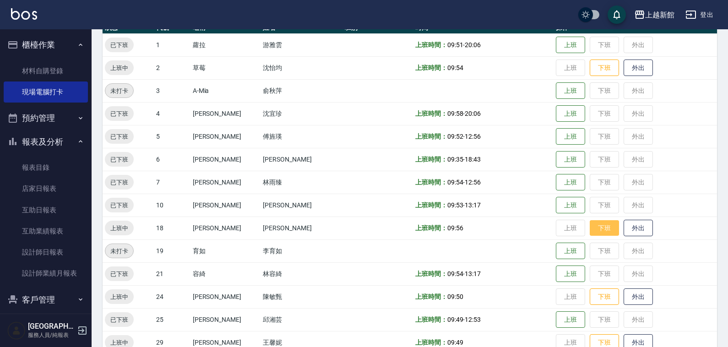
click at [595, 226] on button "下班" at bounding box center [604, 228] width 29 height 16
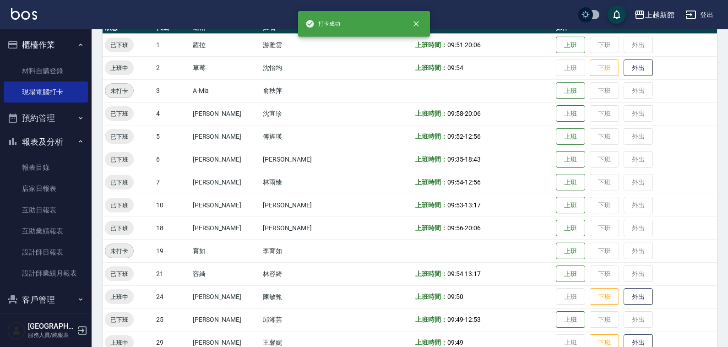
scroll to position [172, 0]
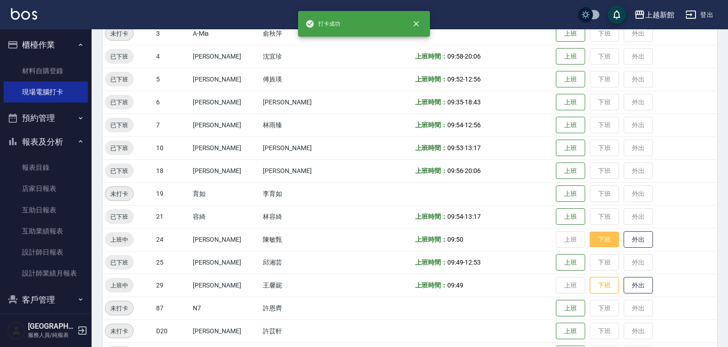
click at [592, 241] on button "下班" at bounding box center [604, 240] width 29 height 16
click at [590, 283] on button "下班" at bounding box center [604, 286] width 29 height 16
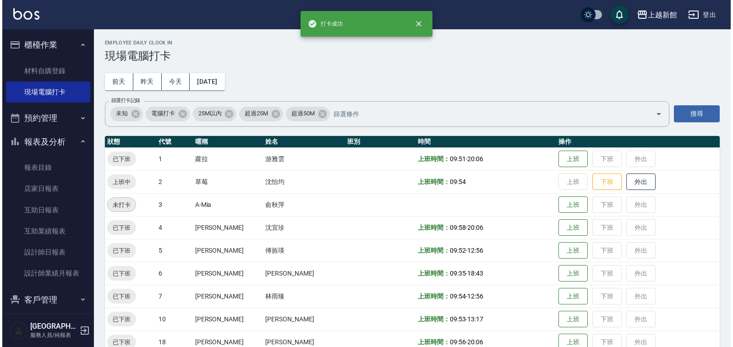
scroll to position [0, 0]
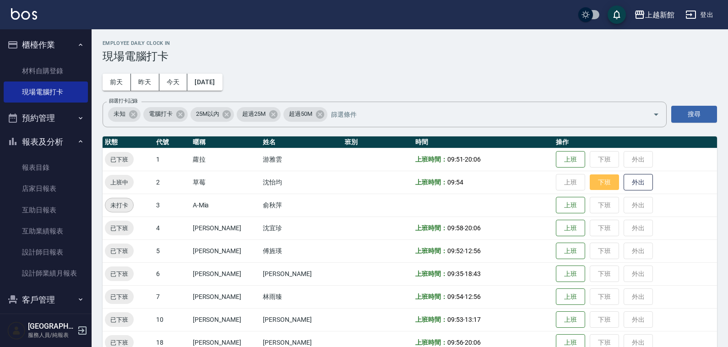
click at [594, 186] on button "下班" at bounding box center [604, 183] width 29 height 16
click at [715, 14] on button "登出" at bounding box center [699, 14] width 35 height 17
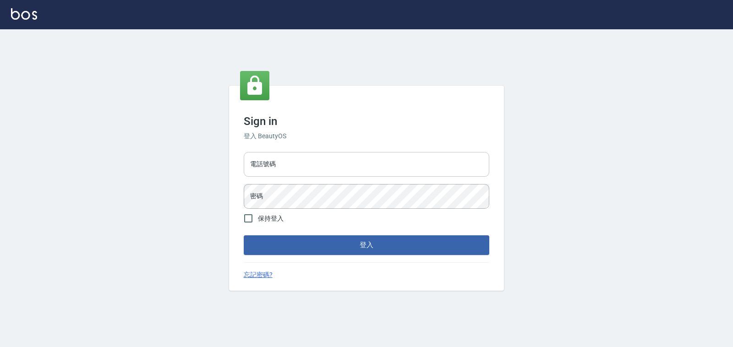
click at [437, 168] on input "電話號碼" at bounding box center [367, 164] width 246 height 25
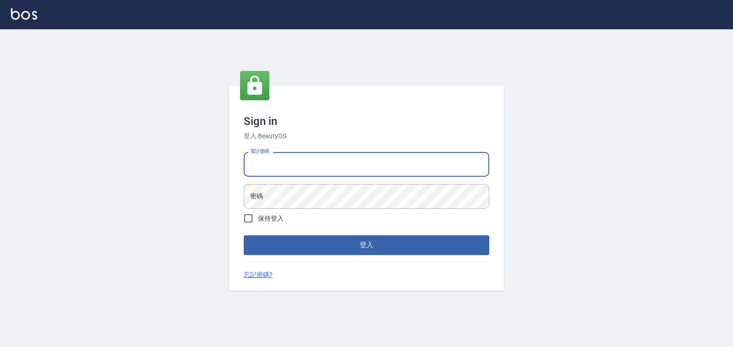
type input "0933303551"
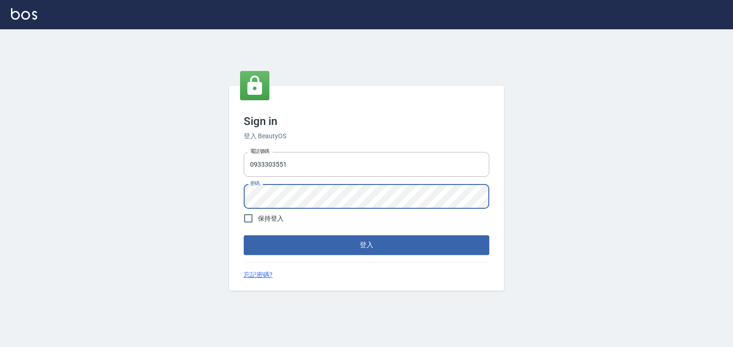
click at [244, 235] on button "登入" at bounding box center [367, 244] width 246 height 19
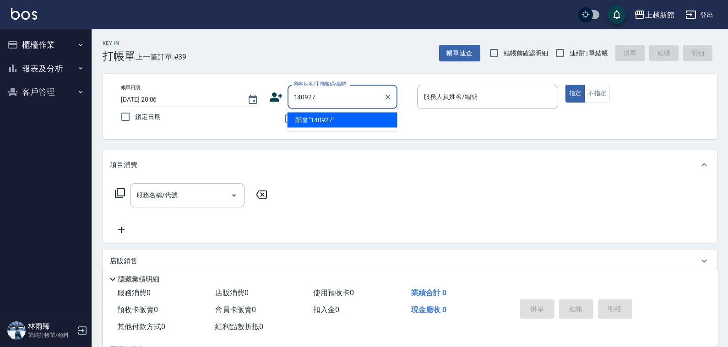
type input "140927"
click at [566, 85] on button "指定" at bounding box center [576, 94] width 20 height 18
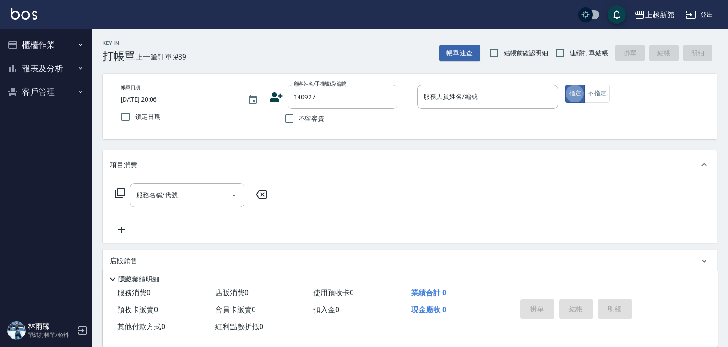
type button "true"
type input "吳東霖/0905110031/140927"
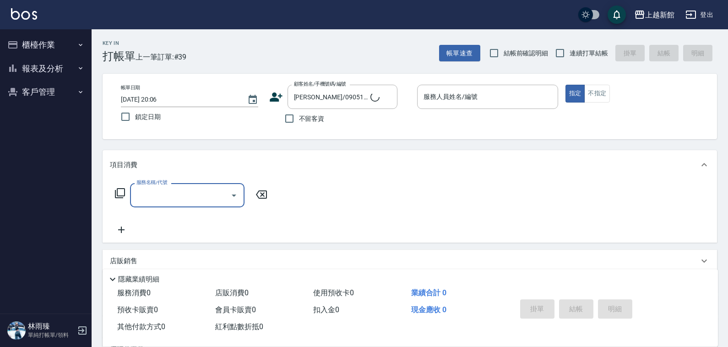
type input "黃柏森-18"
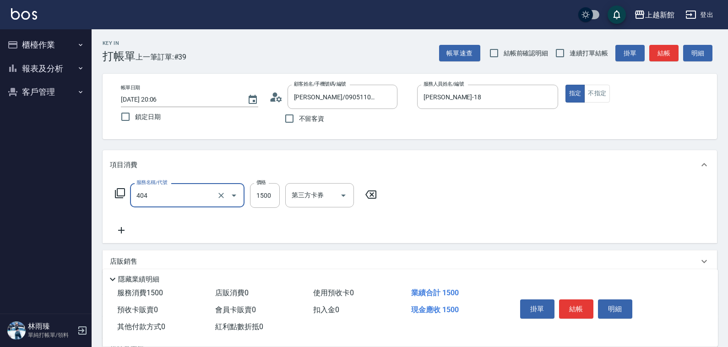
type input "設計染髮(404)"
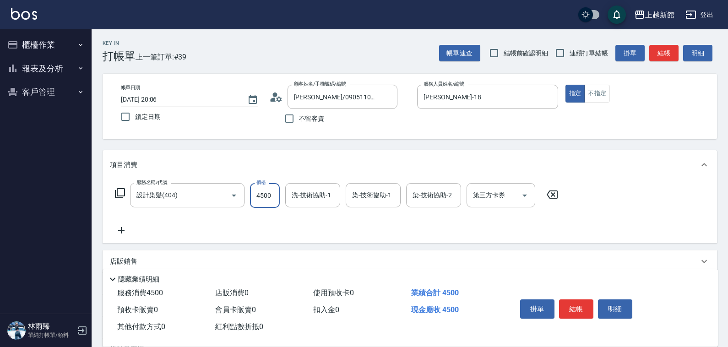
type input "4500"
type input "小敏-24"
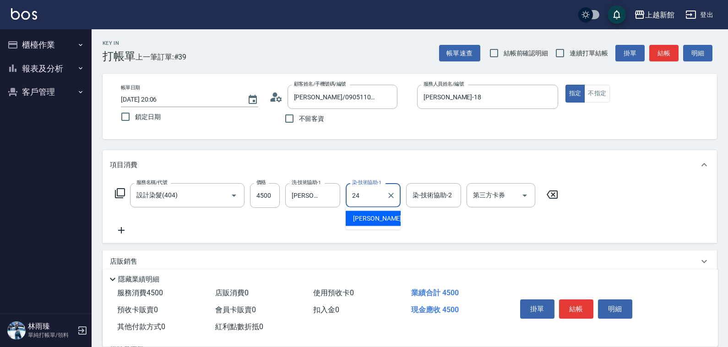
type input "小敏-24"
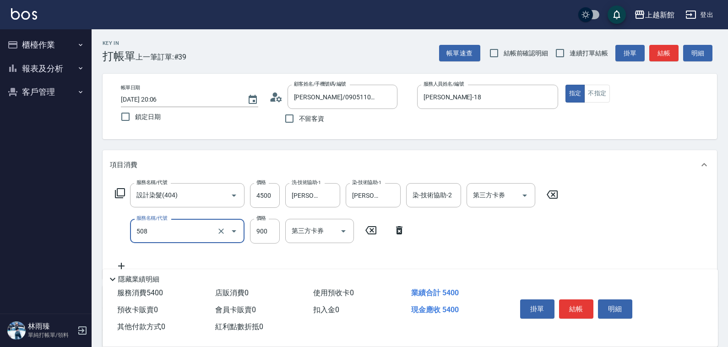
type input "松島再生髮敷護髮(508)"
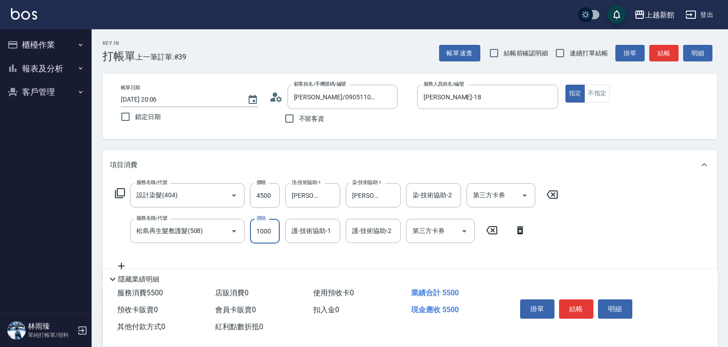
type input "1000"
type input "小敏-24"
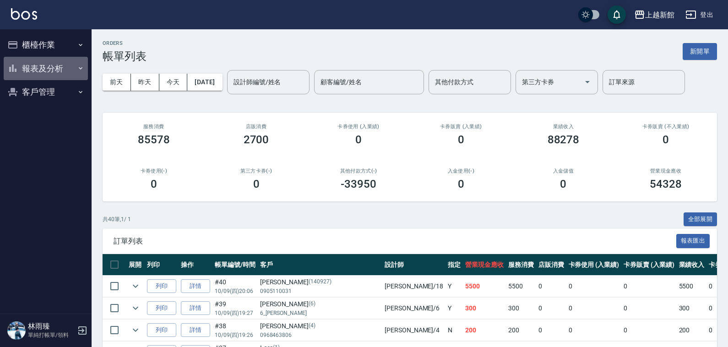
click at [30, 73] on button "報表及分析" at bounding box center [46, 69] width 84 height 24
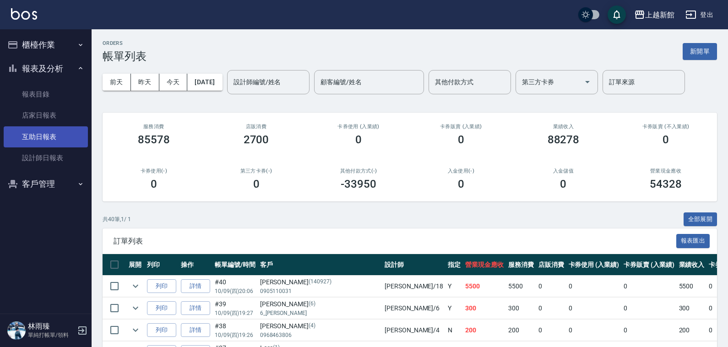
click at [30, 131] on link "互助日報表" at bounding box center [46, 136] width 84 height 21
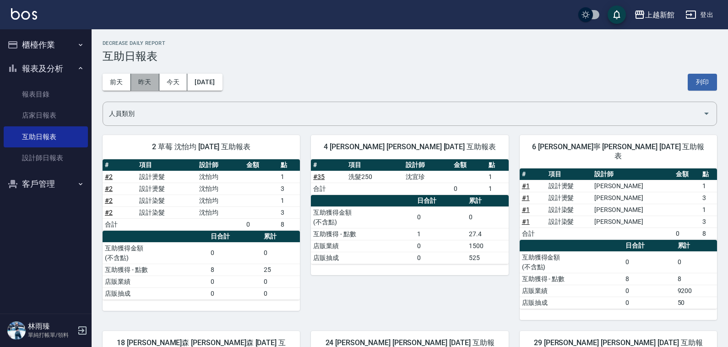
click at [152, 87] on button "昨天" at bounding box center [145, 82] width 28 height 17
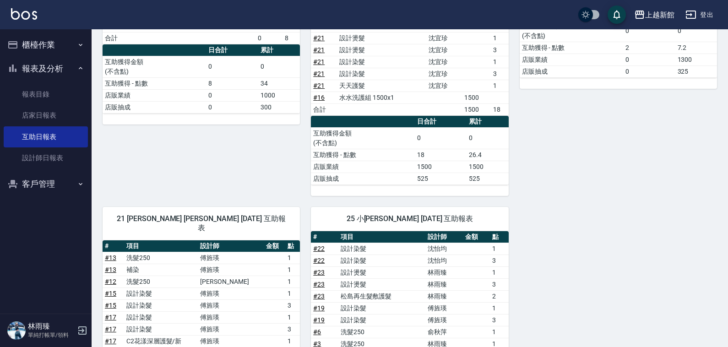
scroll to position [27, 0]
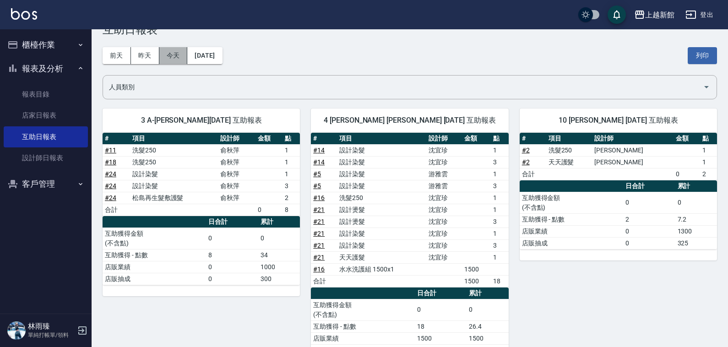
click at [164, 53] on button "今天" at bounding box center [173, 55] width 28 height 17
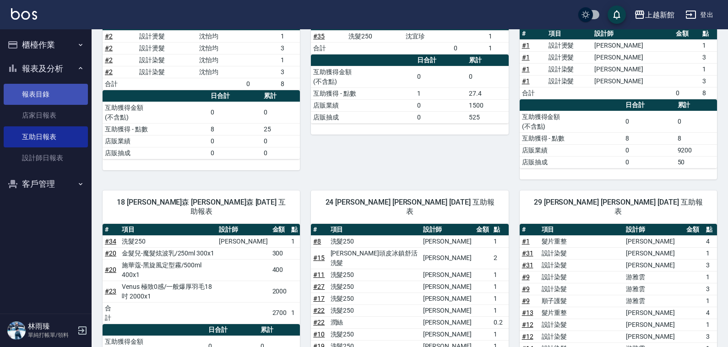
scroll to position [17, 0]
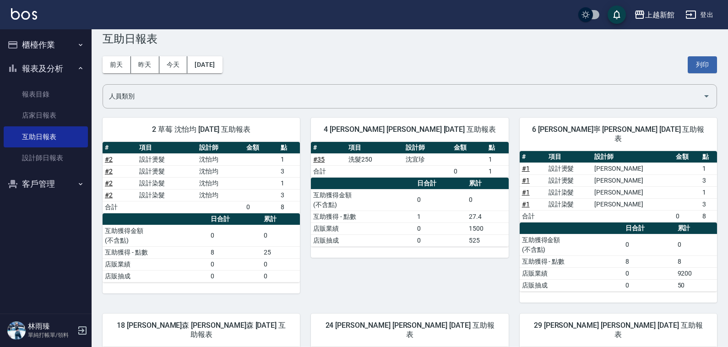
click at [65, 50] on button "櫃檯作業" at bounding box center [46, 45] width 84 height 24
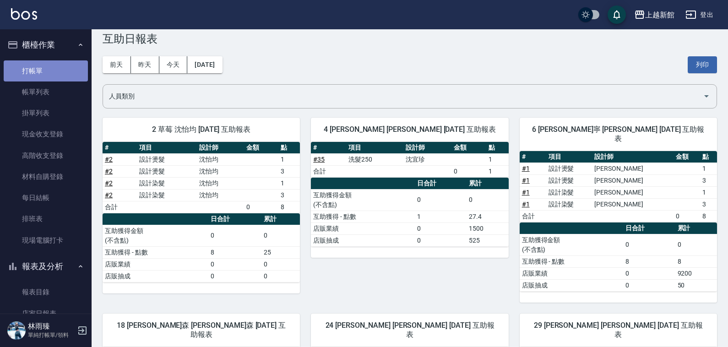
click at [58, 73] on link "打帳單" at bounding box center [46, 70] width 84 height 21
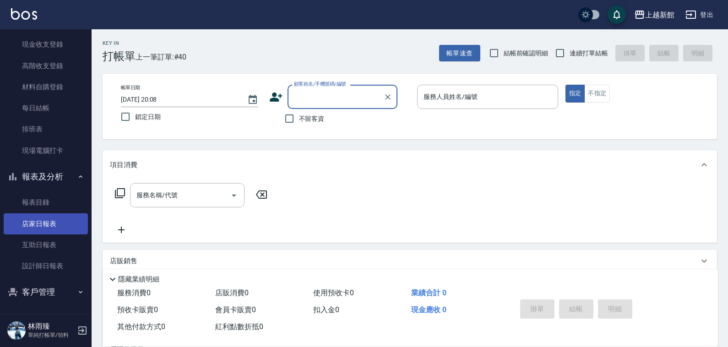
scroll to position [91, 0]
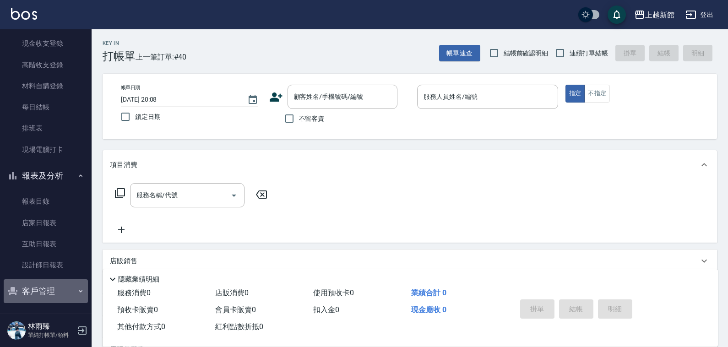
click at [60, 290] on button "客戶管理" at bounding box center [46, 291] width 84 height 24
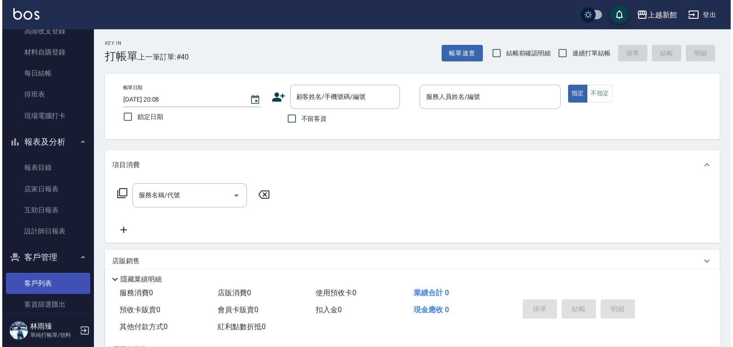
scroll to position [141, 0]
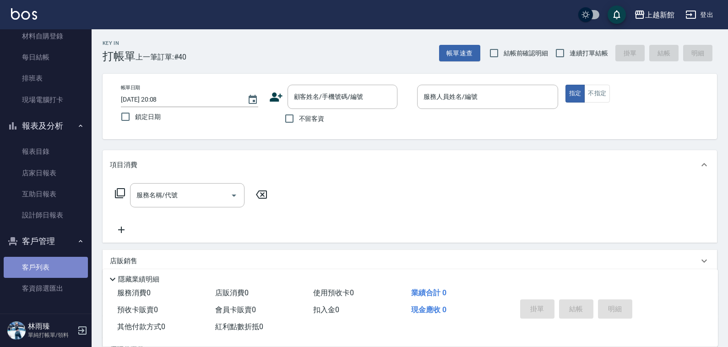
click at [62, 262] on link "客戶列表" at bounding box center [46, 267] width 84 height 21
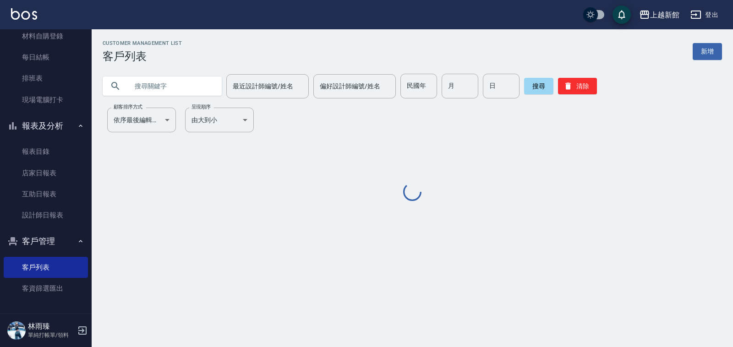
click at [173, 90] on input "text" at bounding box center [171, 86] width 86 height 25
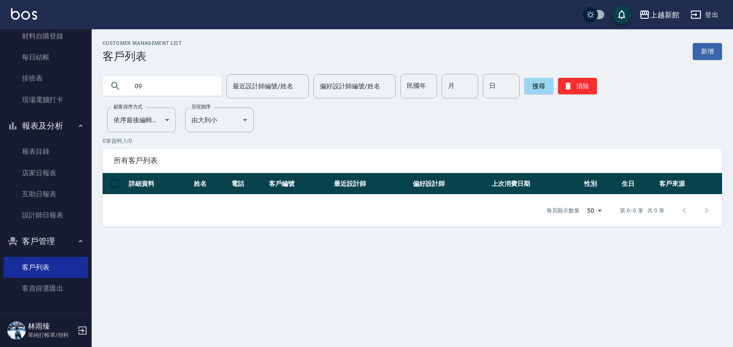
type input "0"
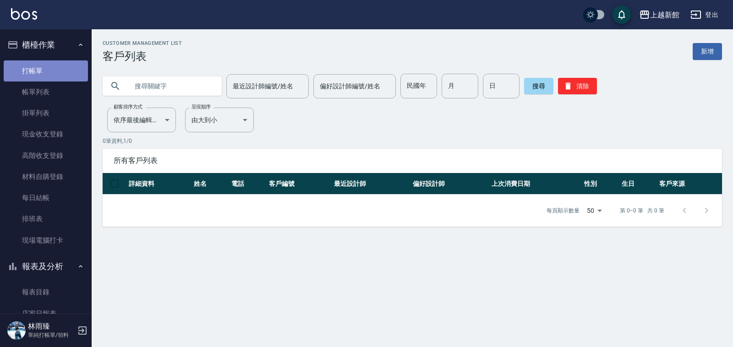
click at [69, 63] on link "打帳單" at bounding box center [46, 70] width 84 height 21
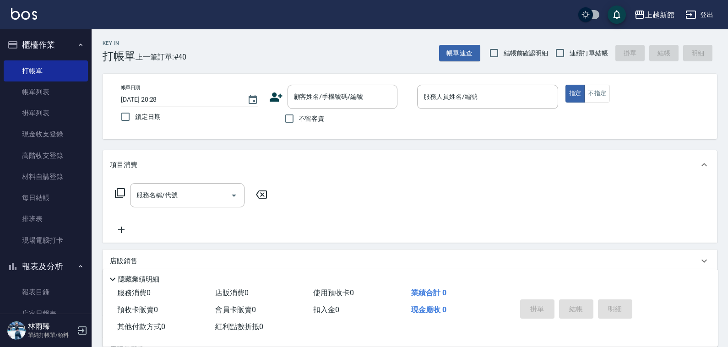
click at [273, 98] on icon at bounding box center [276, 97] width 13 height 9
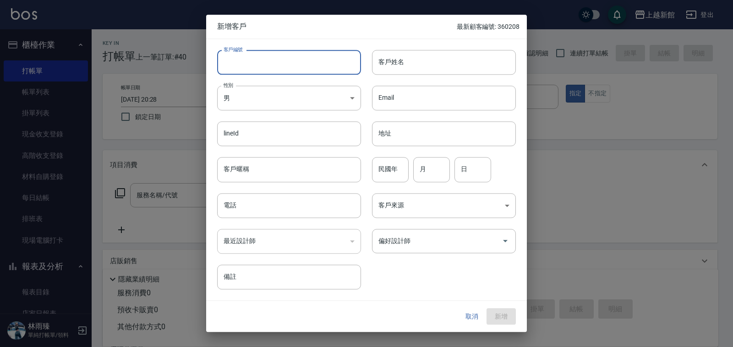
drag, startPoint x: 331, startPoint y: 62, endPoint x: 331, endPoint y: 54, distance: 8.7
click at [331, 62] on input "客戶編號" at bounding box center [289, 62] width 144 height 25
type input "280513"
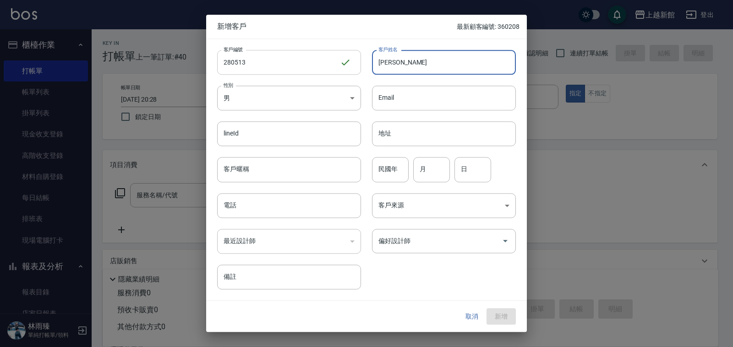
type input "[PERSON_NAME]"
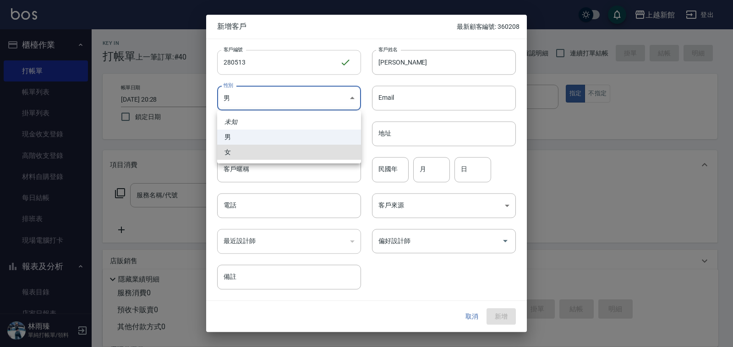
type input "FEMALE"
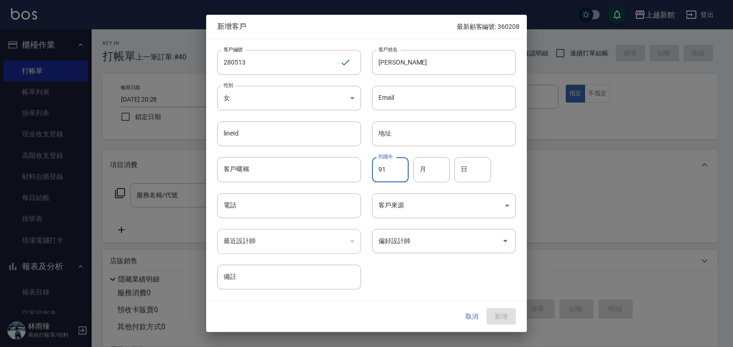
type input "91"
type input "05"
type input "13"
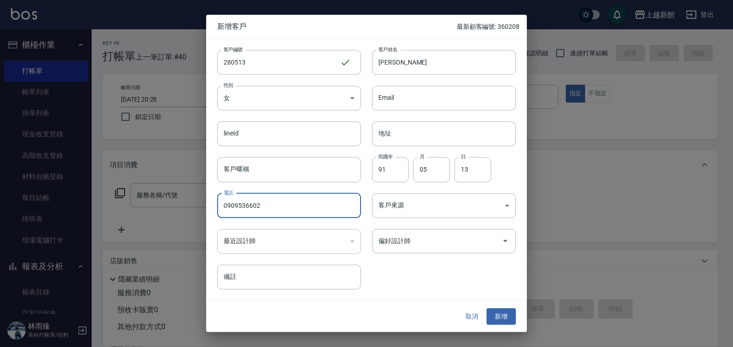
type input "0909536602"
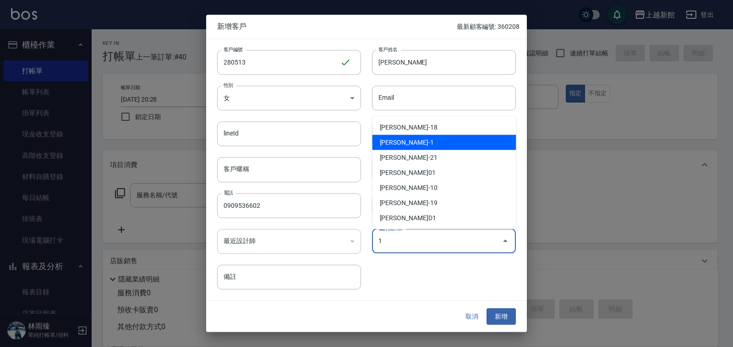
type input "游雅雲"
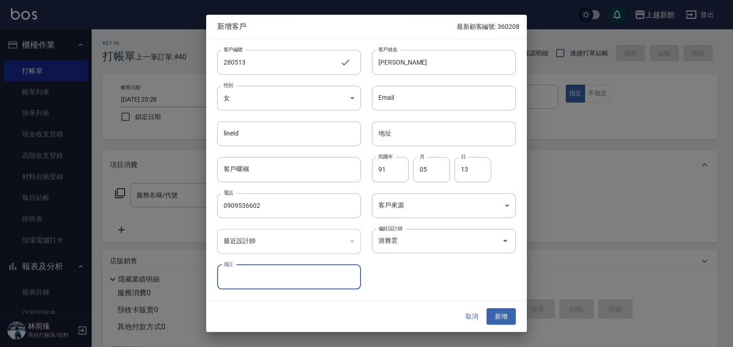
click at [487, 308] on button "新增" at bounding box center [501, 316] width 29 height 17
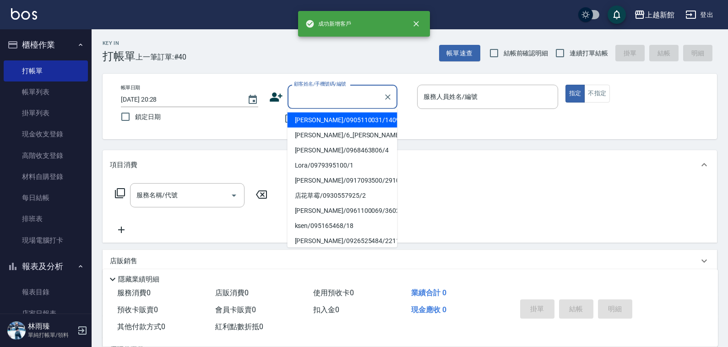
click at [334, 99] on input "顧客姓名/手機號碼/編號" at bounding box center [336, 97] width 88 height 16
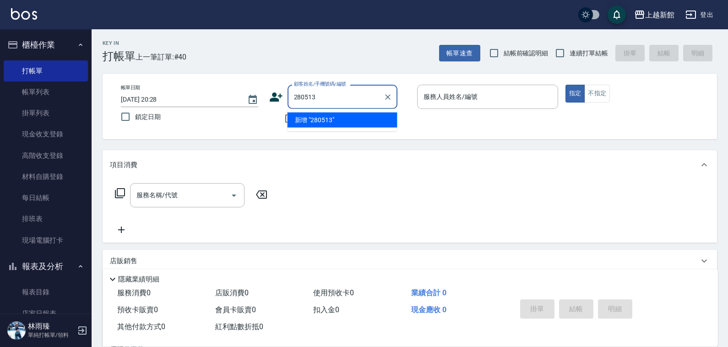
type input "280513"
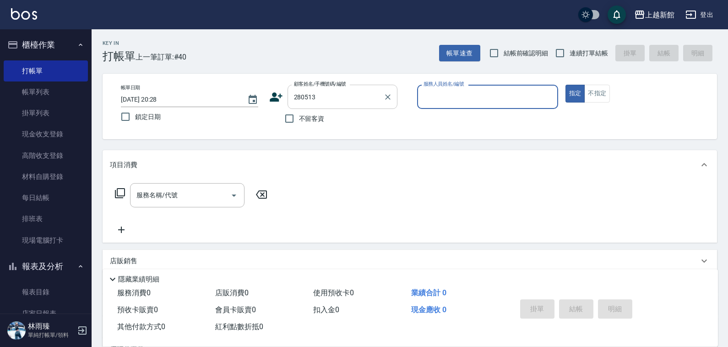
click at [566, 85] on button "指定" at bounding box center [576, 94] width 20 height 18
type button "true"
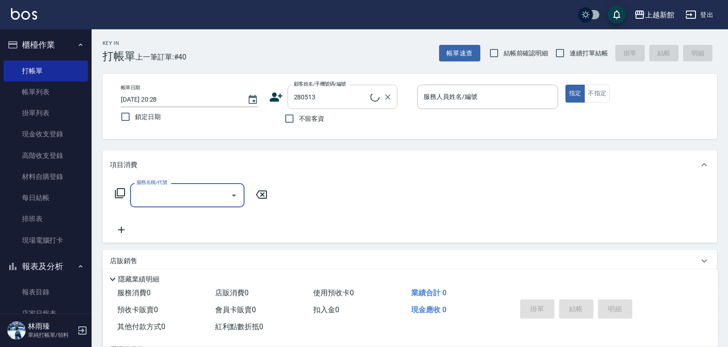
type input "林嘉欣/0909536602/280513"
type input "[PERSON_NAME]-1"
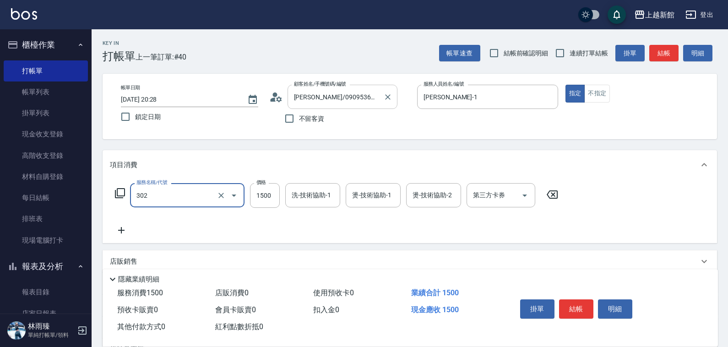
type input "設計燙髮(302)"
type input "1999"
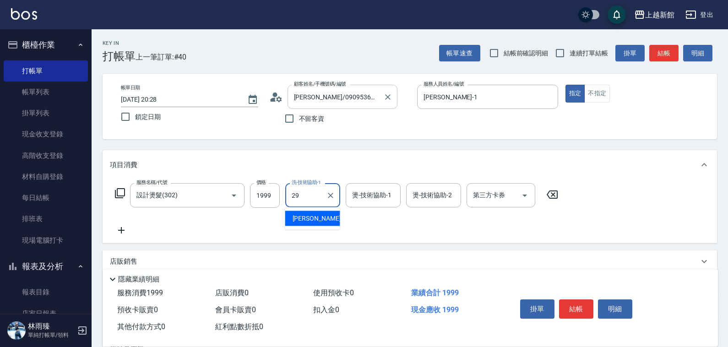
type input "馨妮-29"
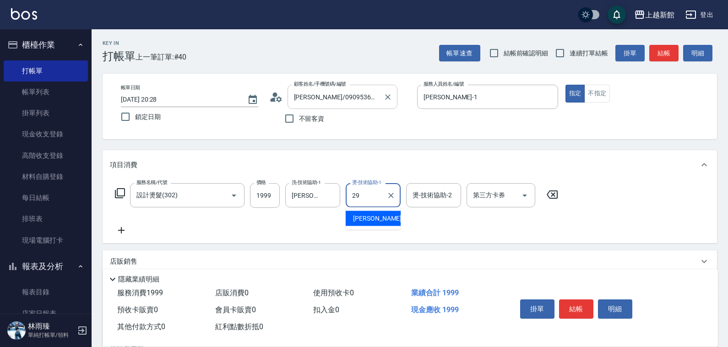
type input "馨妮-29"
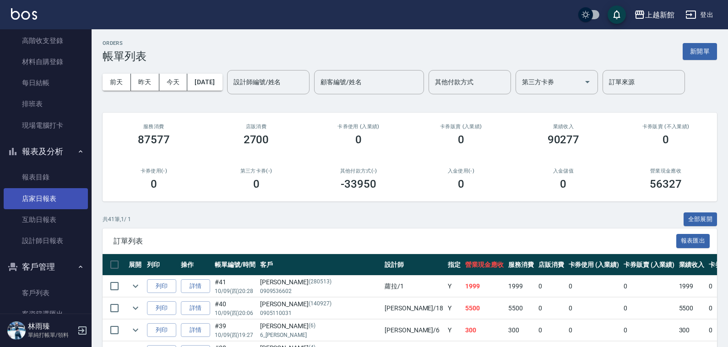
scroll to position [141, 0]
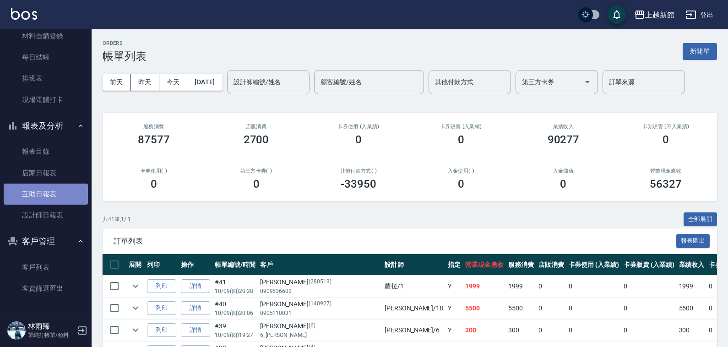
click at [46, 193] on link "互助日報表" at bounding box center [46, 194] width 84 height 21
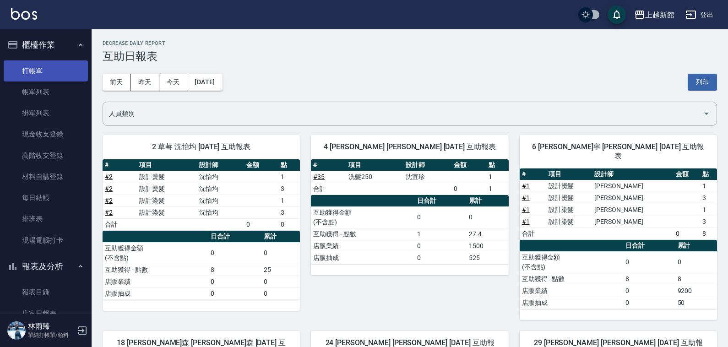
click at [35, 74] on link "打帳單" at bounding box center [46, 70] width 84 height 21
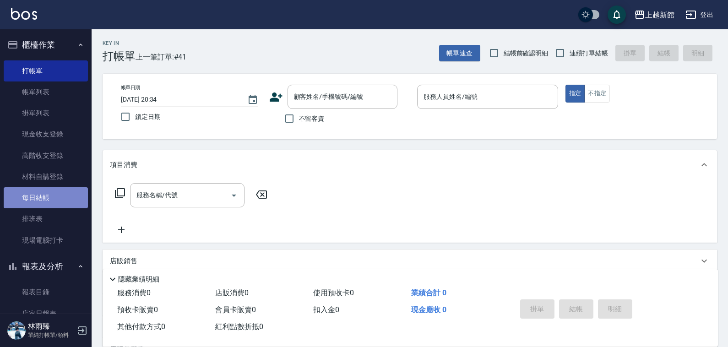
click at [52, 198] on link "每日結帳" at bounding box center [46, 197] width 84 height 21
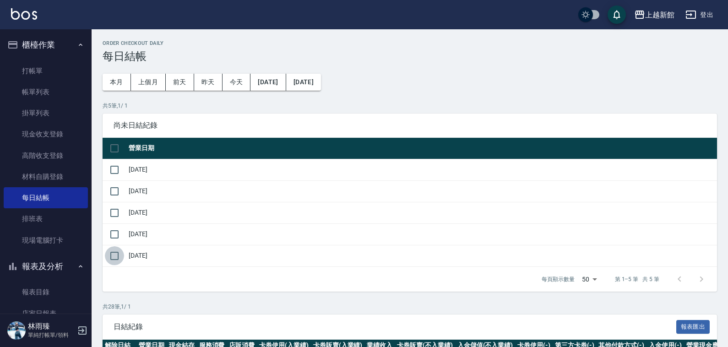
click at [112, 255] on input "checkbox" at bounding box center [114, 255] width 19 height 19
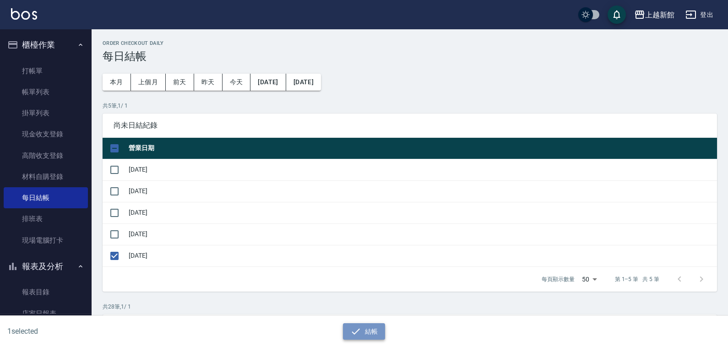
click at [357, 333] on icon "button" at bounding box center [355, 331] width 11 height 11
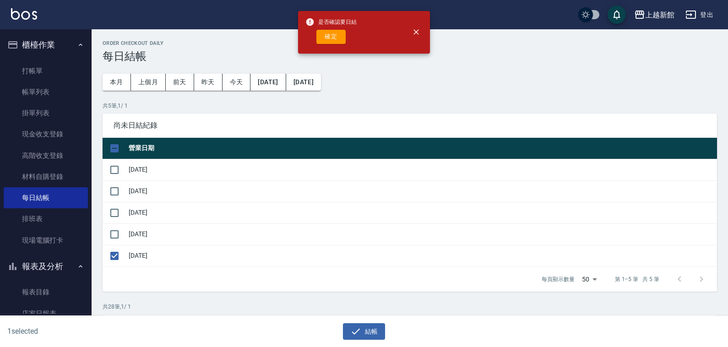
click at [339, 35] on button "確定" at bounding box center [331, 37] width 29 height 14
checkbox input "false"
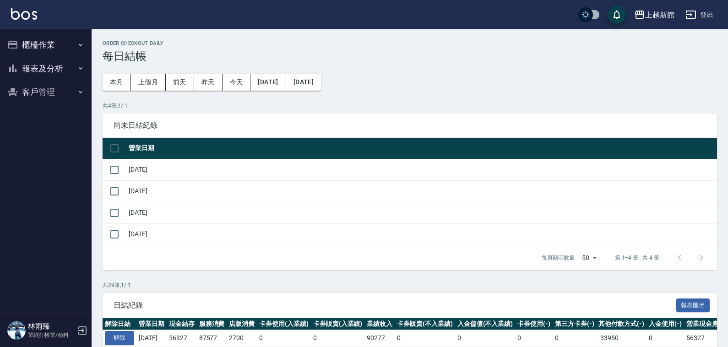
click at [54, 82] on button "客戶管理" at bounding box center [46, 92] width 84 height 24
drag, startPoint x: 67, startPoint y: 63, endPoint x: 65, endPoint y: 73, distance: 10.3
click at [67, 64] on button "報表及分析" at bounding box center [46, 69] width 84 height 24
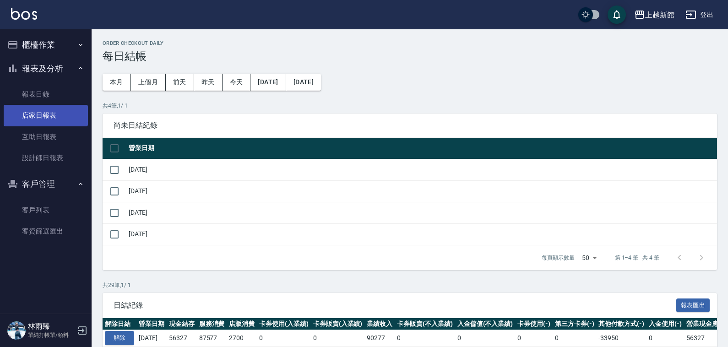
click at [71, 114] on link "店家日報表" at bounding box center [46, 115] width 84 height 21
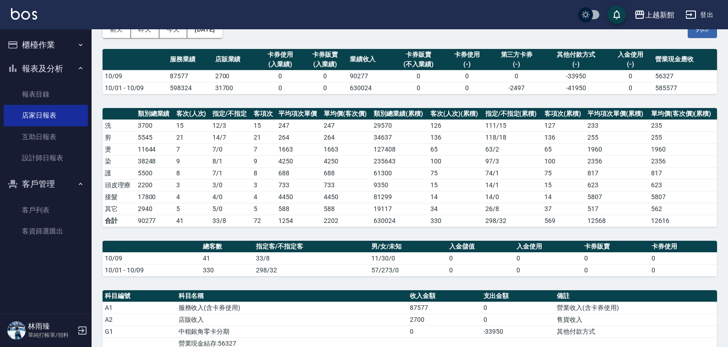
scroll to position [172, 0]
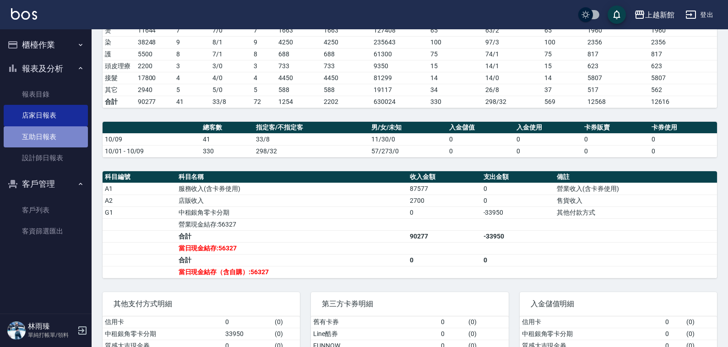
click at [49, 143] on link "互助日報表" at bounding box center [46, 136] width 84 height 21
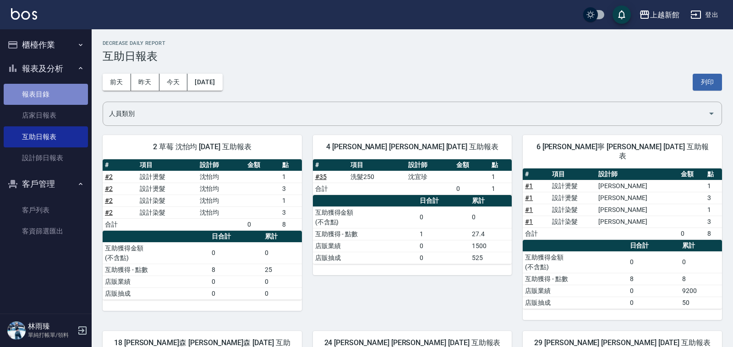
click at [64, 89] on link "報表目錄" at bounding box center [46, 94] width 84 height 21
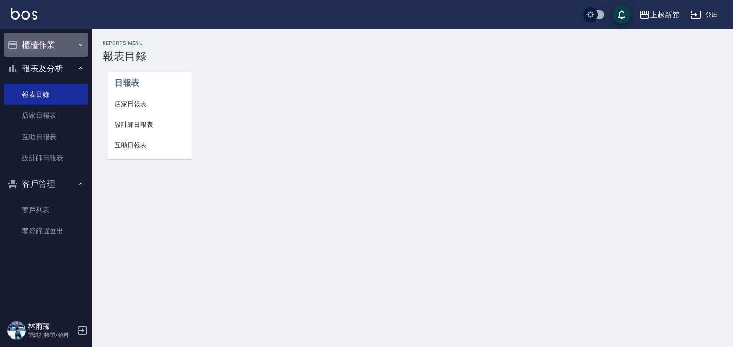
click at [78, 40] on button "櫃檯作業" at bounding box center [46, 45] width 84 height 24
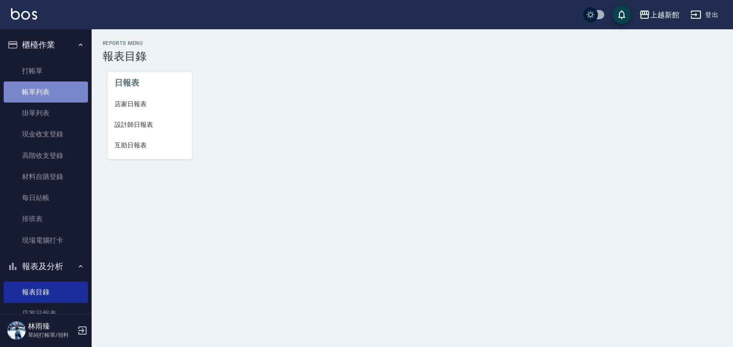
click at [61, 92] on link "帳單列表" at bounding box center [46, 92] width 84 height 21
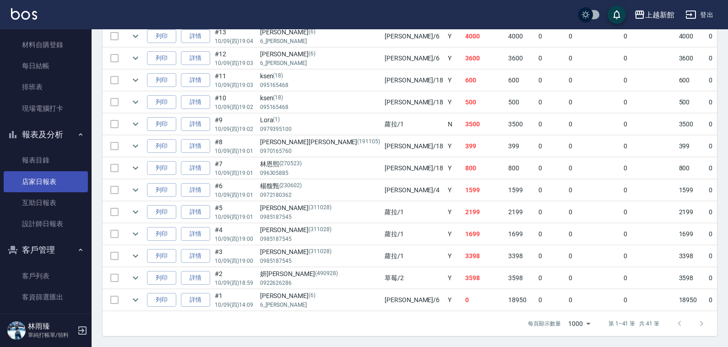
scroll to position [141, 0]
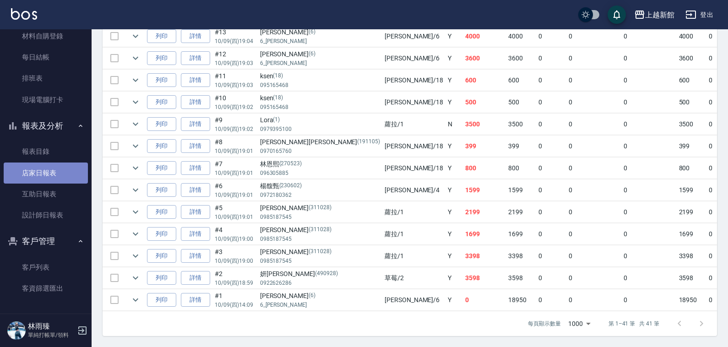
click at [55, 168] on link "店家日報表" at bounding box center [46, 173] width 84 height 21
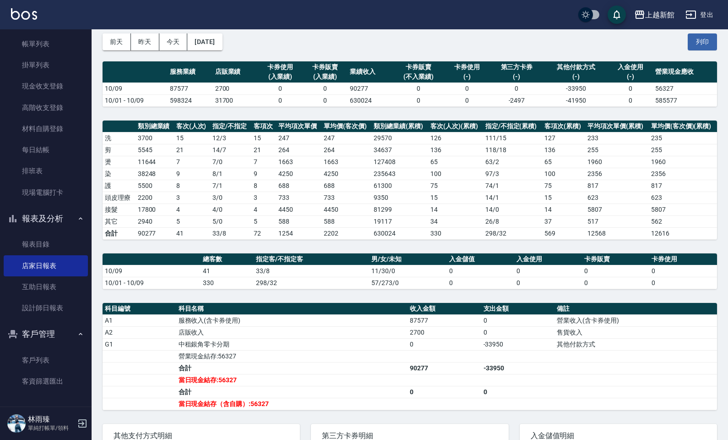
scroll to position [39, 0]
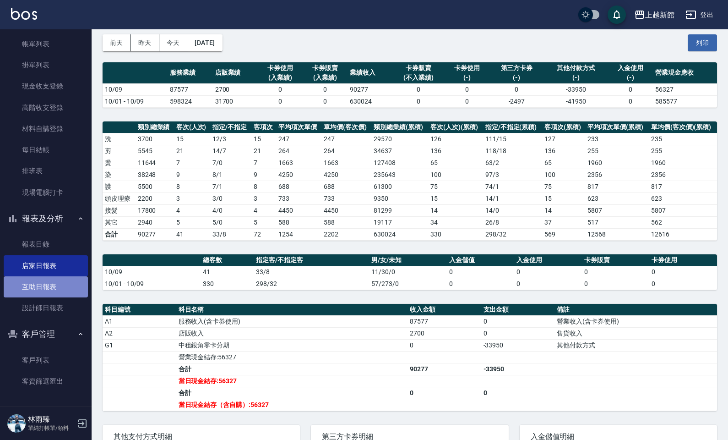
click at [49, 291] on link "互助日報表" at bounding box center [46, 286] width 84 height 21
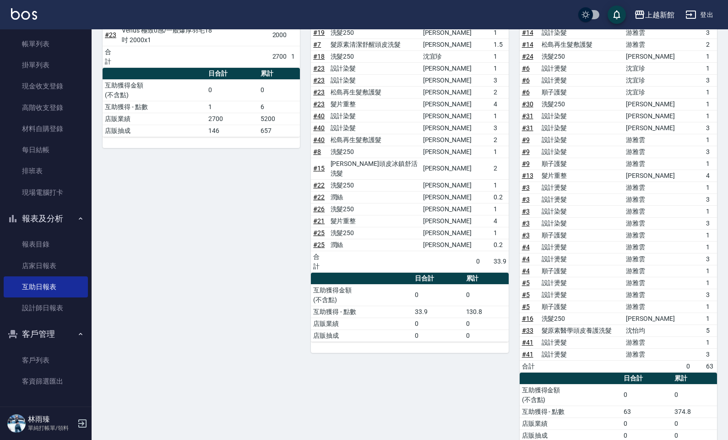
scroll to position [408, 0]
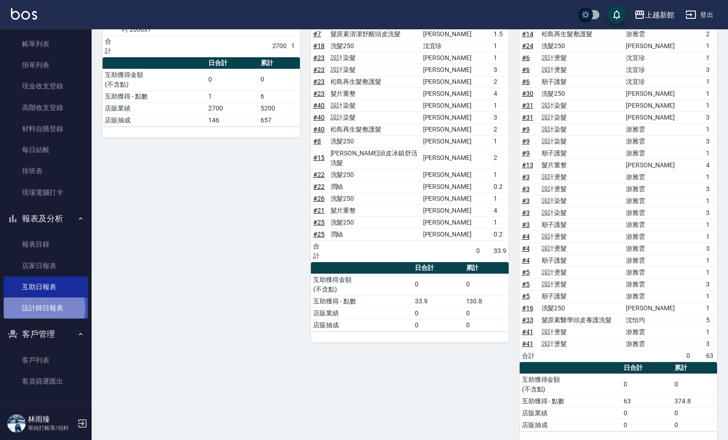
click at [32, 308] on link "設計師日報表" at bounding box center [46, 307] width 84 height 21
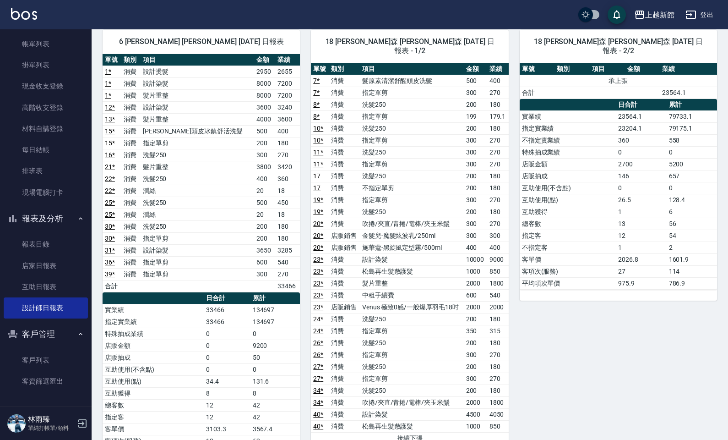
scroll to position [559, 0]
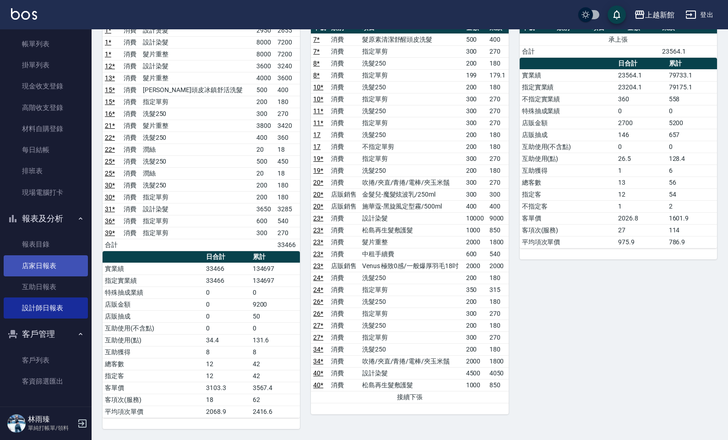
click at [54, 266] on link "店家日報表" at bounding box center [46, 265] width 84 height 21
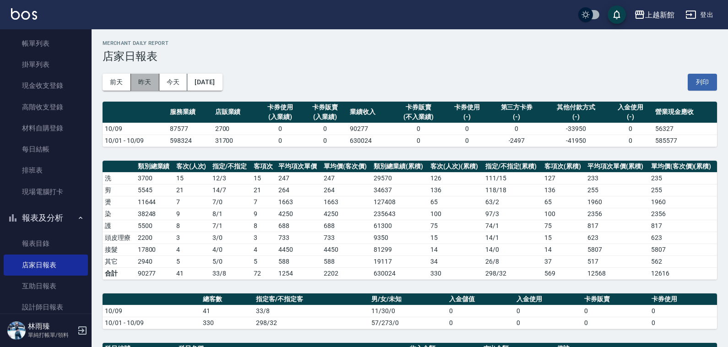
click at [150, 84] on button "昨天" at bounding box center [145, 82] width 28 height 17
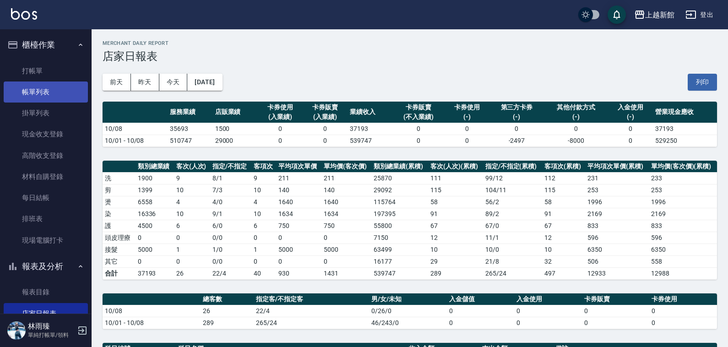
click at [47, 94] on link "帳單列表" at bounding box center [46, 92] width 84 height 21
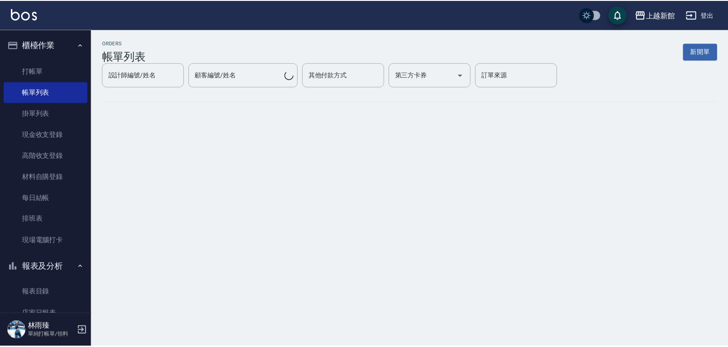
scroll to position [141, 0]
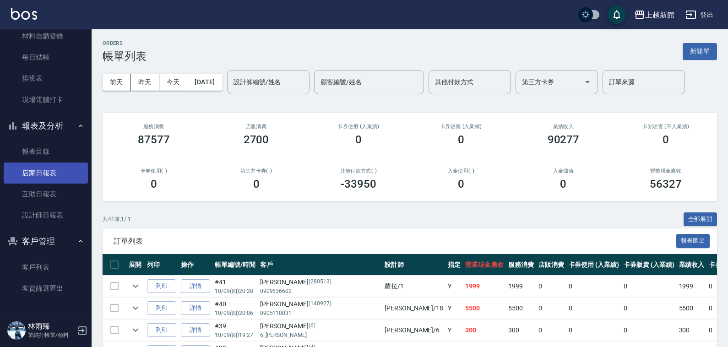
click at [49, 168] on link "店家日報表" at bounding box center [46, 173] width 84 height 21
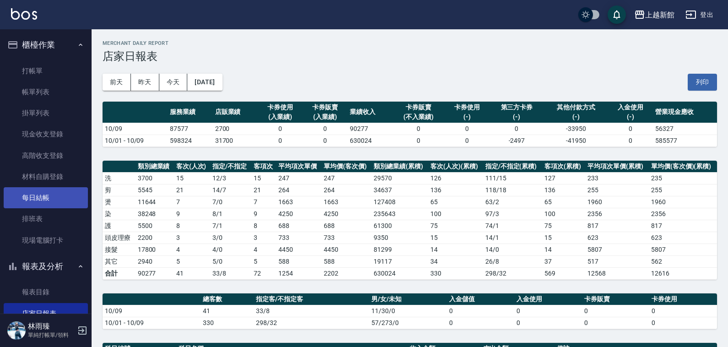
click at [47, 196] on link "每日結帳" at bounding box center [46, 197] width 84 height 21
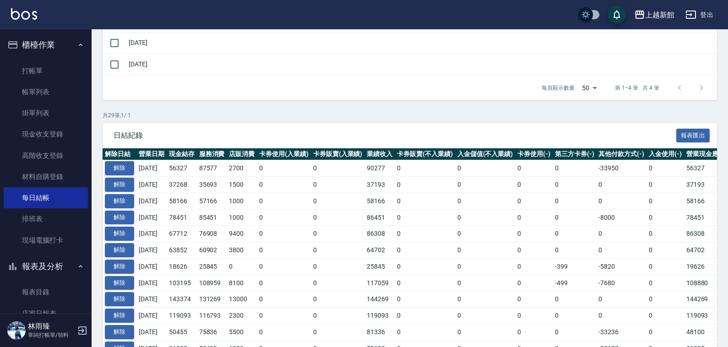
scroll to position [172, 0]
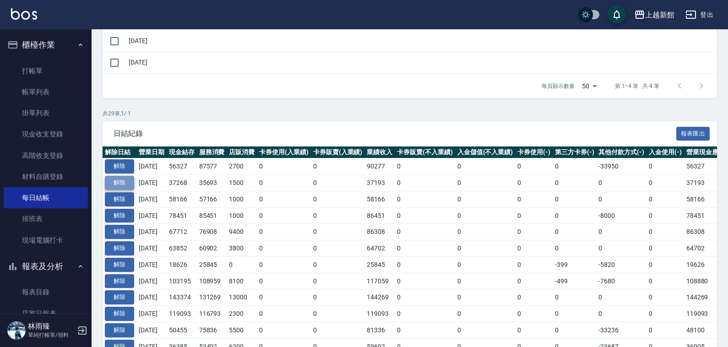
click at [127, 187] on button "解除" at bounding box center [119, 183] width 29 height 14
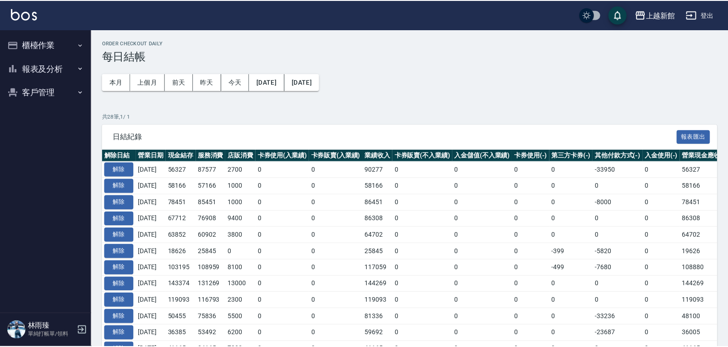
scroll to position [362, 0]
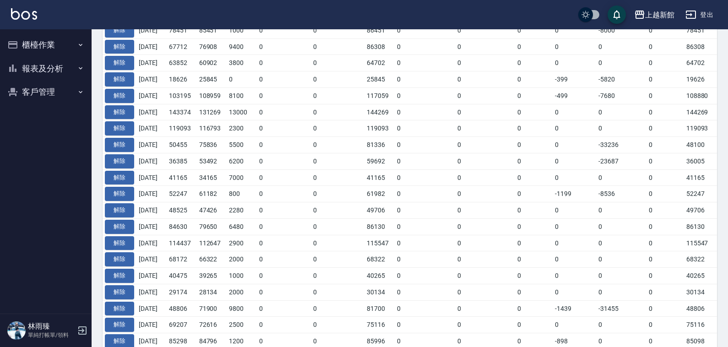
click at [44, 50] on button "櫃檯作業" at bounding box center [46, 45] width 84 height 24
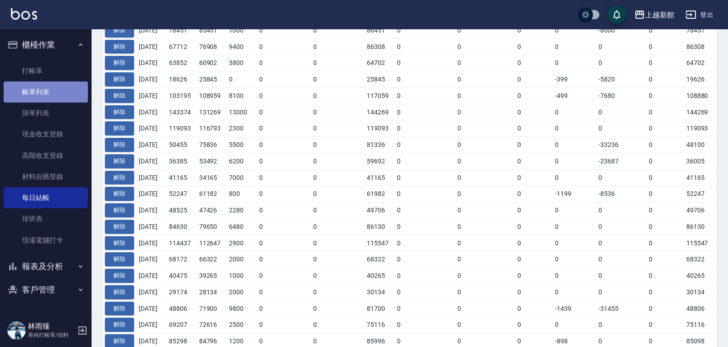
click at [57, 82] on link "帳單列表" at bounding box center [46, 92] width 84 height 21
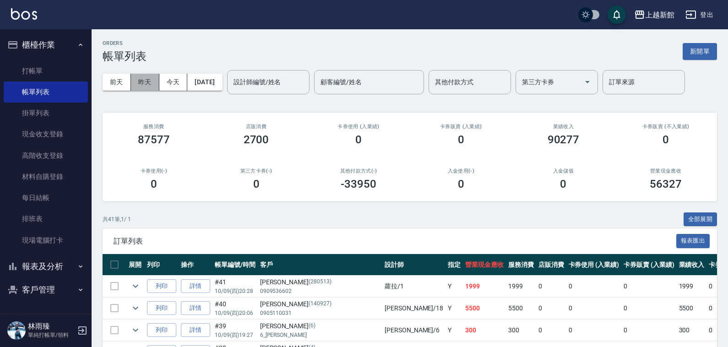
click at [153, 86] on button "昨天" at bounding box center [145, 82] width 28 height 17
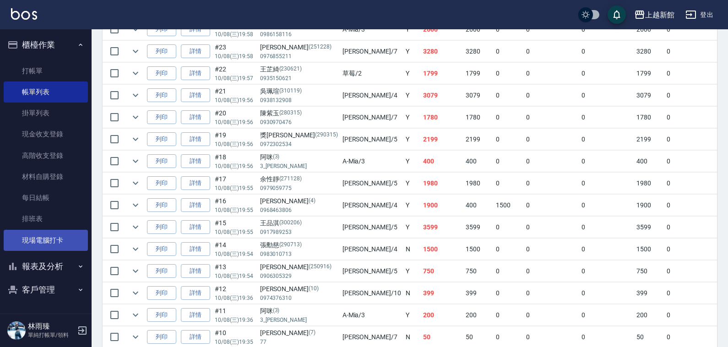
scroll to position [401, 0]
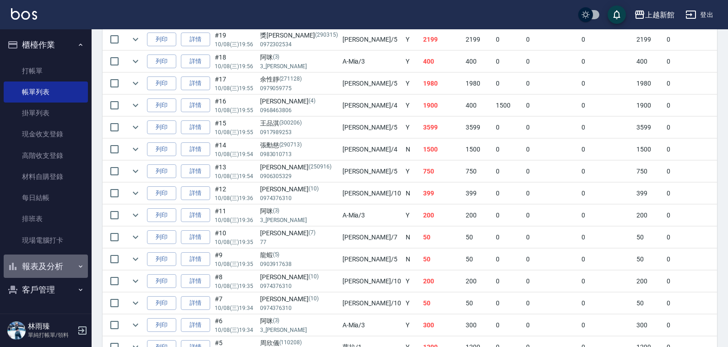
click at [66, 267] on button "報表及分析" at bounding box center [46, 267] width 84 height 24
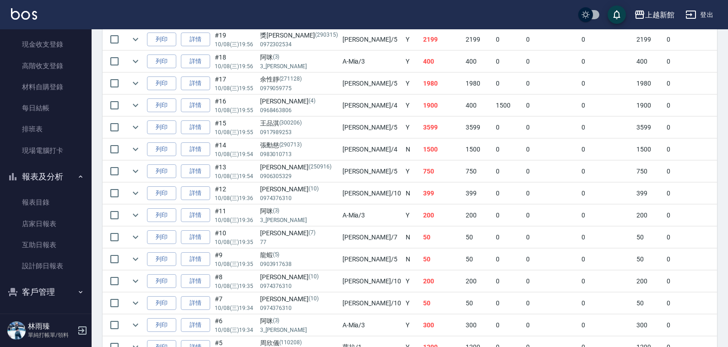
scroll to position [91, 0]
click at [53, 255] on link "設計師日報表" at bounding box center [46, 265] width 84 height 21
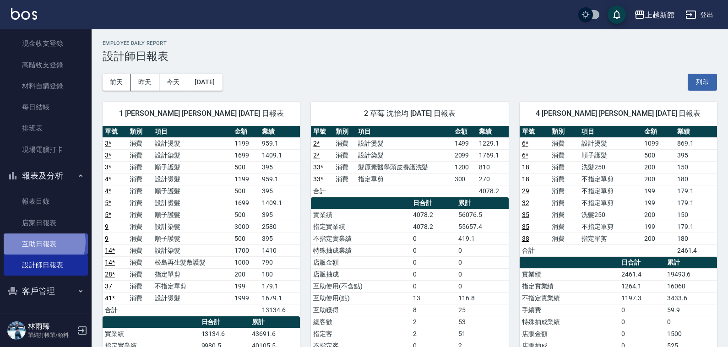
click at [39, 241] on link "互助日報表" at bounding box center [46, 244] width 84 height 21
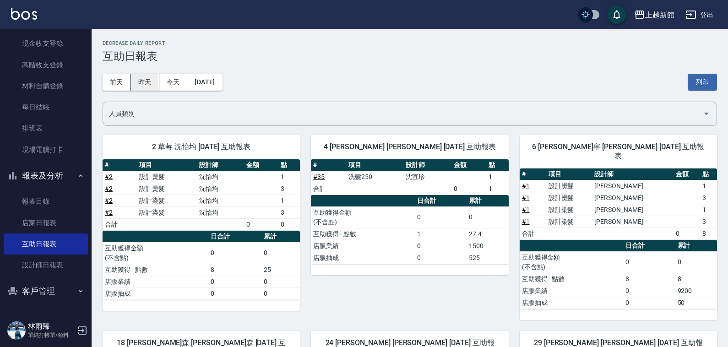
click at [150, 86] on button "昨天" at bounding box center [145, 82] width 28 height 17
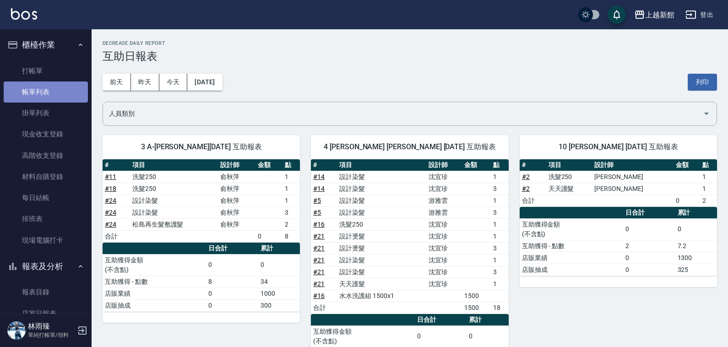
click at [60, 89] on link "帳單列表" at bounding box center [46, 92] width 84 height 21
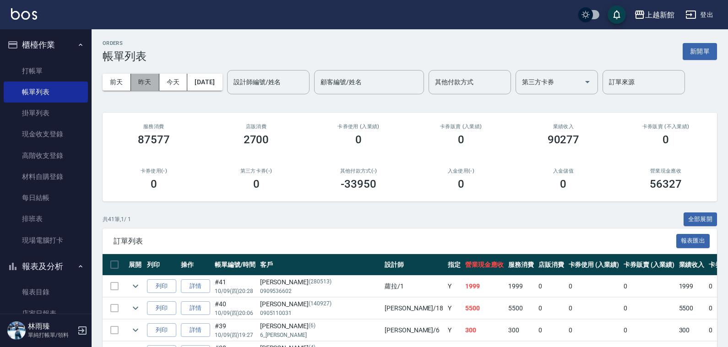
click at [153, 88] on button "昨天" at bounding box center [145, 82] width 28 height 17
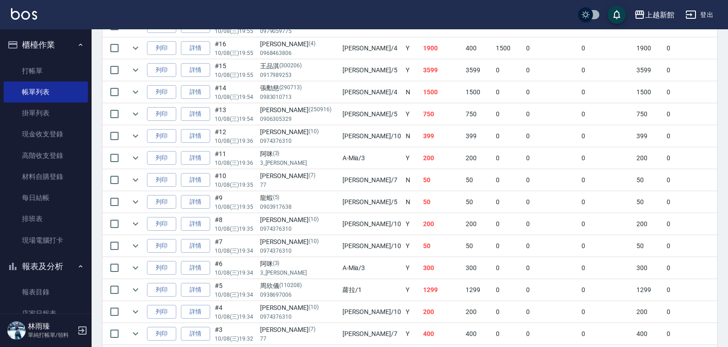
scroll to position [515, 0]
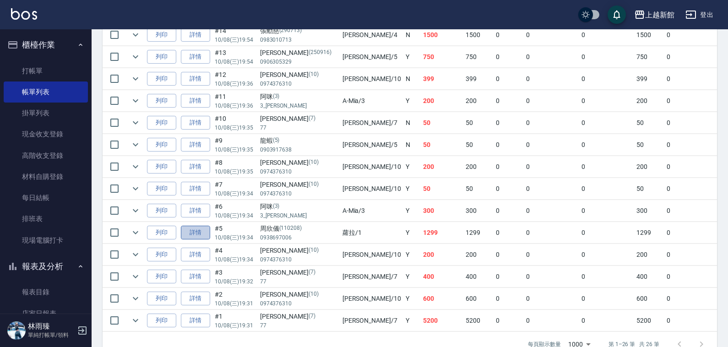
click at [204, 240] on link "詳情" at bounding box center [195, 233] width 29 height 14
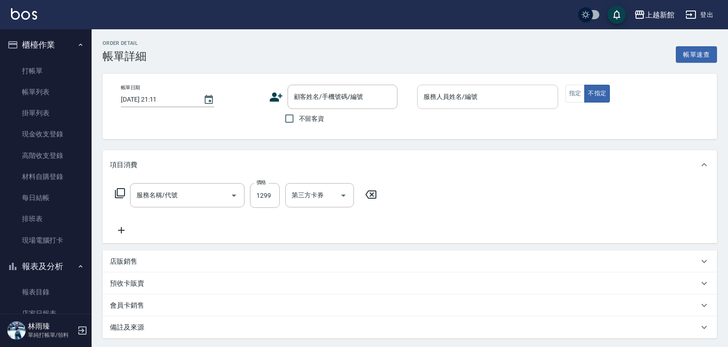
type input "[DATE] 19:34"
type input "[PERSON_NAME]-1"
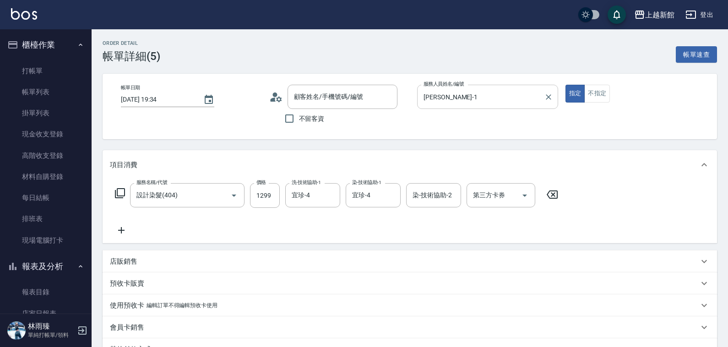
type input "設計染髮(404)"
type input "[PERSON_NAME]/0938697006/110208"
click at [459, 99] on input "[PERSON_NAME]-1" at bounding box center [480, 97] width 119 height 16
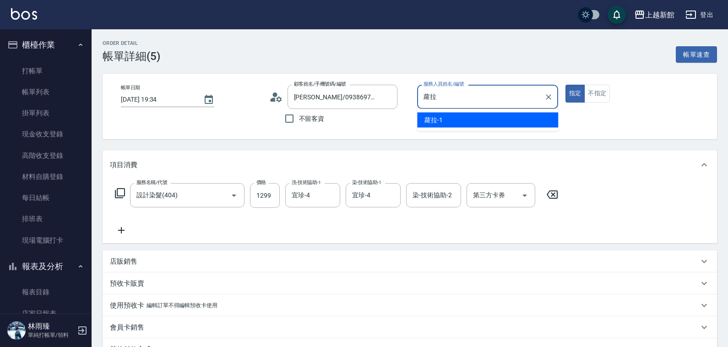
type input "蘿"
type input "宜珍-4"
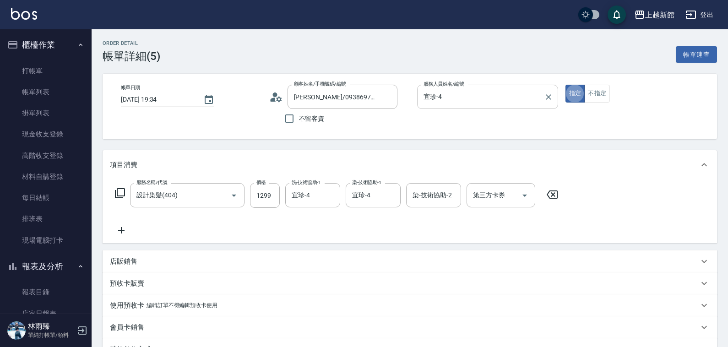
type button "true"
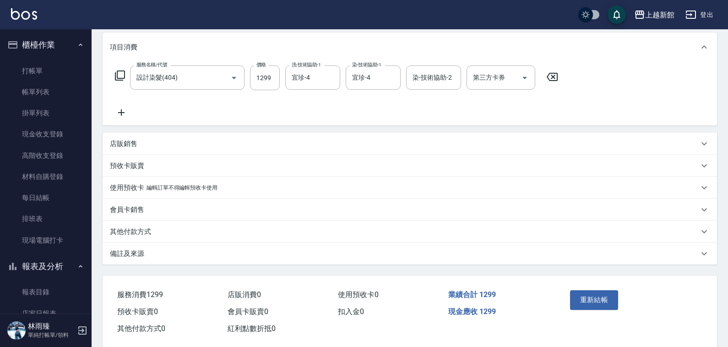
scroll to position [133, 0]
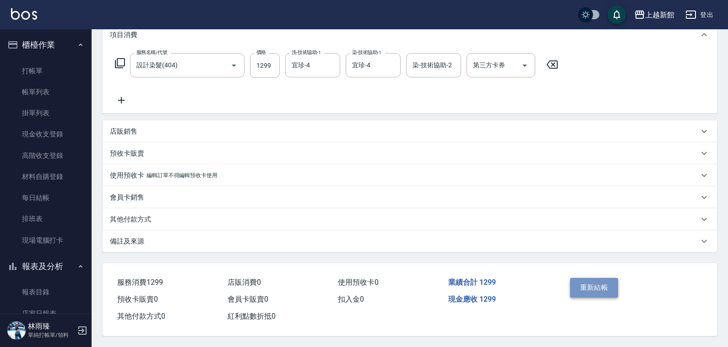
click at [606, 287] on button "重新結帳" at bounding box center [594, 287] width 49 height 19
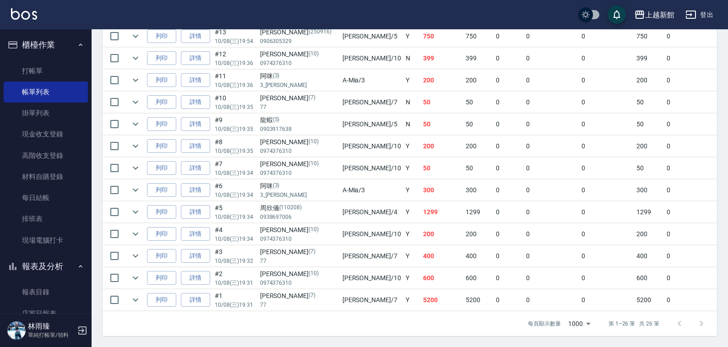
scroll to position [550, 0]
click at [71, 188] on link "每日結帳" at bounding box center [46, 197] width 84 height 21
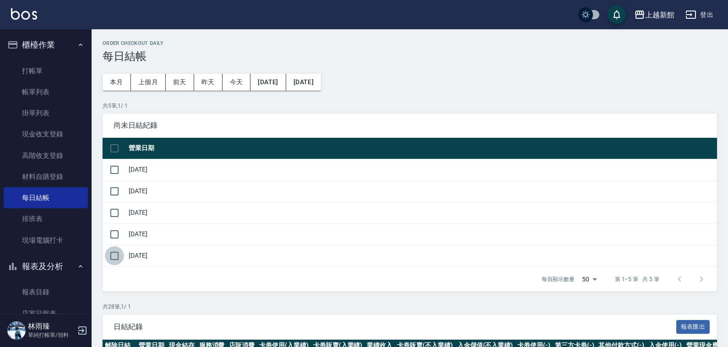
click at [117, 259] on input "checkbox" at bounding box center [114, 255] width 19 height 19
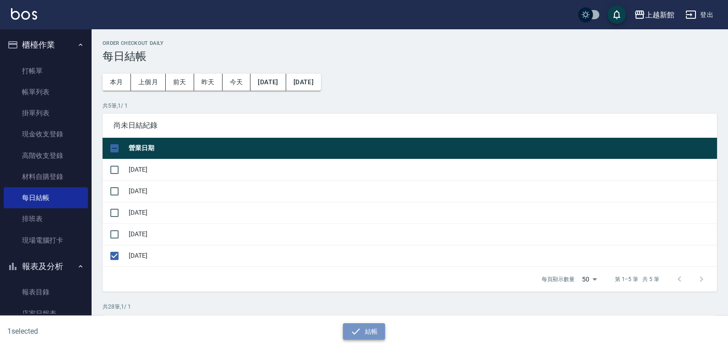
click at [355, 336] on icon "button" at bounding box center [355, 331] width 11 height 11
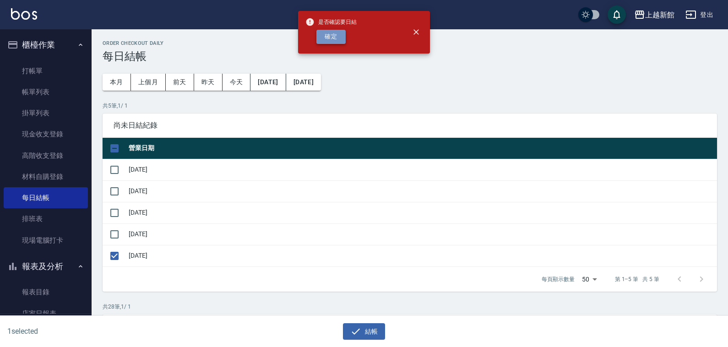
click at [328, 39] on button "確定" at bounding box center [331, 37] width 29 height 14
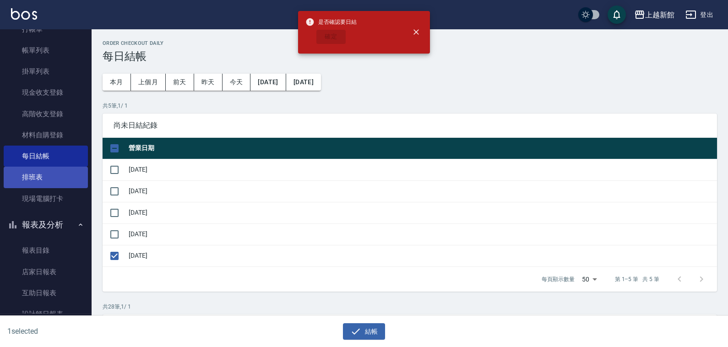
scroll to position [91, 0]
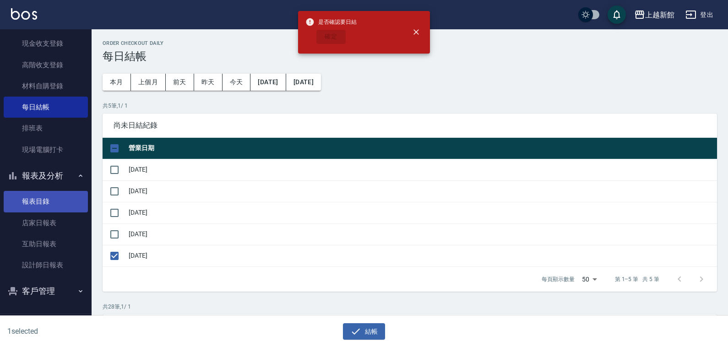
checkbox input "false"
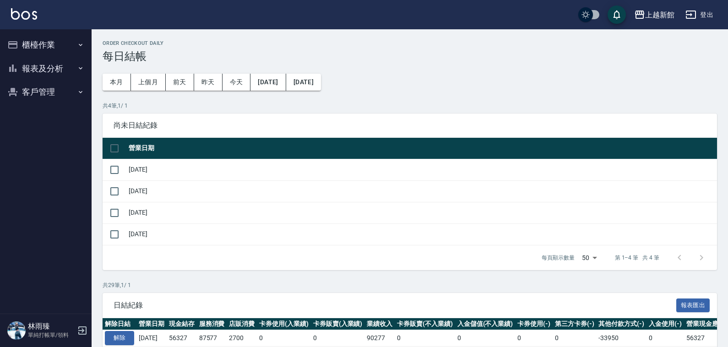
click at [48, 59] on button "報表及分析" at bounding box center [46, 69] width 84 height 24
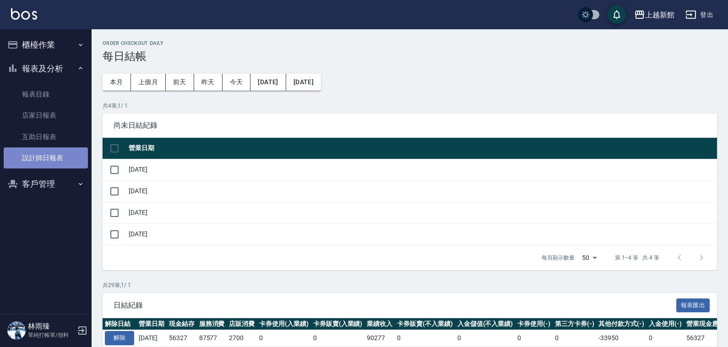
click at [66, 156] on link "設計師日報表" at bounding box center [46, 158] width 84 height 21
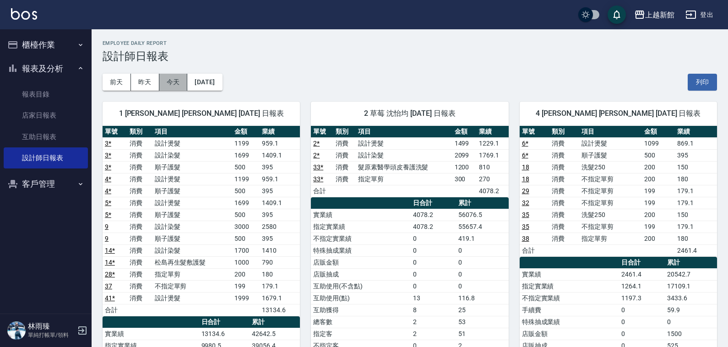
click at [179, 86] on button "今天" at bounding box center [173, 82] width 28 height 17
